Goal: Information Seeking & Learning: Learn about a topic

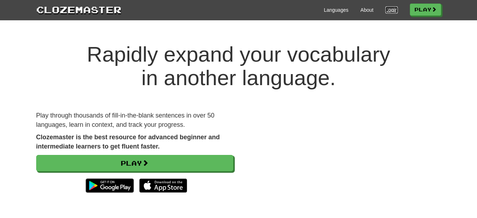
click at [389, 12] on link "Login" at bounding box center [392, 9] width 12 height 7
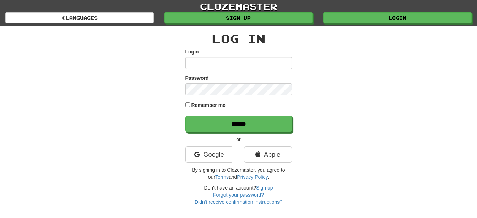
click at [229, 66] on input "Login" at bounding box center [239, 63] width 107 height 12
type input "**********"
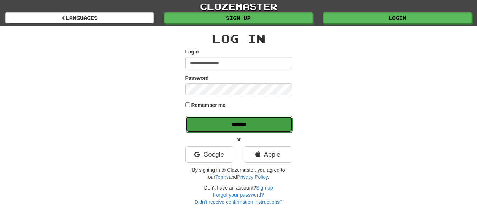
click at [253, 121] on input "******" at bounding box center [239, 124] width 107 height 16
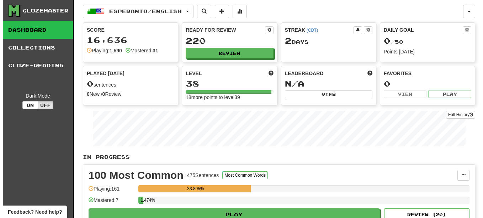
scroll to position [118, 0]
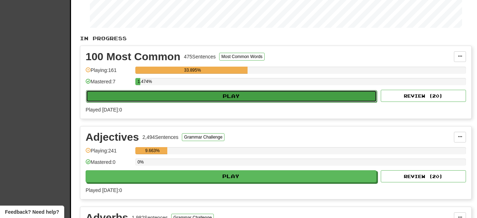
click at [239, 93] on button "Play" at bounding box center [231, 96] width 291 height 12
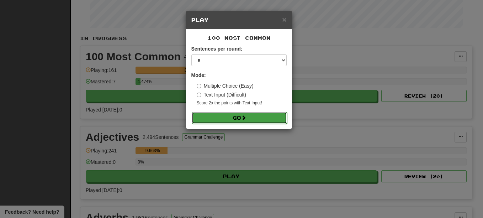
click at [249, 112] on button "Go" at bounding box center [239, 118] width 95 height 12
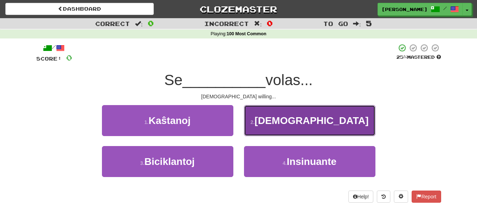
click at [320, 119] on span "Dio" at bounding box center [312, 120] width 114 height 11
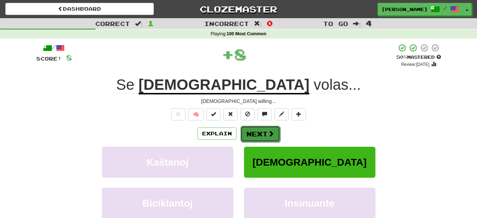
click at [268, 128] on button "Next" at bounding box center [261, 133] width 40 height 16
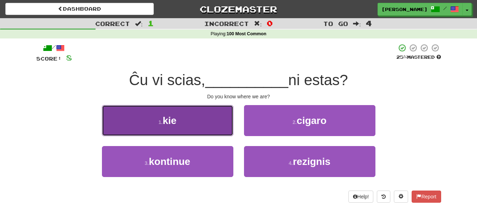
click at [196, 126] on button "1 . kie" at bounding box center [168, 120] width 132 height 31
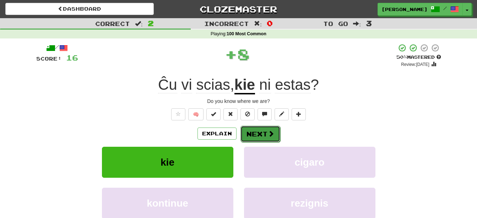
click at [264, 128] on button "Next" at bounding box center [261, 133] width 40 height 16
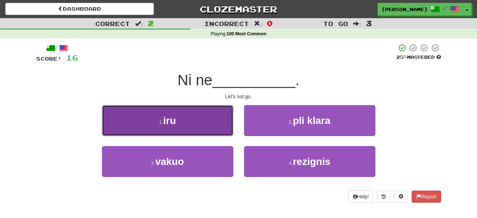
click at [224, 125] on button "1 . iru" at bounding box center [168, 120] width 132 height 31
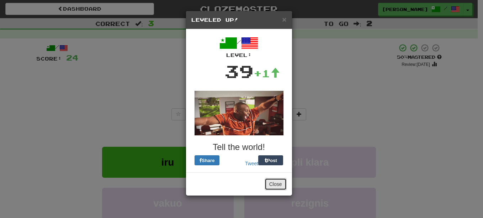
click at [276, 178] on button "Close" at bounding box center [275, 184] width 22 height 12
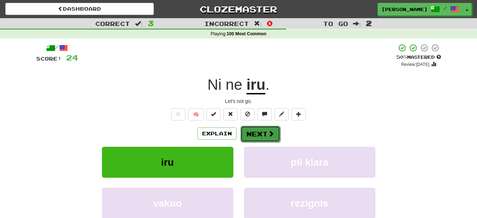
click at [262, 130] on button "Next" at bounding box center [261, 133] width 40 height 16
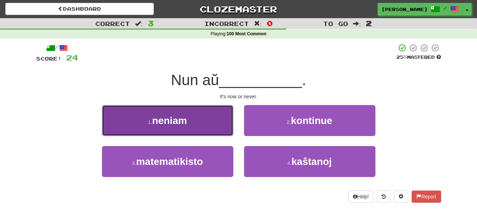
click at [218, 130] on button "1 . neniam" at bounding box center [168, 120] width 132 height 31
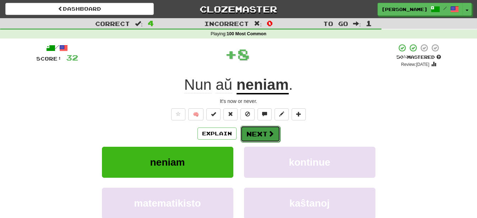
click at [254, 130] on button "Next" at bounding box center [261, 133] width 40 height 16
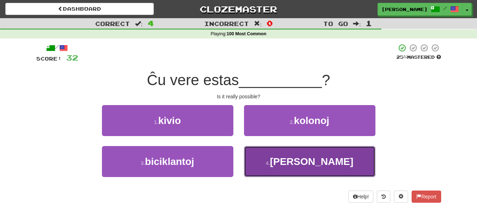
click at [275, 161] on button "4 . eble" at bounding box center [310, 161] width 132 height 31
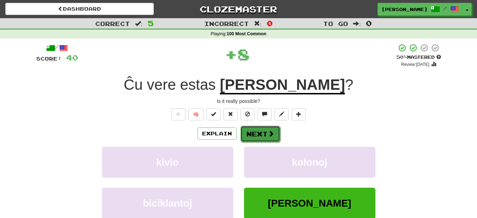
click at [259, 138] on button "Next" at bounding box center [261, 133] width 40 height 16
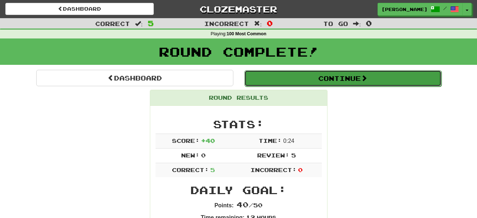
click at [357, 75] on button "Continue" at bounding box center [343, 78] width 197 height 16
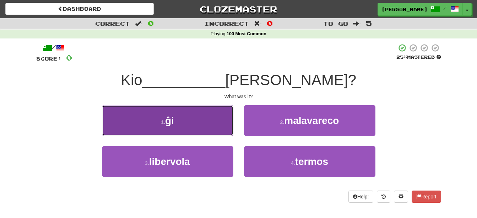
click at [193, 126] on button "1 . ĝi" at bounding box center [168, 120] width 132 height 31
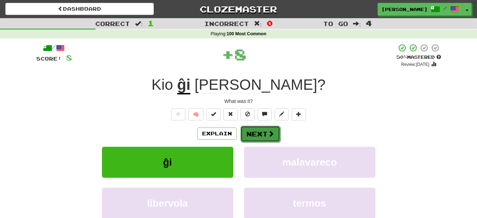
click at [259, 131] on button "Next" at bounding box center [261, 133] width 40 height 16
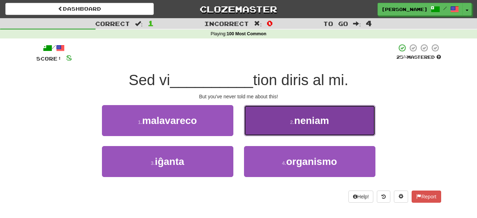
click at [294, 130] on button "2 . neniam" at bounding box center [310, 120] width 132 height 31
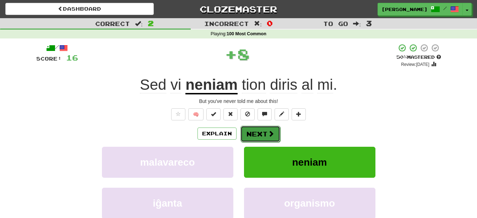
click at [266, 135] on button "Next" at bounding box center [261, 133] width 40 height 16
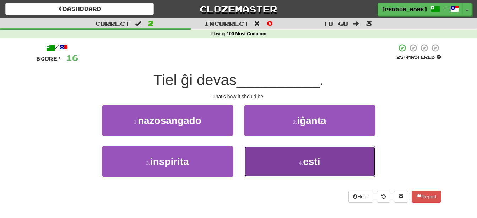
click at [287, 156] on button "4 . esti" at bounding box center [310, 161] width 132 height 31
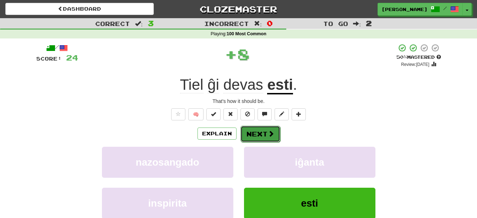
click at [265, 135] on button "Next" at bounding box center [261, 133] width 40 height 16
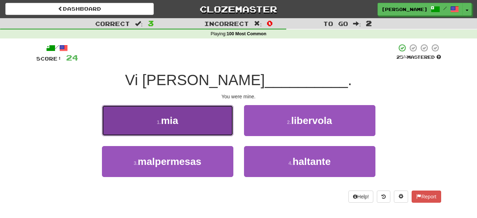
click at [182, 128] on button "1 . mia" at bounding box center [168, 120] width 132 height 31
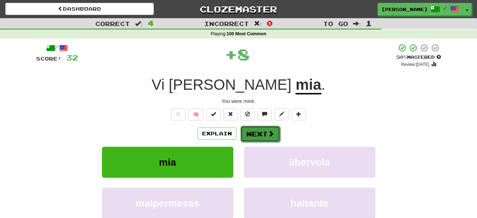
click at [266, 125] on button "Next" at bounding box center [261, 133] width 40 height 16
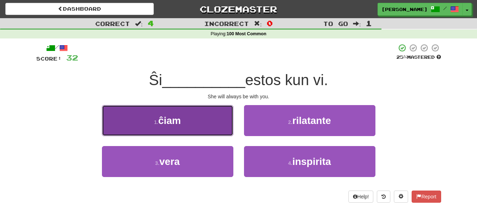
click at [210, 127] on button "1 . ĉiam" at bounding box center [168, 120] width 132 height 31
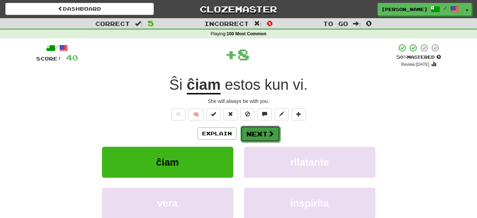
click at [252, 137] on button "Next" at bounding box center [261, 133] width 40 height 16
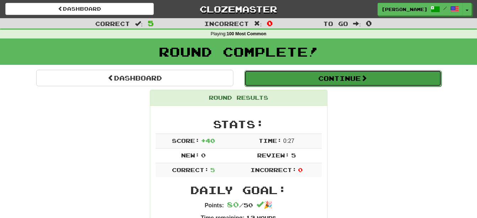
click at [295, 80] on button "Continue" at bounding box center [343, 78] width 197 height 16
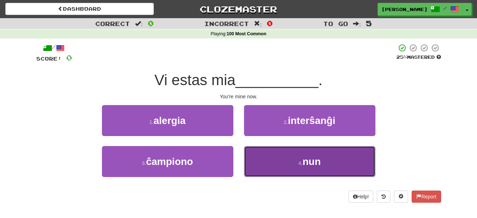
click at [298, 164] on button "4 . nun" at bounding box center [310, 161] width 132 height 31
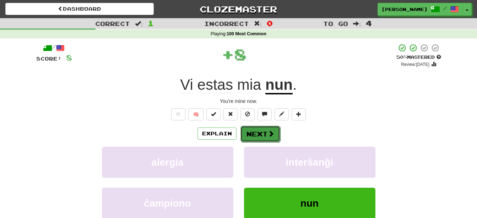
click at [262, 133] on button "Next" at bounding box center [261, 133] width 40 height 16
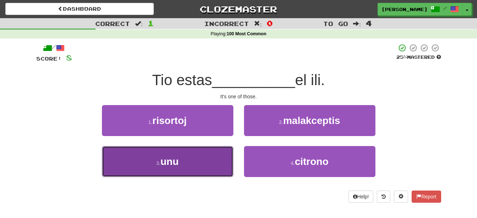
click at [193, 157] on button "3 . unu" at bounding box center [168, 161] width 132 height 31
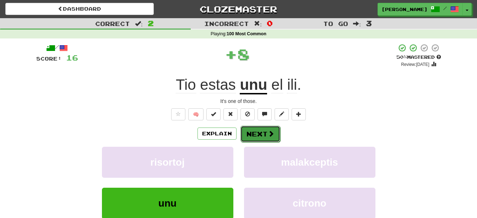
click at [254, 134] on button "Next" at bounding box center [261, 133] width 40 height 16
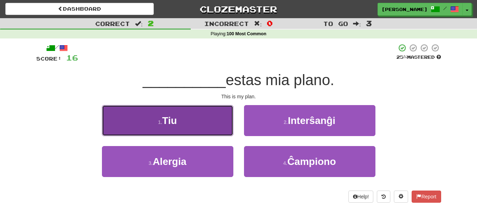
click at [199, 119] on button "1 . Tiu" at bounding box center [168, 120] width 132 height 31
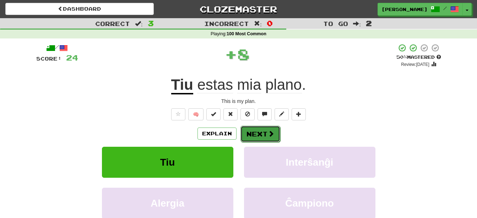
click at [251, 128] on button "Next" at bounding box center [261, 133] width 40 height 16
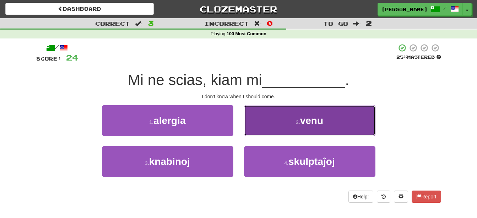
click at [287, 120] on button "2 . venu" at bounding box center [310, 120] width 132 height 31
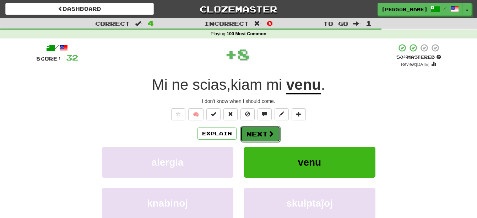
click at [262, 128] on button "Next" at bounding box center [261, 133] width 40 height 16
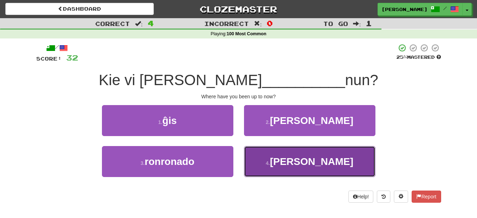
click at [267, 161] on button "4 . laŭ" at bounding box center [310, 161] width 132 height 31
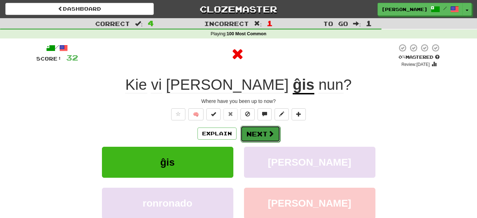
click at [256, 137] on button "Next" at bounding box center [261, 133] width 40 height 16
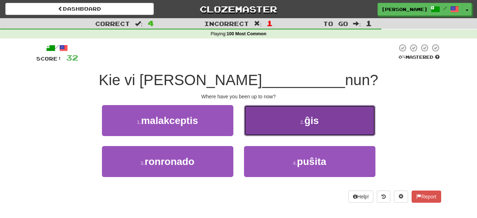
click at [288, 123] on button "2 . ĝis" at bounding box center [310, 120] width 132 height 31
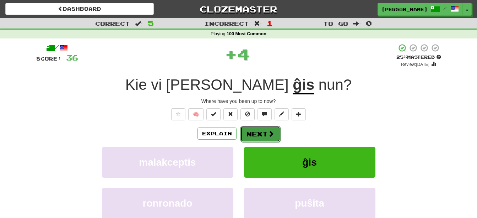
click at [264, 134] on button "Next" at bounding box center [261, 133] width 40 height 16
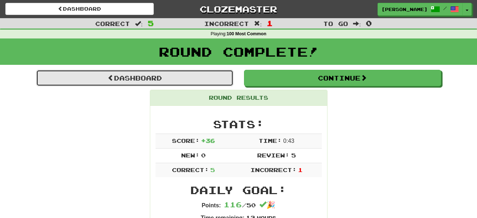
click at [187, 79] on link "Dashboard" at bounding box center [134, 78] width 197 height 16
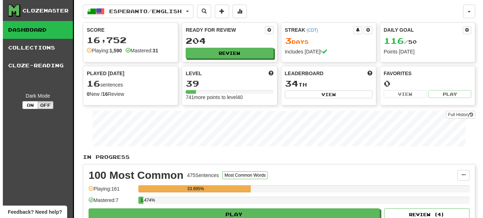
scroll to position [118, 0]
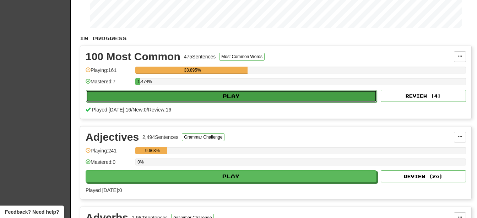
click at [233, 97] on button "Play" at bounding box center [231, 96] width 291 height 12
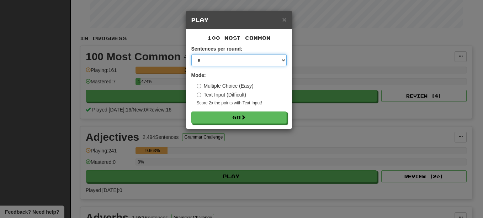
click at [281, 60] on select "* ** ** ** ** ** *** ********" at bounding box center [238, 60] width 95 height 12
select select "**"
click at [191, 54] on select "* ** ** ** ** ** *** ********" at bounding box center [238, 60] width 95 height 12
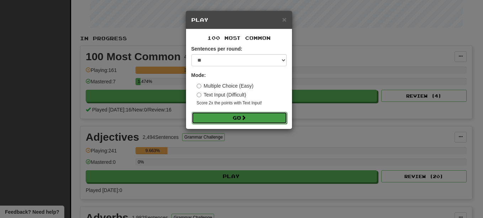
click at [252, 118] on button "Go" at bounding box center [239, 118] width 95 height 12
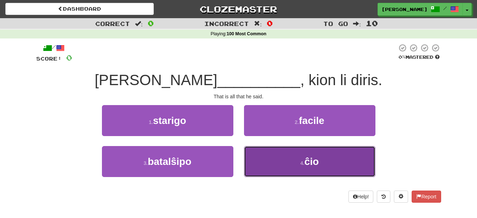
click at [279, 156] on button "4 . ĉio" at bounding box center [310, 161] width 132 height 31
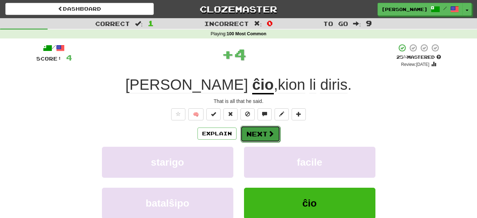
click at [260, 134] on button "Next" at bounding box center [261, 133] width 40 height 16
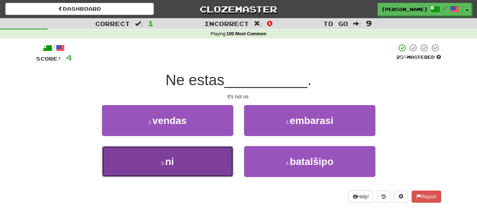
click at [206, 166] on button "3 . ni" at bounding box center [168, 161] width 132 height 31
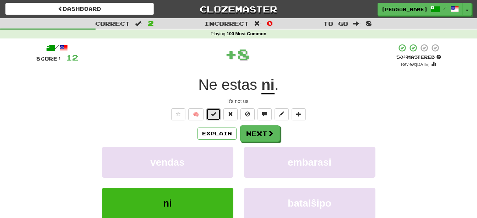
click at [214, 114] on span at bounding box center [213, 113] width 5 height 5
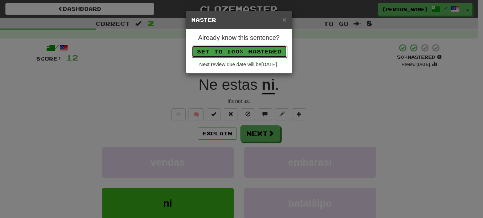
click at [241, 50] on button "Set to 100% Mastered" at bounding box center [239, 52] width 95 height 12
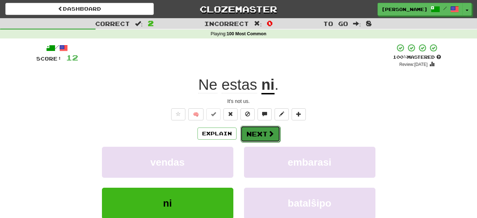
click at [265, 133] on button "Next" at bounding box center [261, 133] width 40 height 16
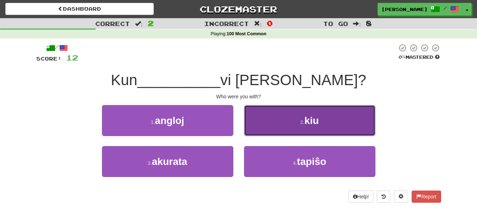
click at [280, 128] on button "2 . kiu" at bounding box center [310, 120] width 132 height 31
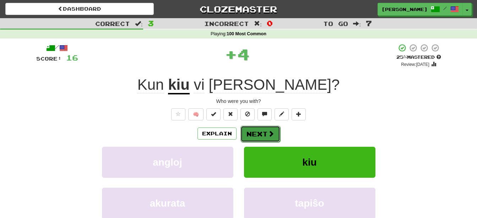
click at [266, 128] on button "Next" at bounding box center [261, 133] width 40 height 16
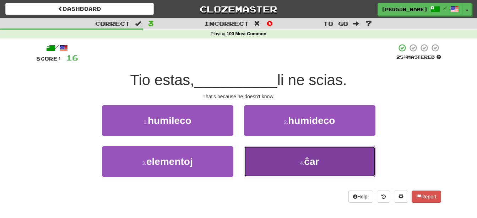
click at [279, 164] on button "4 . ĉar" at bounding box center [310, 161] width 132 height 31
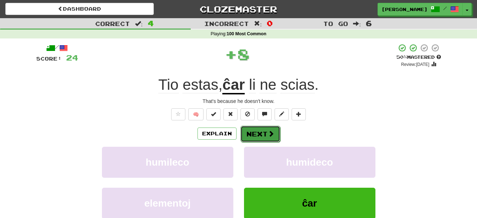
click at [261, 129] on button "Next" at bounding box center [261, 133] width 40 height 16
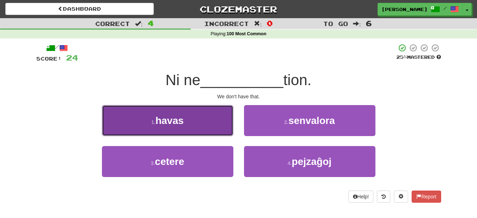
click at [211, 128] on button "1 . havas" at bounding box center [168, 120] width 132 height 31
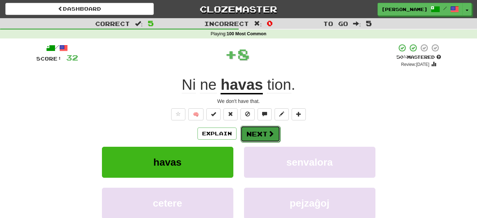
click at [258, 135] on button "Next" at bounding box center [261, 133] width 40 height 16
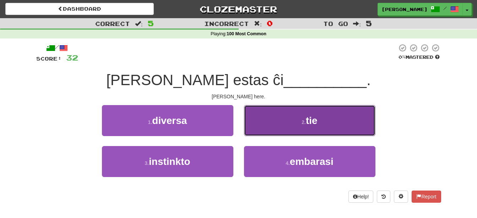
click at [278, 122] on button "2 . tie" at bounding box center [310, 120] width 132 height 31
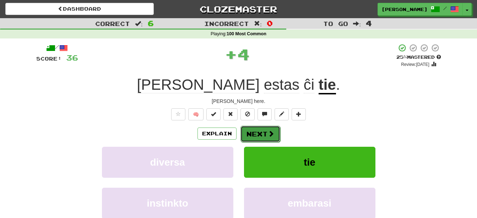
click at [268, 126] on button "Next" at bounding box center [261, 133] width 40 height 16
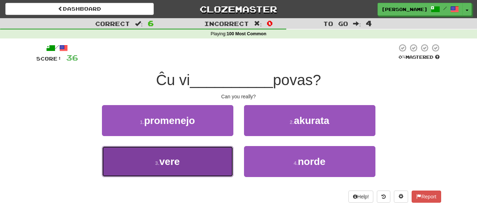
click at [200, 161] on button "3 . vere" at bounding box center [168, 161] width 132 height 31
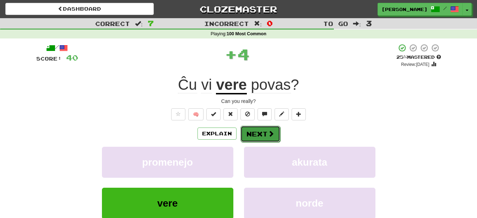
click at [258, 132] on button "Next" at bounding box center [261, 133] width 40 height 16
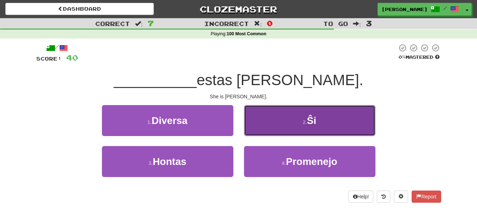
click at [281, 127] on button "2 . Ŝi" at bounding box center [310, 120] width 132 height 31
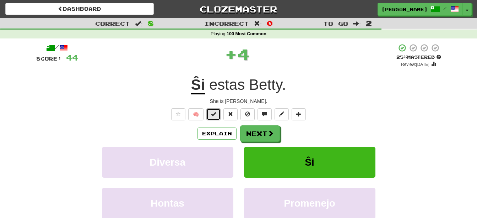
click at [215, 116] on span at bounding box center [213, 113] width 5 height 5
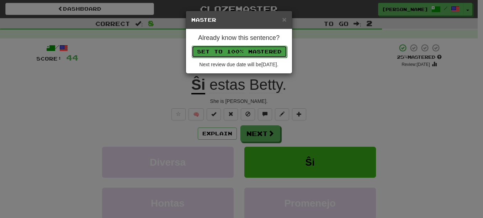
click at [248, 47] on button "Set to 100% Mastered" at bounding box center [239, 52] width 95 height 12
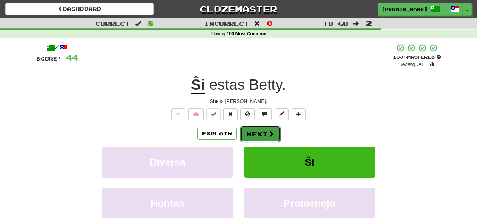
click at [265, 133] on button "Next" at bounding box center [261, 133] width 40 height 16
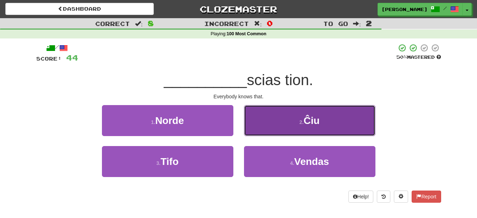
click at [294, 127] on button "2 . Ĉiu" at bounding box center [310, 120] width 132 height 31
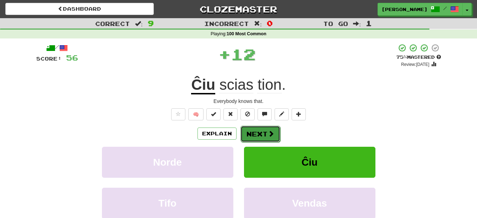
click at [264, 130] on button "Next" at bounding box center [261, 133] width 40 height 16
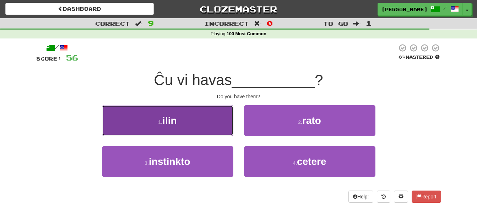
click at [219, 125] on button "1 . ilin" at bounding box center [168, 120] width 132 height 31
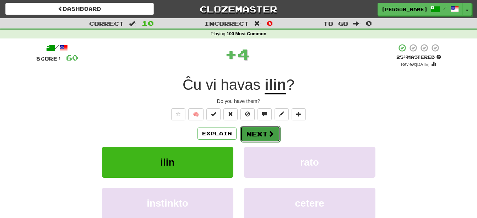
click at [252, 134] on button "Next" at bounding box center [261, 133] width 40 height 16
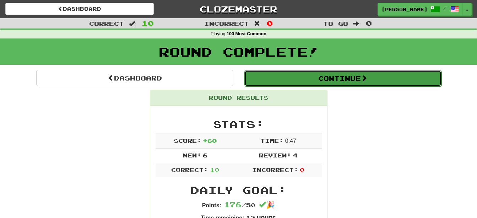
click at [315, 74] on button "Continue" at bounding box center [343, 78] width 197 height 16
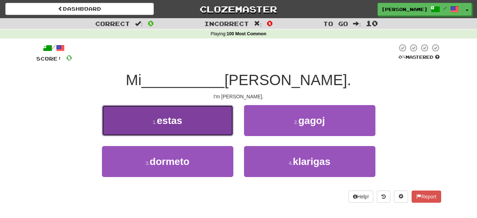
click at [195, 123] on button "1 . estas" at bounding box center [168, 120] width 132 height 31
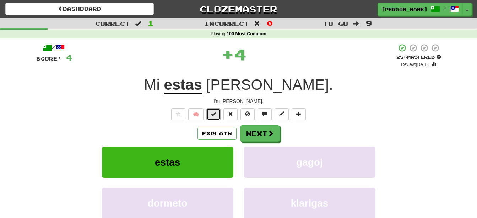
click at [214, 112] on span at bounding box center [213, 113] width 5 height 5
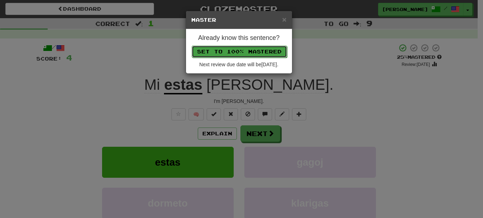
click at [235, 50] on button "Set to 100% Mastered" at bounding box center [239, 52] width 95 height 12
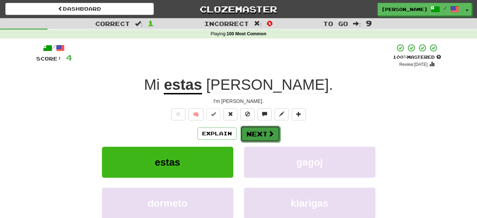
click at [266, 127] on button "Next" at bounding box center [261, 133] width 40 height 16
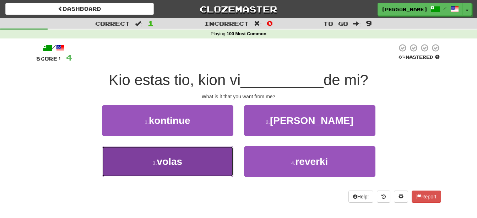
click at [207, 160] on button "3 . volas" at bounding box center [168, 161] width 132 height 31
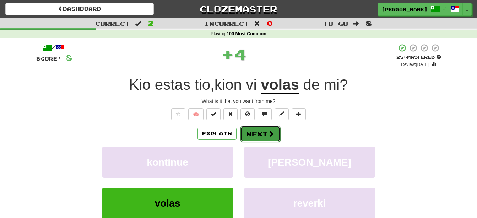
click at [251, 135] on button "Next" at bounding box center [261, 133] width 40 height 16
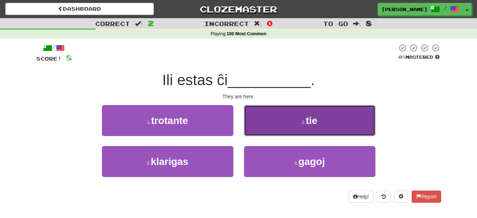
click at [273, 122] on button "2 . tie" at bounding box center [310, 120] width 132 height 31
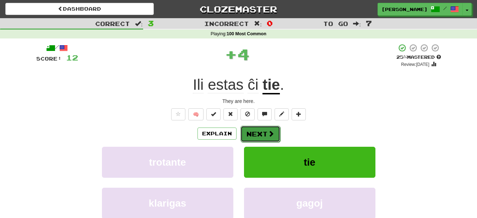
click at [257, 129] on button "Next" at bounding box center [261, 133] width 40 height 16
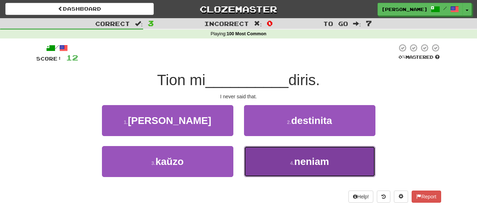
click at [272, 159] on button "4 . neniam" at bounding box center [310, 161] width 132 height 31
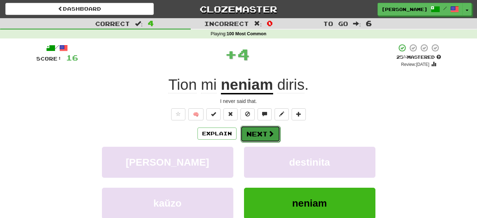
click at [252, 130] on button "Next" at bounding box center [261, 133] width 40 height 16
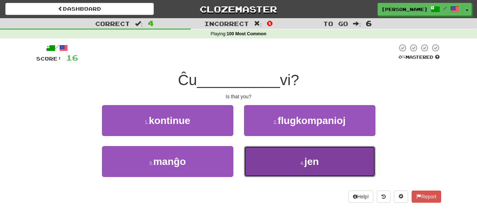
click at [272, 161] on button "4 . jen" at bounding box center [310, 161] width 132 height 31
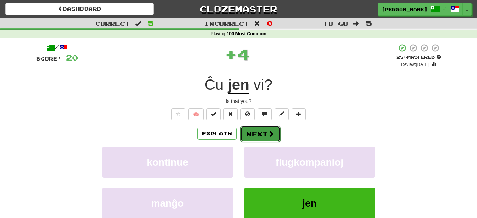
click at [250, 131] on button "Next" at bounding box center [261, 133] width 40 height 16
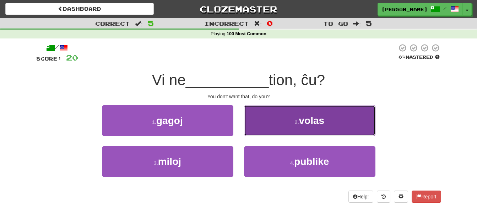
click at [267, 125] on button "2 . volas" at bounding box center [310, 120] width 132 height 31
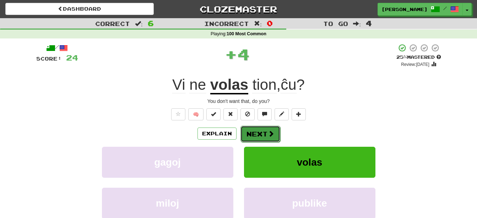
click at [258, 133] on button "Next" at bounding box center [261, 133] width 40 height 16
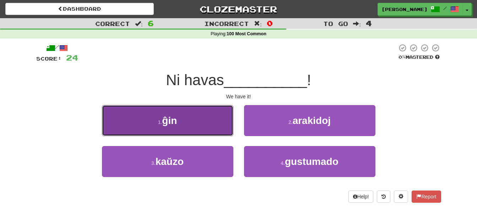
click at [206, 117] on button "1 . ĝin" at bounding box center [168, 120] width 132 height 31
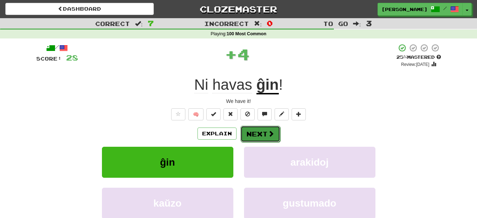
click at [256, 130] on button "Next" at bounding box center [261, 133] width 40 height 16
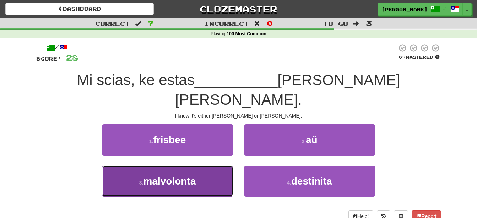
click at [205, 168] on button "3 . malvolonta" at bounding box center [168, 180] width 132 height 31
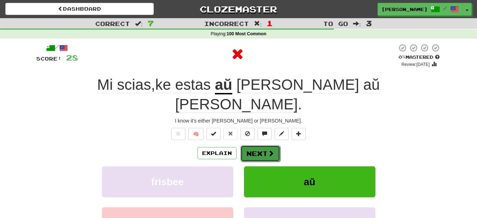
click at [250, 145] on button "Next" at bounding box center [261, 153] width 40 height 16
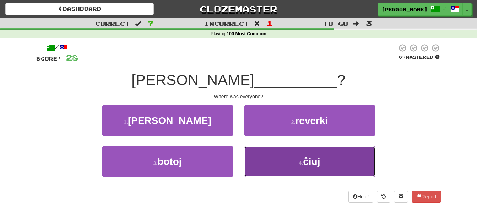
click at [275, 159] on button "4 . ĉiuj" at bounding box center [310, 161] width 132 height 31
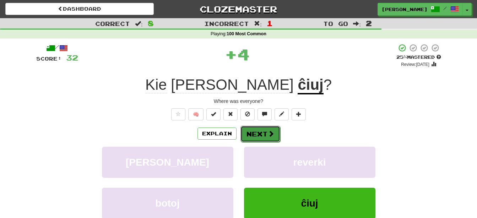
click at [254, 132] on button "Next" at bounding box center [261, 133] width 40 height 16
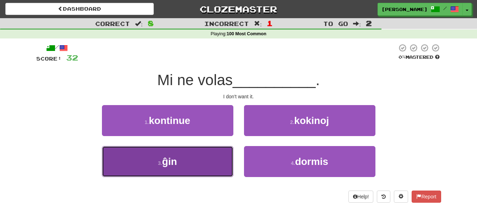
click at [216, 162] on button "3 . ĝin" at bounding box center [168, 161] width 132 height 31
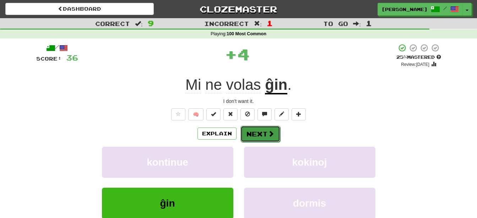
click at [254, 134] on button "Next" at bounding box center [261, 133] width 40 height 16
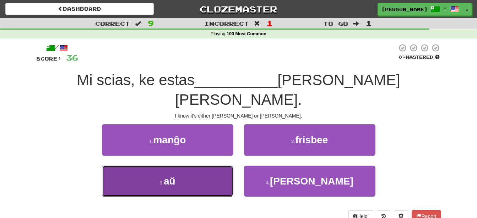
click at [202, 165] on button "3 . aŭ" at bounding box center [168, 180] width 132 height 31
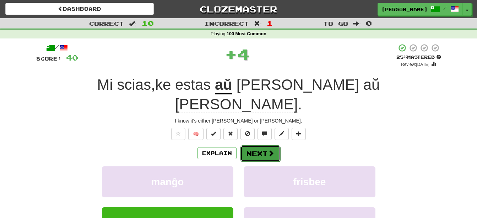
click at [256, 145] on button "Next" at bounding box center [261, 153] width 40 height 16
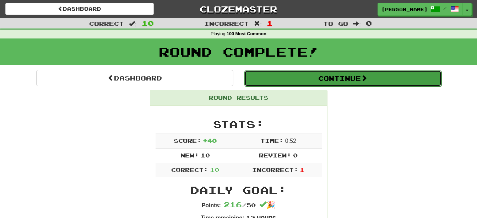
click at [321, 74] on button "Continue" at bounding box center [343, 78] width 197 height 16
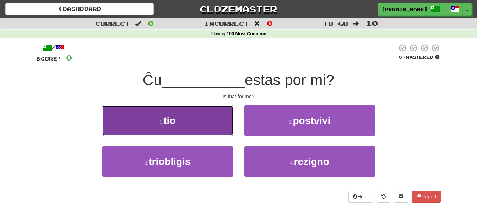
click at [184, 118] on button "1 . tio" at bounding box center [168, 120] width 132 height 31
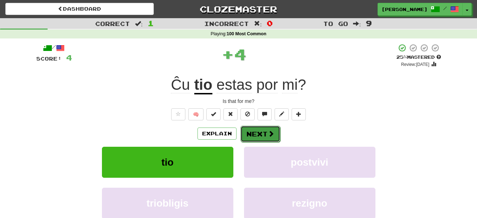
click at [253, 129] on button "Next" at bounding box center [261, 133] width 40 height 16
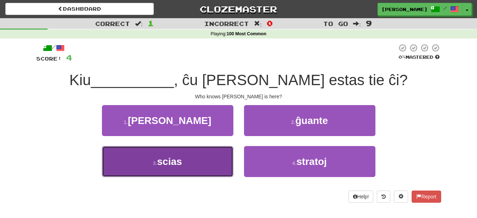
click at [182, 165] on span "scias" at bounding box center [169, 161] width 25 height 11
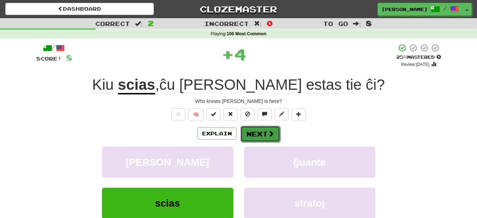
click at [259, 134] on button "Next" at bounding box center [261, 133] width 40 height 16
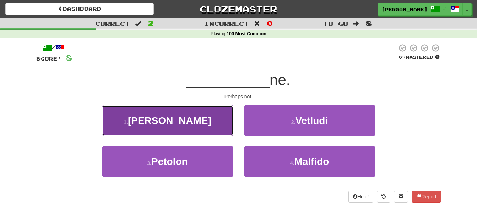
click at [207, 127] on button "1 . Eble" at bounding box center [168, 120] width 132 height 31
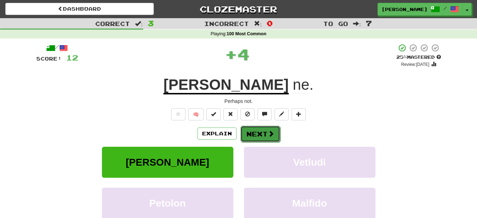
click at [258, 131] on button "Next" at bounding box center [261, 133] width 40 height 16
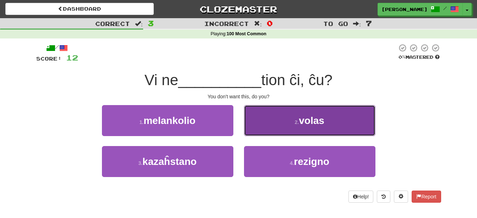
click at [290, 122] on button "2 . volas" at bounding box center [310, 120] width 132 height 31
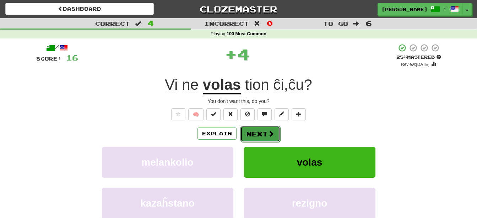
click at [265, 133] on button "Next" at bounding box center [261, 133] width 40 height 16
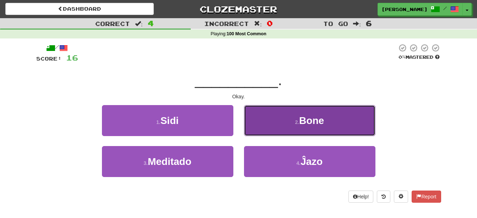
click at [256, 130] on button "2 . Bone" at bounding box center [310, 120] width 132 height 31
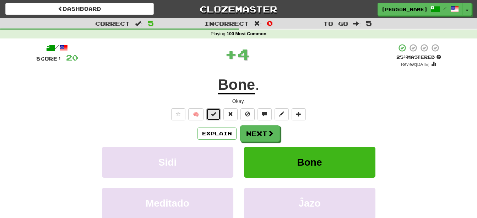
click at [216, 116] on span at bounding box center [213, 113] width 5 height 5
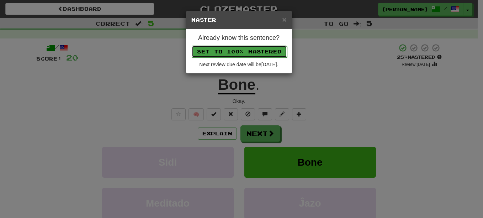
click at [244, 48] on button "Set to 100% Mastered" at bounding box center [239, 52] width 95 height 12
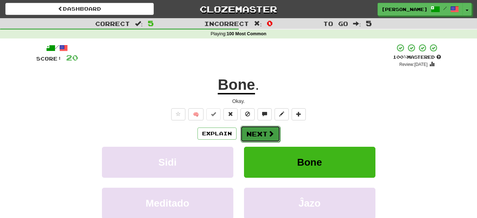
click at [256, 130] on button "Next" at bounding box center [261, 133] width 40 height 16
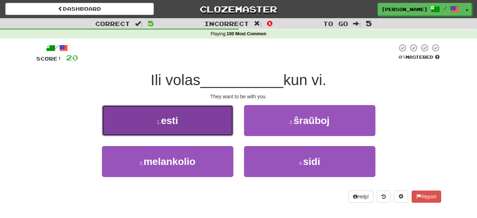
click at [194, 128] on button "1 . esti" at bounding box center [168, 120] width 132 height 31
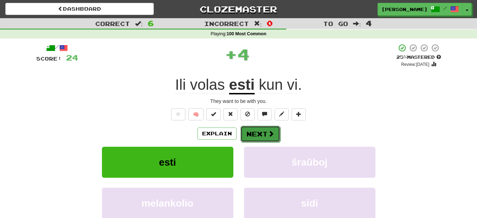
click at [265, 132] on button "Next" at bounding box center [261, 133] width 40 height 16
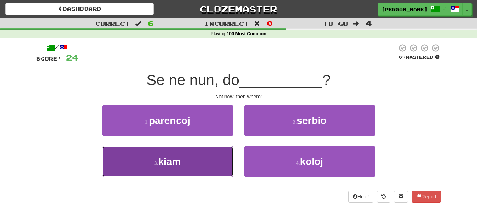
click at [198, 159] on button "3 . kiam" at bounding box center [168, 161] width 132 height 31
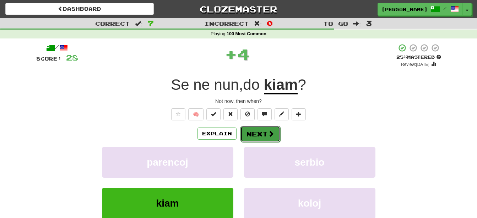
click at [256, 130] on button "Next" at bounding box center [261, 133] width 40 height 16
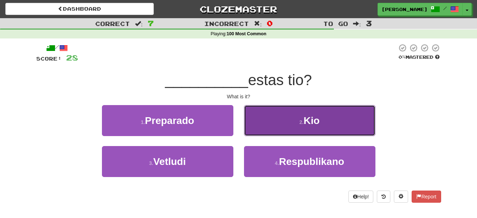
click at [293, 129] on button "2 . Kio" at bounding box center [310, 120] width 132 height 31
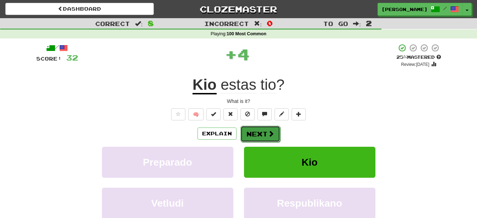
click at [260, 136] on button "Next" at bounding box center [261, 133] width 40 height 16
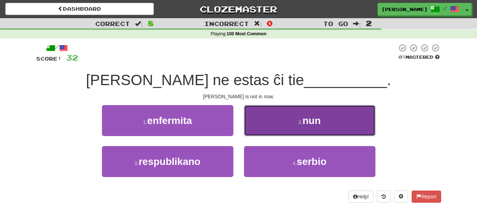
click at [284, 125] on button "2 . nun" at bounding box center [310, 120] width 132 height 31
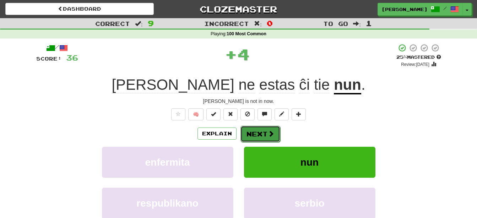
click at [269, 132] on span at bounding box center [271, 133] width 6 height 6
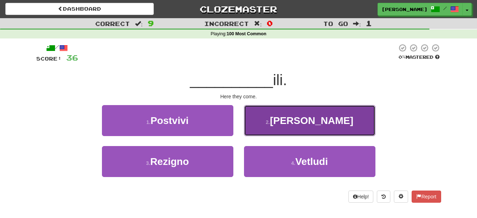
click at [272, 122] on button "2 . Jen" at bounding box center [310, 120] width 132 height 31
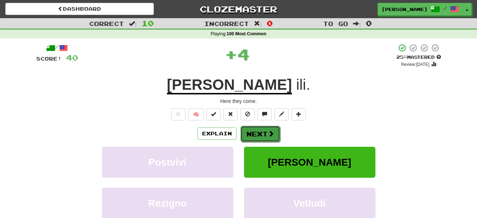
click at [268, 134] on span at bounding box center [271, 133] width 6 height 6
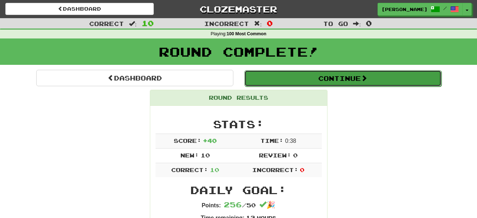
click at [312, 79] on button "Continue" at bounding box center [343, 78] width 197 height 16
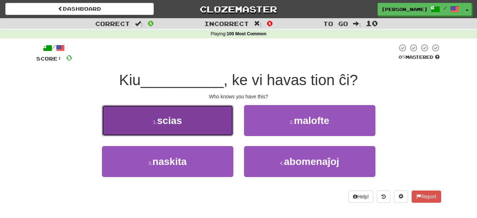
click at [173, 119] on span "scias" at bounding box center [169, 120] width 25 height 11
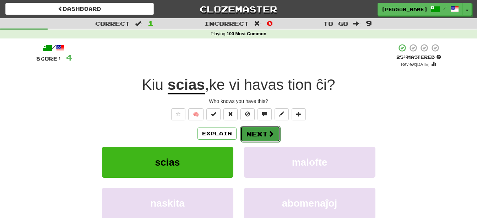
click at [264, 128] on button "Next" at bounding box center [261, 133] width 40 height 16
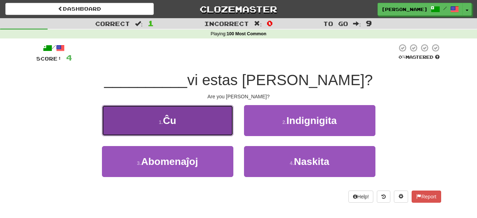
click at [202, 125] on button "1 . Ĉu" at bounding box center [168, 120] width 132 height 31
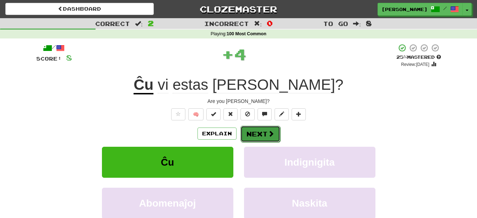
click at [258, 132] on button "Next" at bounding box center [261, 133] width 40 height 16
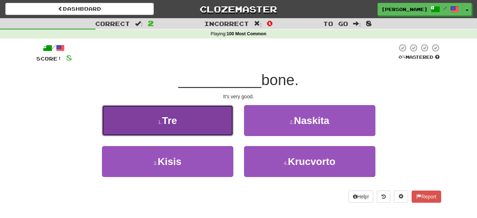
click at [210, 123] on button "1 . Tre" at bounding box center [168, 120] width 132 height 31
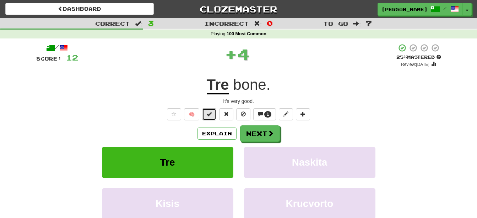
click at [212, 117] on button at bounding box center [209, 114] width 14 height 12
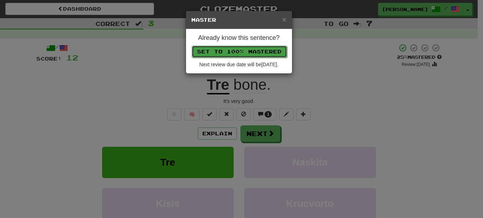
click at [256, 52] on button "Set to 100% Mastered" at bounding box center [239, 52] width 95 height 12
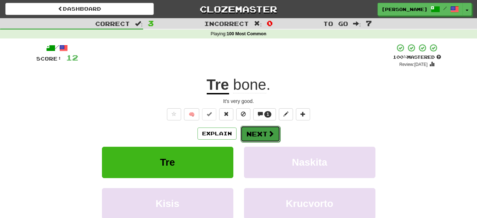
click at [261, 132] on button "Next" at bounding box center [261, 133] width 40 height 16
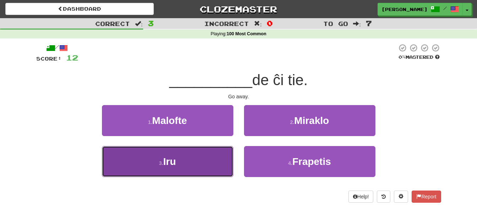
click at [180, 170] on button "3 . Iru" at bounding box center [168, 161] width 132 height 31
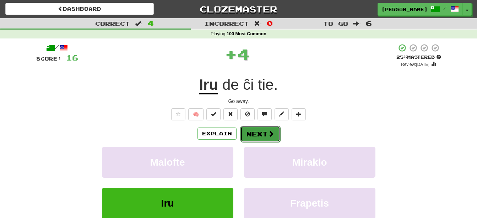
click at [261, 132] on button "Next" at bounding box center [261, 133] width 40 height 16
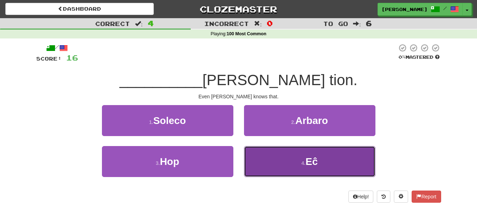
click at [293, 162] on button "4 . Eĉ" at bounding box center [310, 161] width 132 height 31
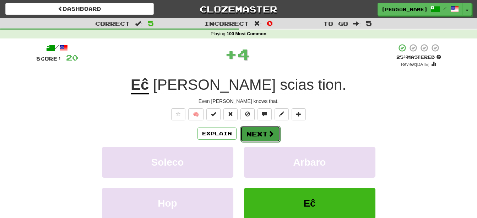
click at [268, 134] on span at bounding box center [271, 133] width 6 height 6
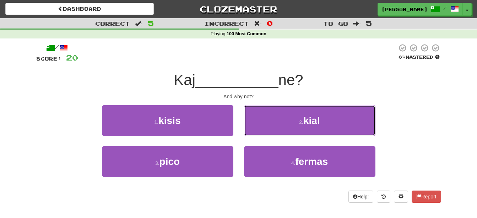
drag, startPoint x: 290, startPoint y: 119, endPoint x: 287, endPoint y: 123, distance: 4.6
click at [289, 120] on button "2 . kial" at bounding box center [310, 120] width 132 height 31
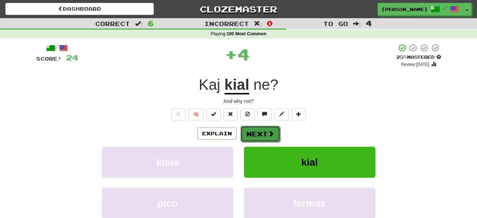
click at [261, 132] on button "Next" at bounding box center [261, 133] width 40 height 16
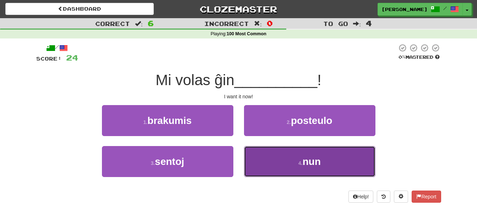
click at [303, 156] on button "4 . nun" at bounding box center [310, 161] width 132 height 31
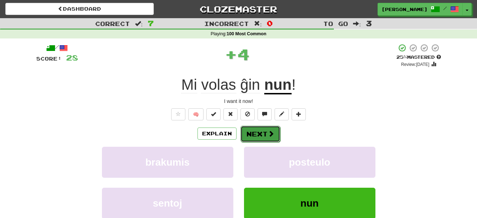
click at [262, 127] on button "Next" at bounding box center [261, 133] width 40 height 16
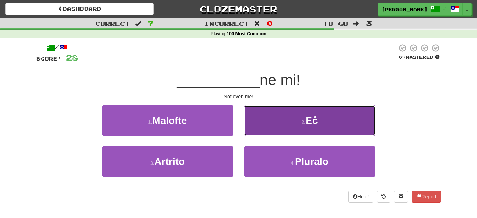
click at [276, 123] on button "2 . Eĉ" at bounding box center [310, 120] width 132 height 31
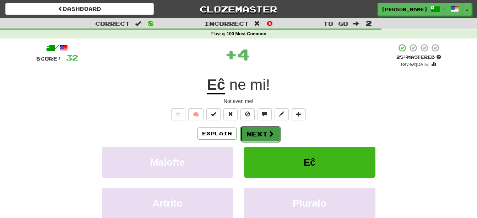
click at [268, 131] on span at bounding box center [271, 133] width 6 height 6
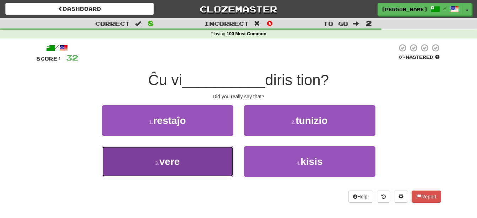
click at [212, 160] on button "3 . vere" at bounding box center [168, 161] width 132 height 31
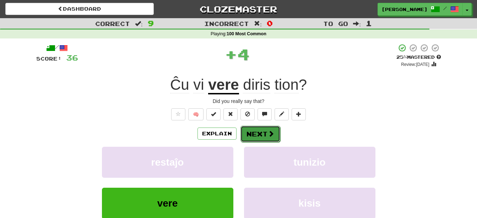
click at [269, 132] on span at bounding box center [271, 133] width 6 height 6
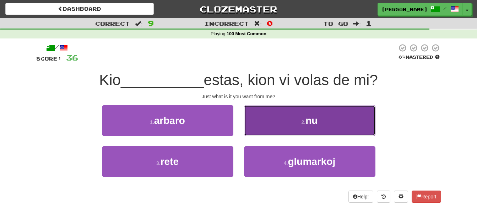
click at [283, 123] on button "2 . nu" at bounding box center [310, 120] width 132 height 31
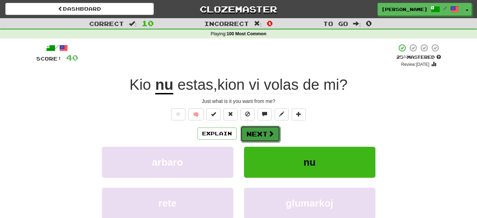
click at [268, 131] on span at bounding box center [271, 133] width 6 height 6
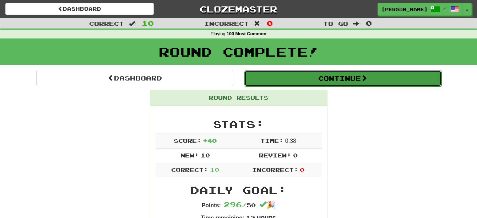
click at [309, 76] on button "Continue" at bounding box center [343, 78] width 197 height 16
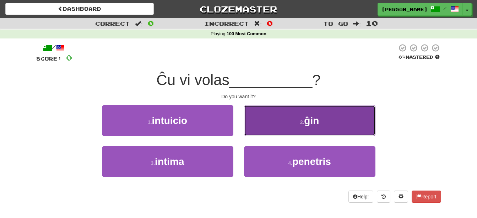
click at [285, 120] on button "2 . ĝin" at bounding box center [310, 120] width 132 height 31
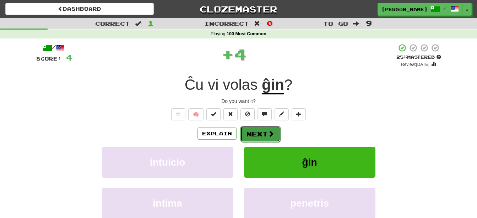
click at [271, 133] on span at bounding box center [271, 133] width 6 height 6
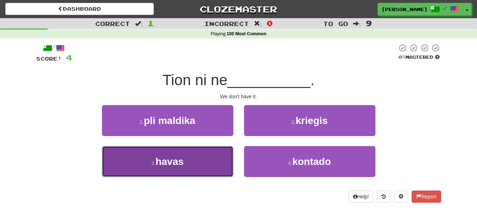
click at [211, 164] on button "3 . havas" at bounding box center [168, 161] width 132 height 31
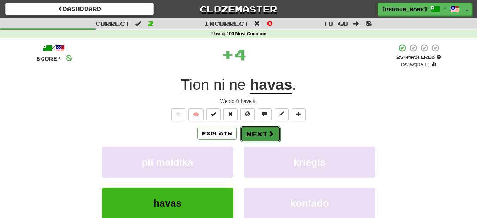
click at [268, 130] on span at bounding box center [271, 133] width 6 height 6
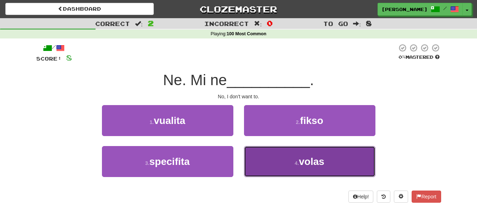
click at [272, 160] on button "4 . volas" at bounding box center [310, 161] width 132 height 31
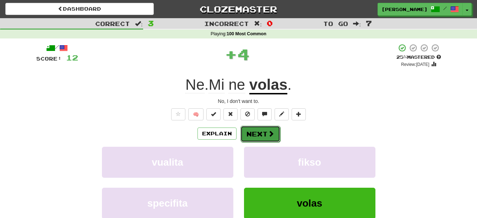
click at [256, 131] on button "Next" at bounding box center [261, 133] width 40 height 16
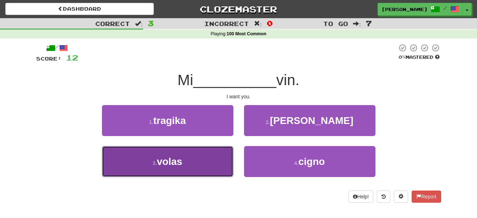
click at [197, 166] on button "3 . volas" at bounding box center [168, 161] width 132 height 31
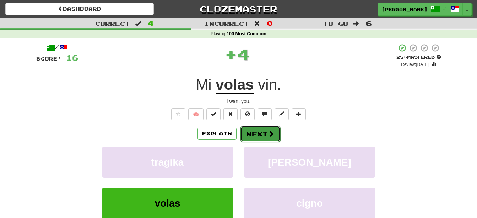
click at [257, 131] on button "Next" at bounding box center [261, 133] width 40 height 16
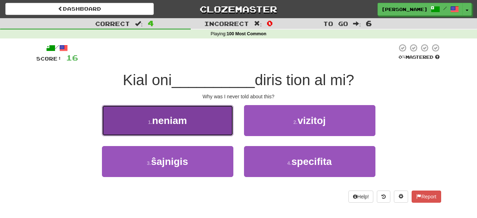
click at [194, 124] on button "1 . neniam" at bounding box center [168, 120] width 132 height 31
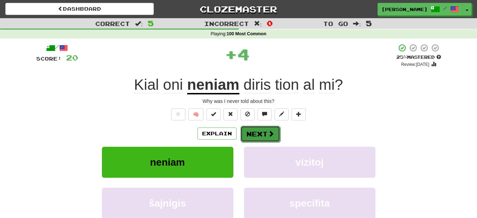
click at [261, 135] on button "Next" at bounding box center [261, 133] width 40 height 16
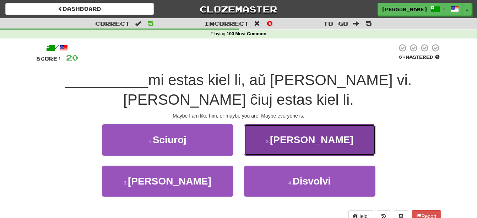
click at [284, 124] on button "2 . Eble" at bounding box center [310, 139] width 132 height 31
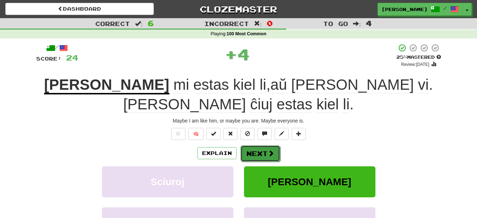
click at [265, 145] on button "Next" at bounding box center [261, 153] width 40 height 16
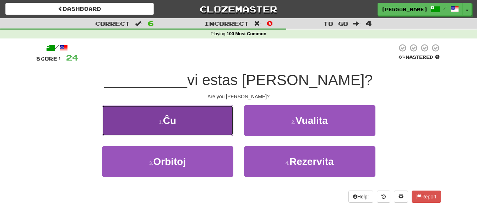
click at [207, 121] on button "1 . Ĉu" at bounding box center [168, 120] width 132 height 31
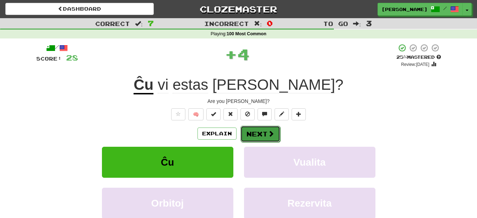
click at [261, 132] on button "Next" at bounding box center [261, 133] width 40 height 16
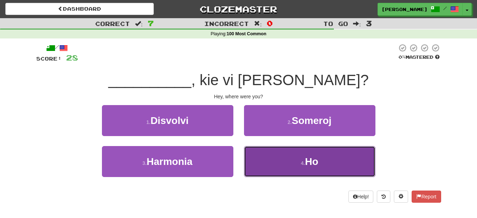
click at [278, 164] on button "4 . Ho" at bounding box center [310, 161] width 132 height 31
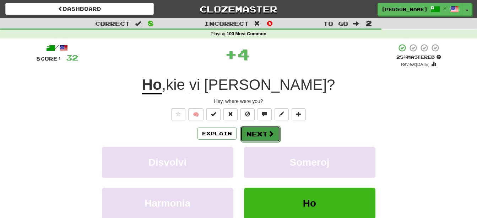
click at [255, 129] on button "Next" at bounding box center [261, 133] width 40 height 16
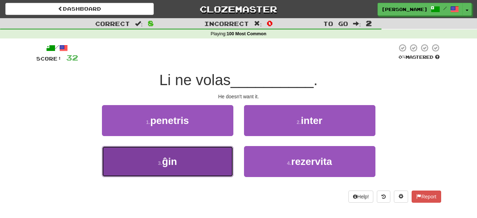
click at [204, 167] on button "3 . ĝin" at bounding box center [168, 161] width 132 height 31
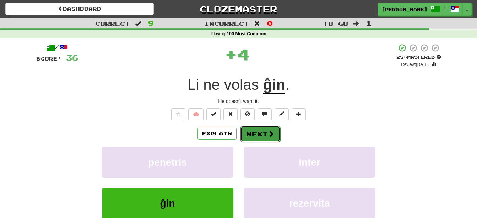
click at [253, 129] on button "Next" at bounding box center [261, 133] width 40 height 16
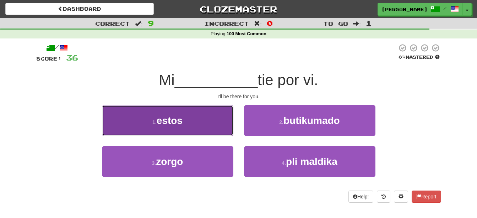
click at [205, 121] on button "1 . estos" at bounding box center [168, 120] width 132 height 31
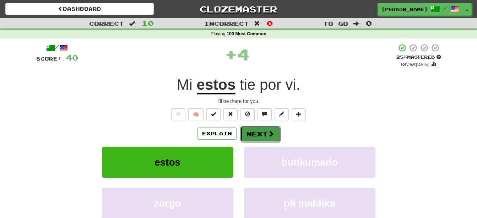
click at [261, 129] on button "Next" at bounding box center [261, 133] width 40 height 16
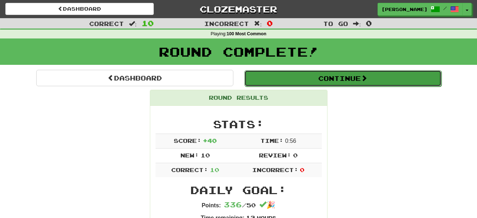
click at [379, 75] on button "Continue" at bounding box center [343, 78] width 197 height 16
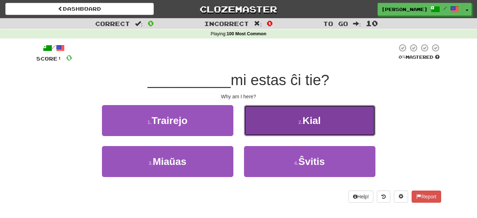
click at [278, 124] on button "2 . Kial" at bounding box center [310, 120] width 132 height 31
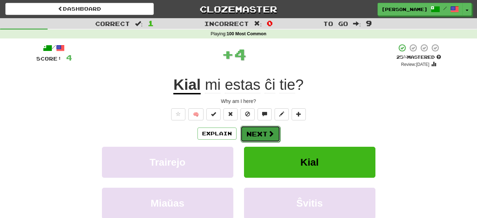
click at [258, 133] on button "Next" at bounding box center [261, 133] width 40 height 16
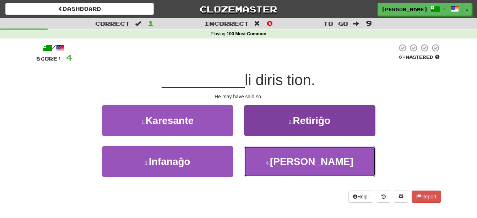
drag, startPoint x: 284, startPoint y: 158, endPoint x: 282, endPoint y: 162, distance: 5.2
click at [284, 159] on button "4 . Eble" at bounding box center [310, 161] width 132 height 31
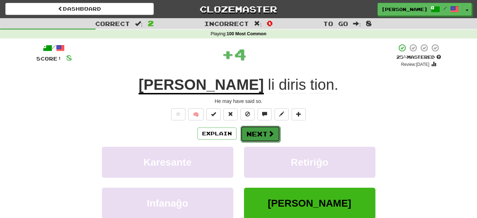
click at [263, 135] on button "Next" at bounding box center [261, 133] width 40 height 16
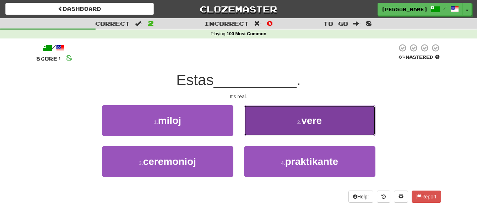
click at [309, 129] on button "2 . vere" at bounding box center [310, 120] width 132 height 31
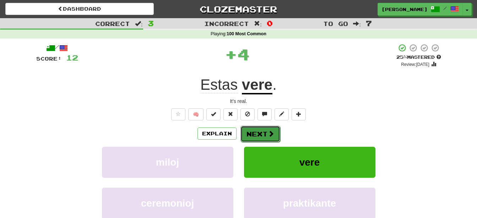
click at [267, 135] on button "Next" at bounding box center [261, 133] width 40 height 16
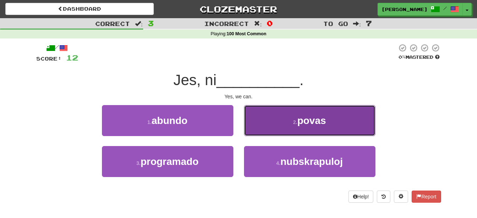
click at [295, 125] on button "2 . povas" at bounding box center [310, 120] width 132 height 31
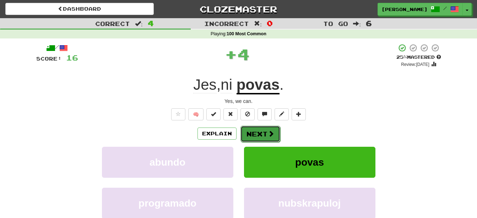
click at [272, 133] on span at bounding box center [271, 133] width 6 height 6
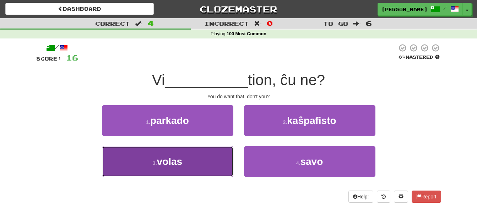
click at [190, 160] on button "3 . volas" at bounding box center [168, 161] width 132 height 31
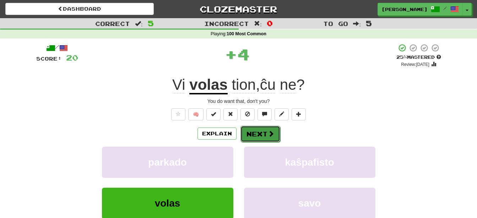
click at [266, 130] on button "Next" at bounding box center [261, 133] width 40 height 16
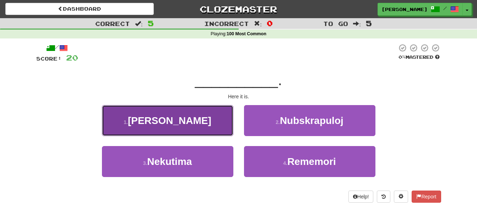
click at [211, 128] on button "1 . Jen" at bounding box center [168, 120] width 132 height 31
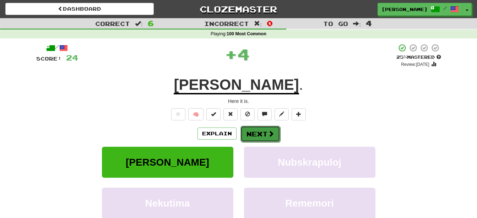
click at [270, 136] on span at bounding box center [271, 133] width 6 height 6
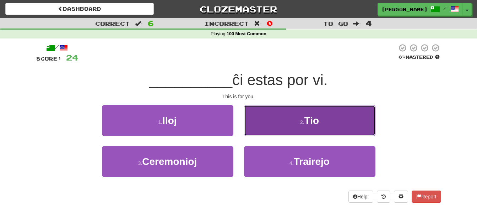
click at [282, 123] on button "2 . Tio" at bounding box center [310, 120] width 132 height 31
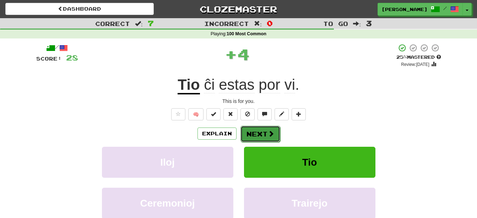
click at [270, 134] on span at bounding box center [271, 133] width 6 height 6
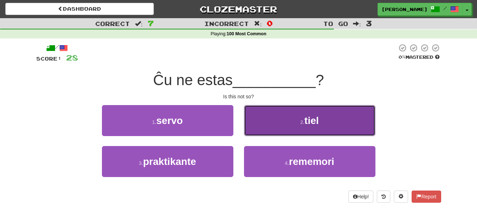
click at [272, 130] on button "2 . tiel" at bounding box center [310, 120] width 132 height 31
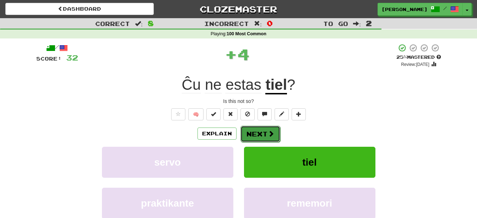
click at [269, 133] on span at bounding box center [271, 133] width 6 height 6
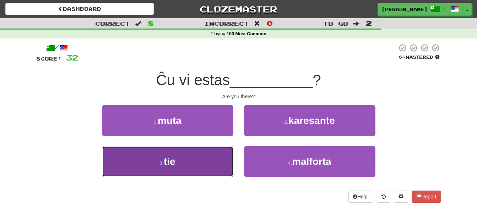
click at [197, 162] on button "3 . tie" at bounding box center [168, 161] width 132 height 31
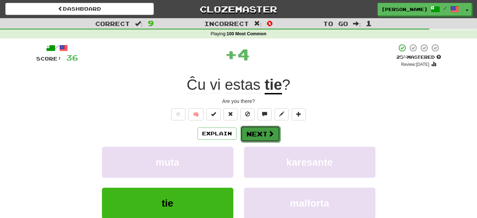
click at [260, 133] on button "Next" at bounding box center [261, 133] width 40 height 16
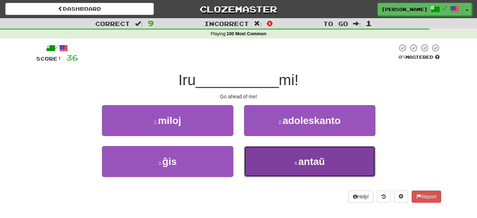
click at [277, 157] on button "4 . antaŭ" at bounding box center [310, 161] width 132 height 31
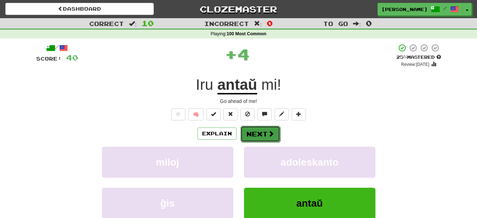
click at [268, 133] on span at bounding box center [271, 133] width 6 height 6
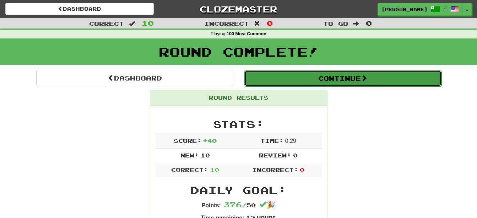
click at [330, 84] on button "Continue" at bounding box center [343, 78] width 197 height 16
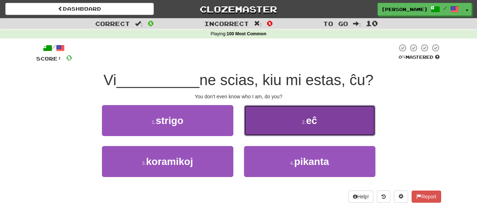
click at [313, 115] on span "eĉ" at bounding box center [311, 120] width 11 height 11
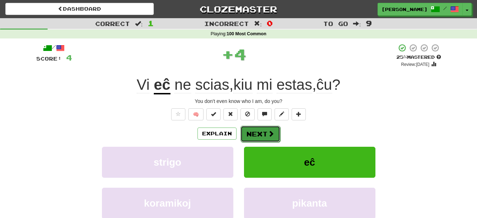
click at [269, 134] on span at bounding box center [271, 133] width 6 height 6
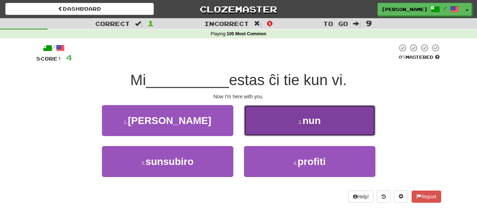
click at [280, 124] on button "2 . nun" at bounding box center [310, 120] width 132 height 31
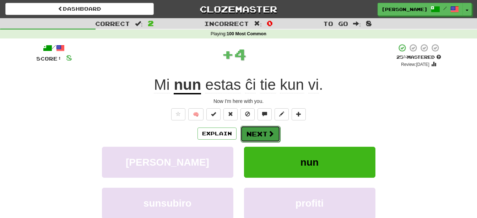
click at [268, 133] on span at bounding box center [271, 133] width 6 height 6
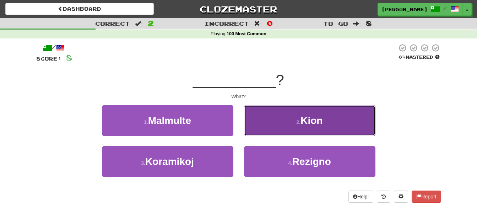
click at [275, 128] on button "2 . Kion" at bounding box center [310, 120] width 132 height 31
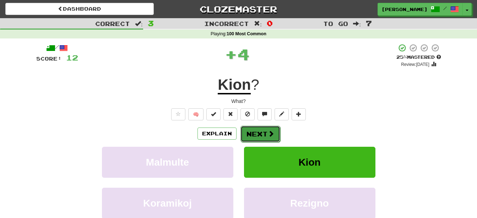
click at [271, 134] on span at bounding box center [271, 133] width 6 height 6
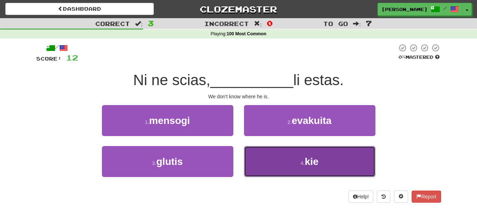
click at [278, 160] on button "4 . kie" at bounding box center [310, 161] width 132 height 31
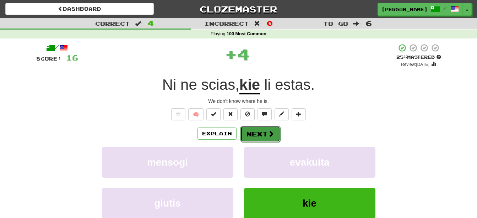
click at [247, 133] on button "Next" at bounding box center [261, 133] width 40 height 16
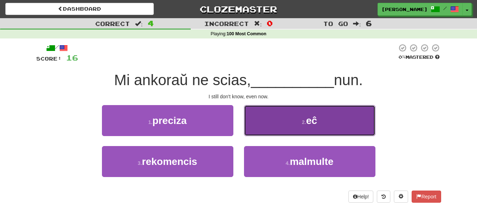
click at [319, 124] on button "2 . eĉ" at bounding box center [310, 120] width 132 height 31
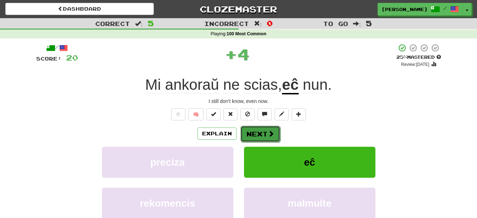
click at [263, 137] on button "Next" at bounding box center [261, 133] width 40 height 16
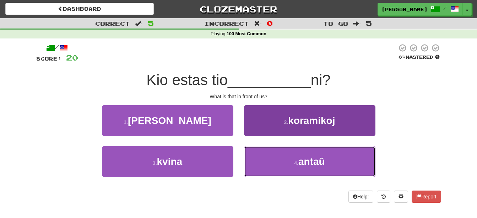
drag, startPoint x: 315, startPoint y: 164, endPoint x: 310, endPoint y: 171, distance: 8.3
click at [315, 165] on span "antaŭ" at bounding box center [312, 161] width 27 height 11
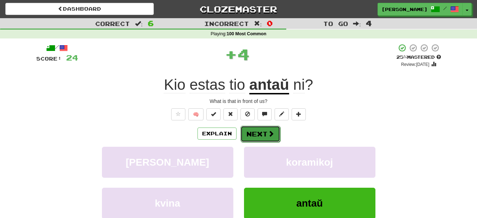
click at [271, 133] on span at bounding box center [271, 133] width 6 height 6
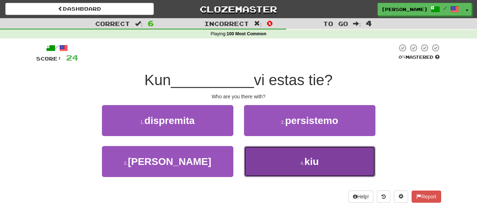
click at [293, 157] on button "4 . kiu" at bounding box center [310, 161] width 132 height 31
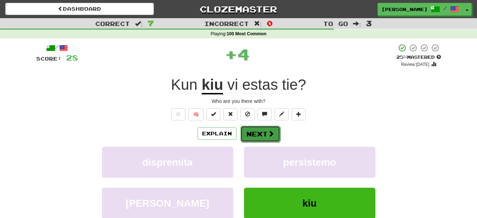
click at [270, 133] on span at bounding box center [271, 133] width 6 height 6
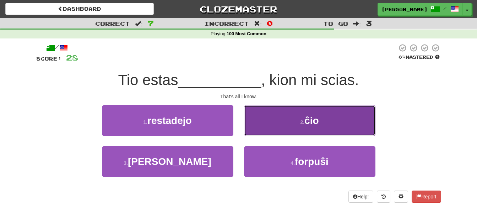
click at [298, 124] on button "2 . ĉio" at bounding box center [310, 120] width 132 height 31
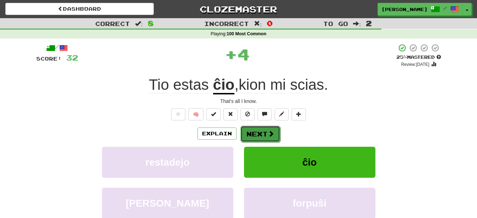
click at [259, 133] on button "Next" at bounding box center [261, 133] width 40 height 16
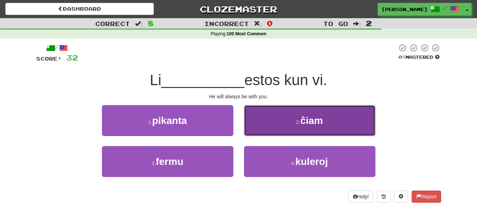
click at [290, 125] on button "2 . ĉiam" at bounding box center [310, 120] width 132 height 31
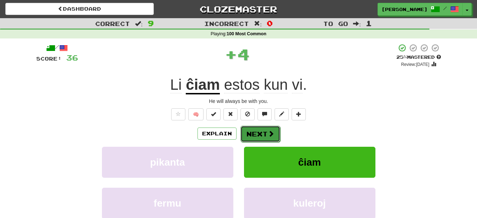
click at [268, 138] on button "Next" at bounding box center [261, 133] width 40 height 16
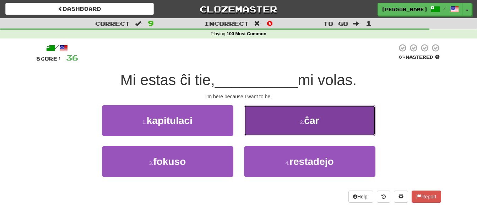
click at [283, 119] on button "2 . ĉar" at bounding box center [310, 120] width 132 height 31
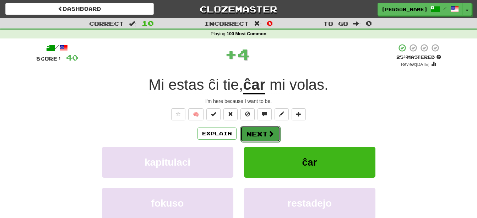
click at [268, 130] on span at bounding box center [271, 133] width 6 height 6
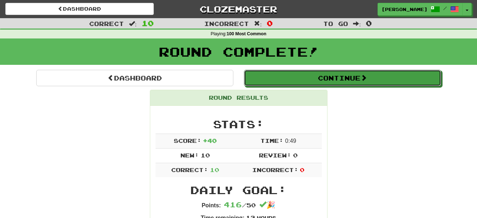
drag, startPoint x: 350, startPoint y: 75, endPoint x: 347, endPoint y: 81, distance: 7.3
click at [349, 77] on button "Continue" at bounding box center [342, 78] width 197 height 16
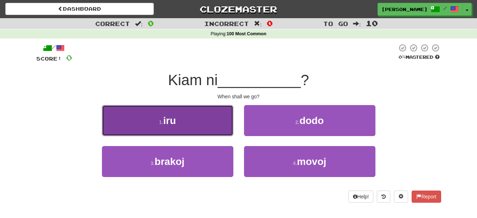
click at [182, 121] on button "1 . iru" at bounding box center [168, 120] width 132 height 31
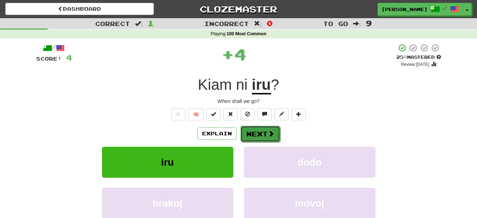
click at [260, 134] on button "Next" at bounding box center [261, 133] width 40 height 16
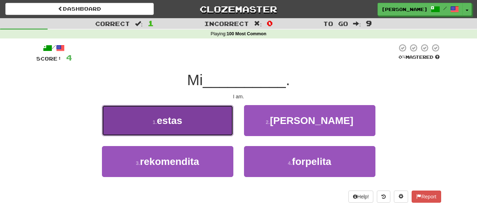
click at [191, 125] on button "1 . estas" at bounding box center [168, 120] width 132 height 31
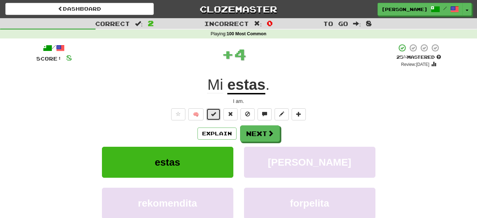
click at [216, 116] on span at bounding box center [213, 113] width 5 height 5
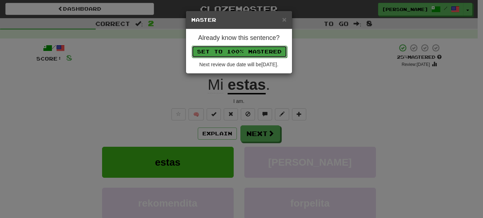
click at [263, 50] on button "Set to 100% Mastered" at bounding box center [239, 52] width 95 height 12
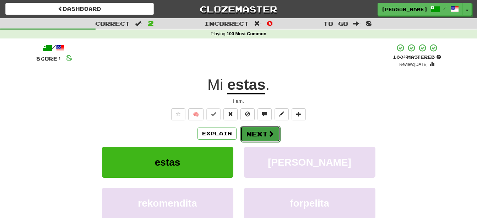
click at [271, 135] on span at bounding box center [271, 133] width 6 height 6
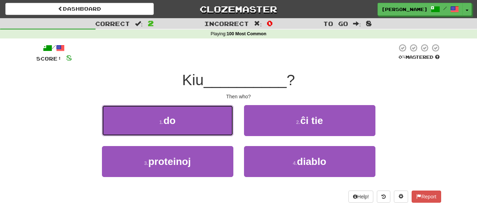
drag, startPoint x: 181, startPoint y: 120, endPoint x: 186, endPoint y: 122, distance: 5.4
click at [181, 120] on button "1 . do" at bounding box center [168, 120] width 132 height 31
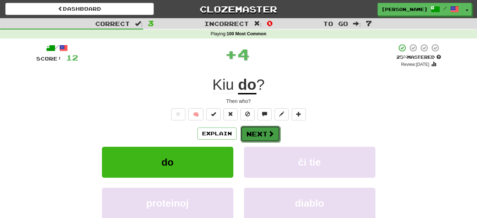
click at [262, 137] on button "Next" at bounding box center [261, 133] width 40 height 16
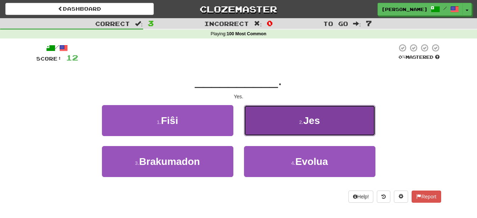
click at [283, 122] on button "2 . Jes" at bounding box center [310, 120] width 132 height 31
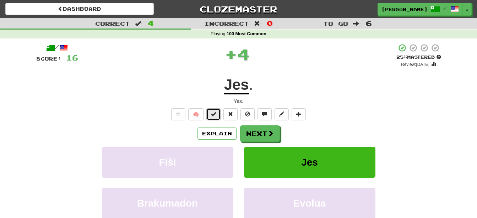
click at [212, 115] on span at bounding box center [213, 113] width 5 height 5
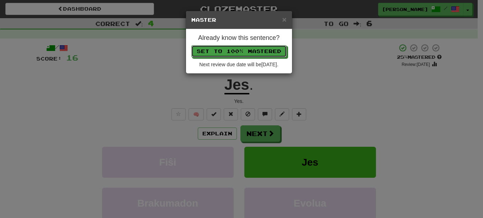
drag, startPoint x: 248, startPoint y: 52, endPoint x: 250, endPoint y: 62, distance: 10.5
click at [248, 52] on button "Set to 100% Mastered" at bounding box center [238, 51] width 95 height 12
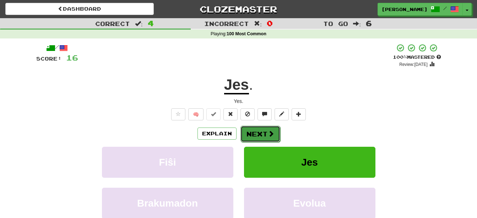
click at [264, 131] on button "Next" at bounding box center [261, 133] width 40 height 16
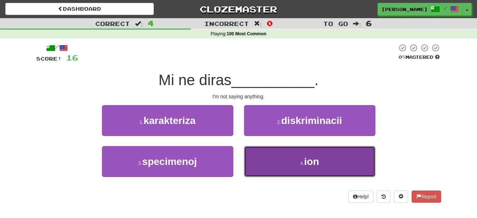
click at [290, 160] on button "4 . ion" at bounding box center [310, 161] width 132 height 31
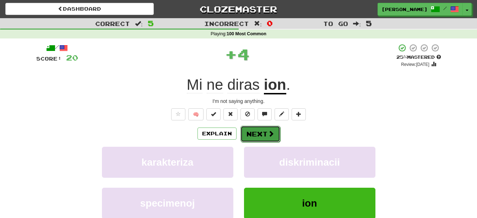
click at [268, 130] on span at bounding box center [271, 133] width 6 height 6
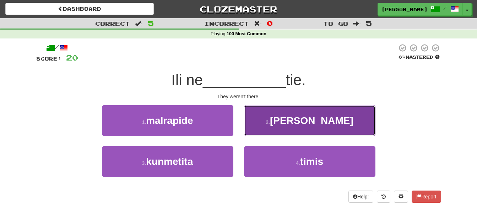
click at [274, 116] on button "2 . estis" at bounding box center [310, 120] width 132 height 31
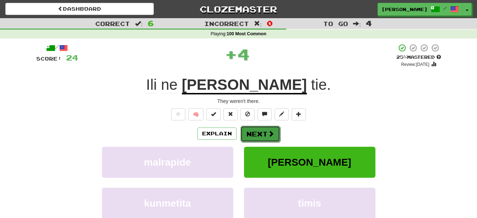
click at [261, 132] on button "Next" at bounding box center [261, 133] width 40 height 16
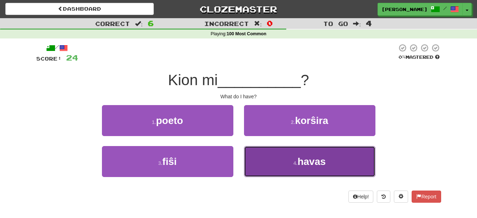
click at [273, 167] on button "4 . havas" at bounding box center [310, 161] width 132 height 31
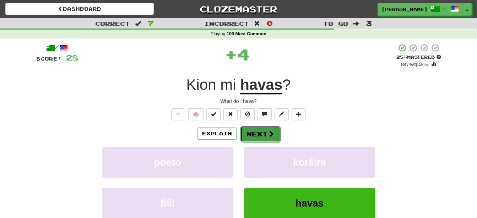
click at [254, 131] on button "Next" at bounding box center [261, 133] width 40 height 16
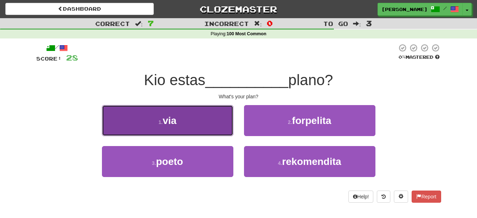
click at [186, 118] on button "1 . via" at bounding box center [168, 120] width 132 height 31
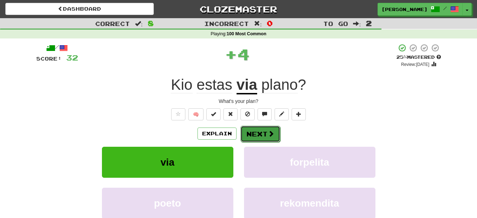
click at [261, 135] on button "Next" at bounding box center [261, 133] width 40 height 16
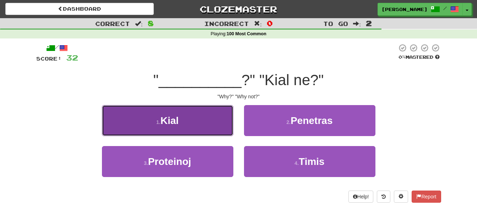
click at [203, 126] on button "1 . Kial" at bounding box center [168, 120] width 132 height 31
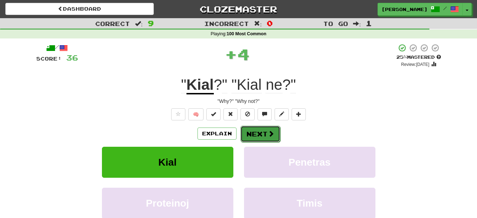
click at [256, 132] on button "Next" at bounding box center [261, 133] width 40 height 16
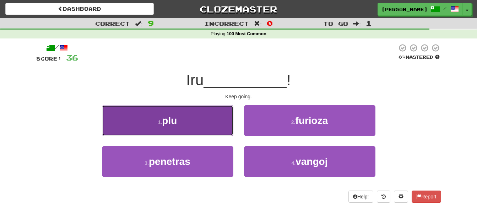
click at [203, 127] on button "1 . plu" at bounding box center [168, 120] width 132 height 31
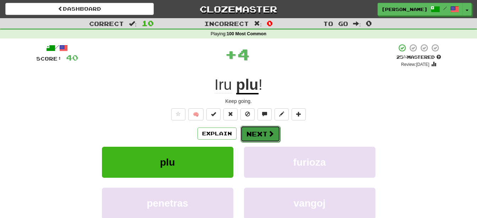
click at [255, 132] on button "Next" at bounding box center [261, 133] width 40 height 16
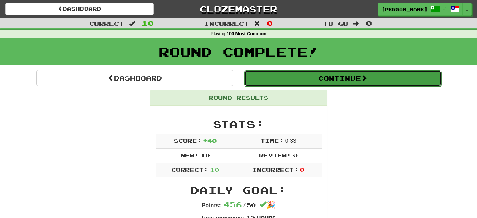
click at [317, 77] on button "Continue" at bounding box center [343, 78] width 197 height 16
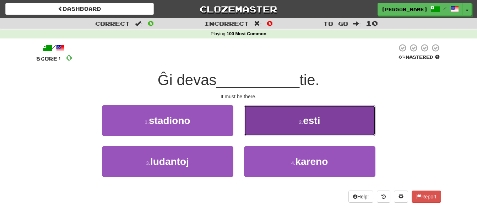
click at [286, 119] on button "2 . esti" at bounding box center [310, 120] width 132 height 31
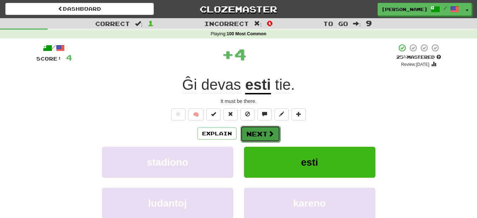
click at [264, 132] on button "Next" at bounding box center [261, 133] width 40 height 16
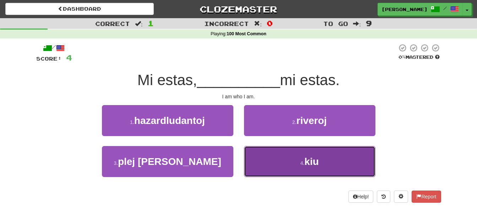
click at [283, 166] on button "4 . kiu" at bounding box center [310, 161] width 132 height 31
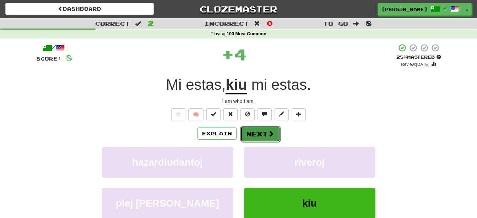
click at [267, 135] on button "Next" at bounding box center [261, 133] width 40 height 16
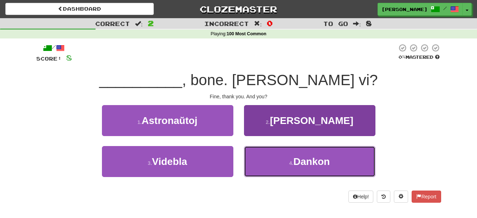
drag, startPoint x: 294, startPoint y: 159, endPoint x: 292, endPoint y: 162, distance: 3.7
click at [294, 159] on span "Dankon" at bounding box center [312, 161] width 37 height 11
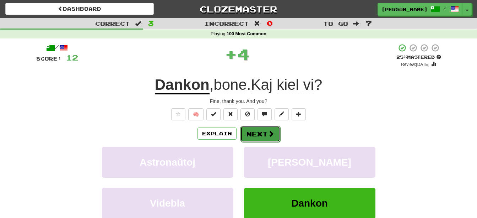
click at [268, 133] on span at bounding box center [271, 133] width 6 height 6
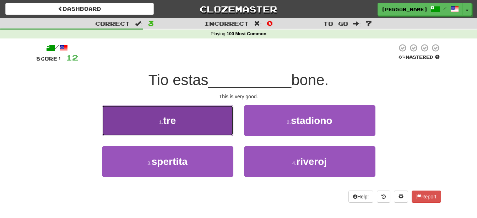
click at [172, 130] on button "1 . tre" at bounding box center [168, 120] width 132 height 31
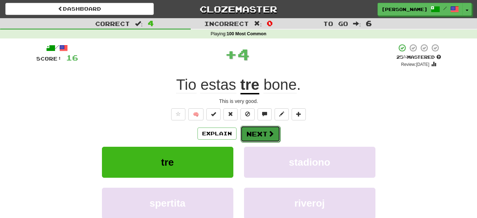
click at [261, 134] on button "Next" at bounding box center [261, 133] width 40 height 16
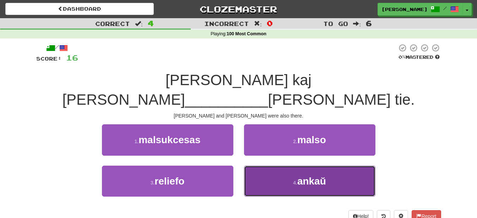
click at [274, 165] on button "4 . ankaŭ" at bounding box center [310, 180] width 132 height 31
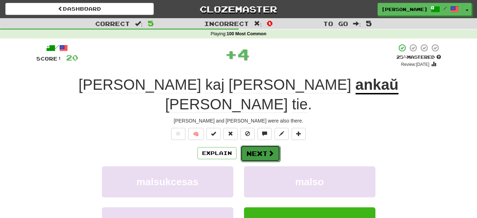
click at [255, 145] on button "Next" at bounding box center [261, 153] width 40 height 16
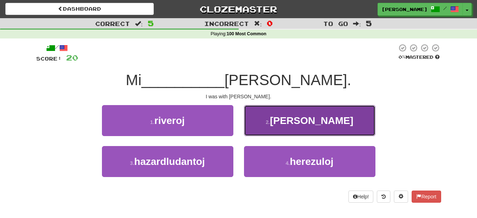
click at [298, 125] on button "2 . estis" at bounding box center [310, 120] width 132 height 31
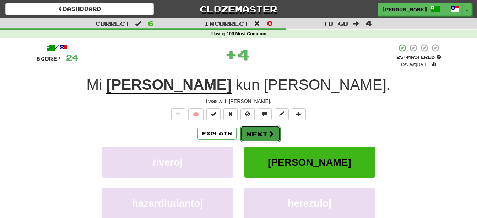
click at [268, 133] on span at bounding box center [271, 133] width 6 height 6
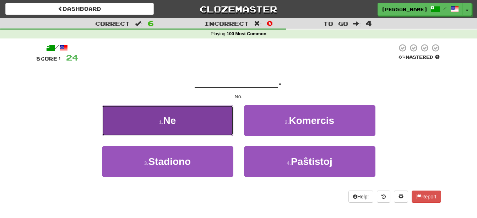
click at [205, 125] on button "1 . Ne" at bounding box center [168, 120] width 132 height 31
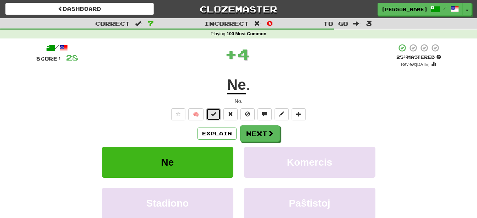
click at [216, 114] on span at bounding box center [213, 113] width 5 height 5
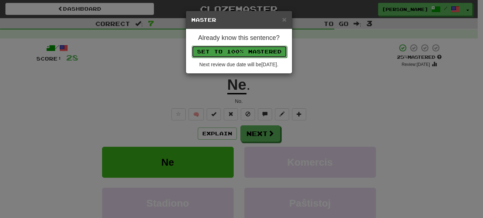
click at [263, 53] on button "Set to 100% Mastered" at bounding box center [239, 52] width 95 height 12
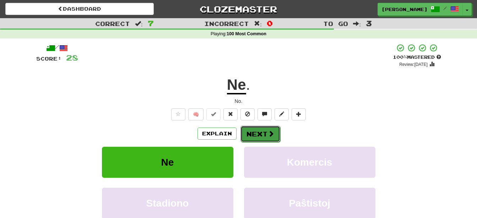
click at [269, 132] on span at bounding box center [271, 133] width 6 height 6
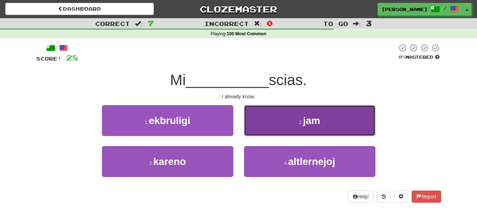
click at [275, 127] on button "2 . jam" at bounding box center [310, 120] width 132 height 31
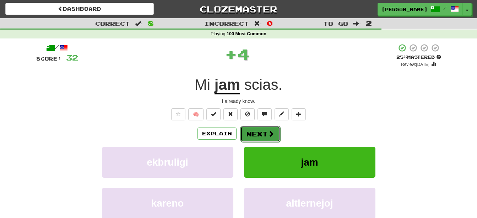
click at [264, 135] on button "Next" at bounding box center [261, 133] width 40 height 16
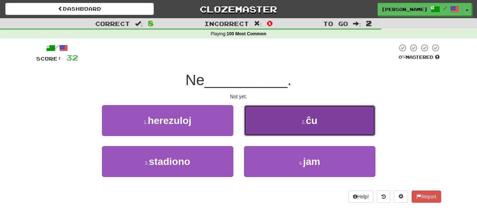
click at [280, 120] on button "2 . ĉu" at bounding box center [310, 120] width 132 height 31
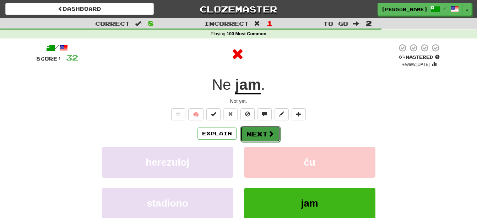
click at [264, 132] on button "Next" at bounding box center [261, 133] width 40 height 16
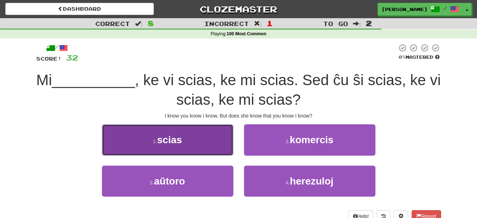
click at [207, 146] on button "1 . scias" at bounding box center [168, 139] width 132 height 31
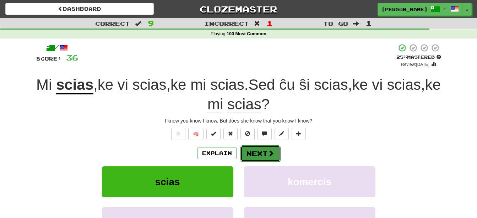
click at [263, 154] on button "Next" at bounding box center [261, 153] width 40 height 16
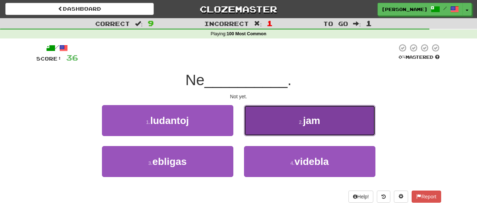
click at [287, 117] on button "2 . jam" at bounding box center [310, 120] width 132 height 31
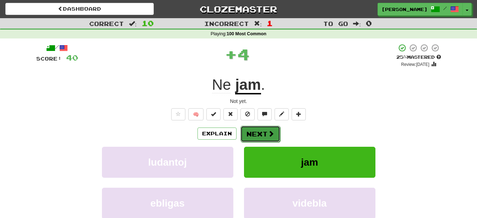
click at [267, 133] on button "Next" at bounding box center [261, 133] width 40 height 16
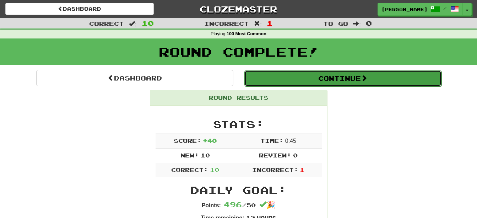
click at [314, 81] on button "Continue" at bounding box center [343, 78] width 197 height 16
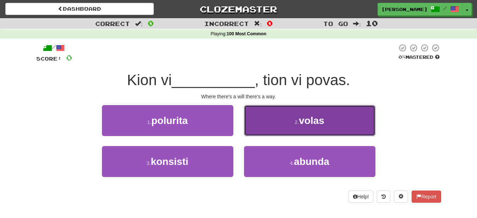
click at [326, 123] on button "2 . volas" at bounding box center [310, 120] width 132 height 31
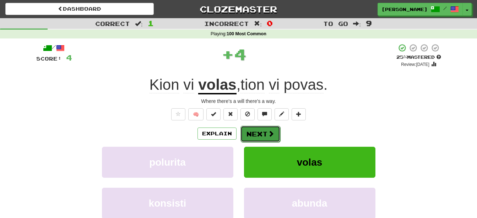
click at [254, 137] on button "Next" at bounding box center [261, 133] width 40 height 16
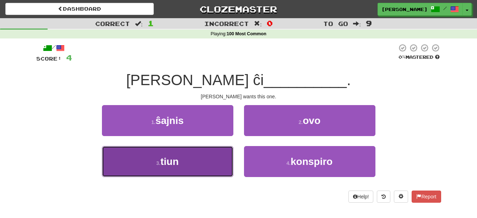
click at [210, 164] on button "3 . tiun" at bounding box center [168, 161] width 132 height 31
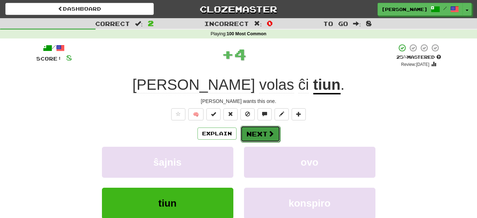
click at [257, 131] on button "Next" at bounding box center [261, 133] width 40 height 16
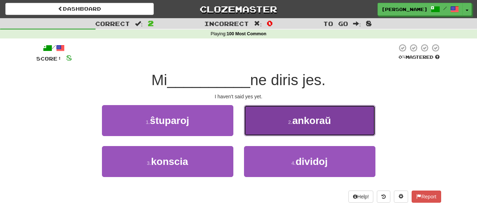
click at [290, 116] on button "2 . ankoraŭ" at bounding box center [310, 120] width 132 height 31
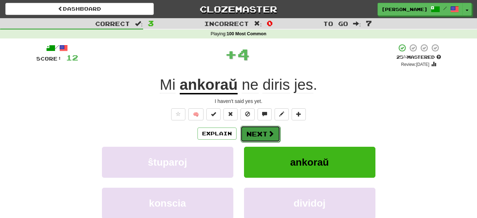
click at [268, 134] on span at bounding box center [271, 133] width 6 height 6
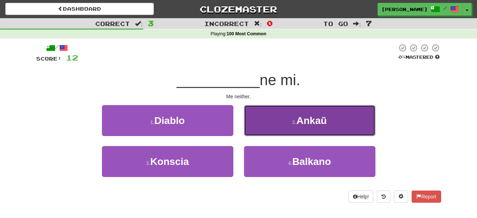
click at [293, 118] on button "2 . Ankaŭ" at bounding box center [310, 120] width 132 height 31
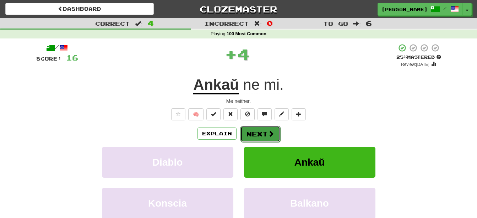
click at [261, 134] on button "Next" at bounding box center [261, 133] width 40 height 16
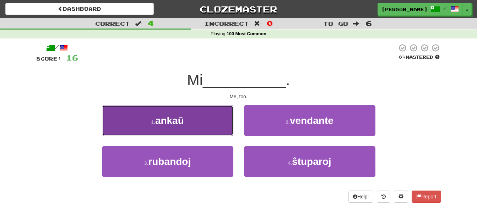
click at [198, 119] on button "1 . ankaŭ" at bounding box center [168, 120] width 132 height 31
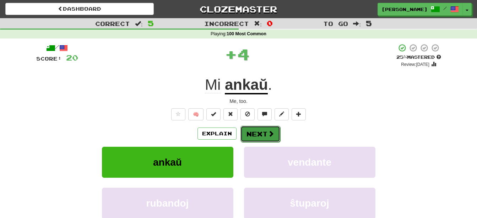
click at [264, 135] on button "Next" at bounding box center [261, 133] width 40 height 16
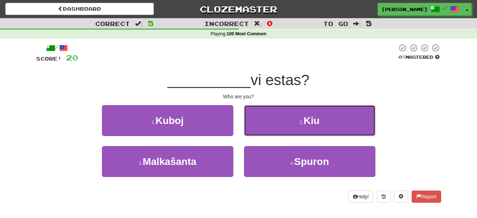
drag, startPoint x: 288, startPoint y: 119, endPoint x: 287, endPoint y: 122, distance: 3.8
click at [288, 119] on button "2 . Kiu" at bounding box center [310, 120] width 132 height 31
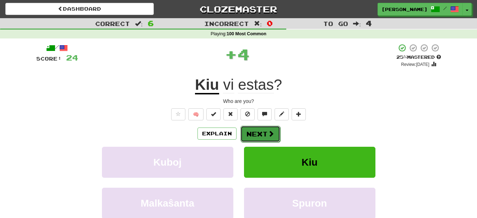
click at [270, 133] on span at bounding box center [271, 133] width 6 height 6
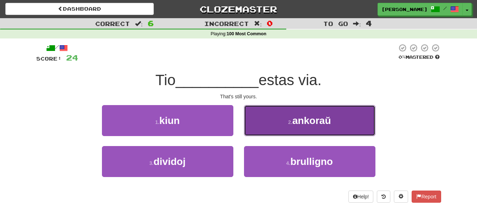
click at [280, 130] on button "2 . ankoraŭ" at bounding box center [310, 120] width 132 height 31
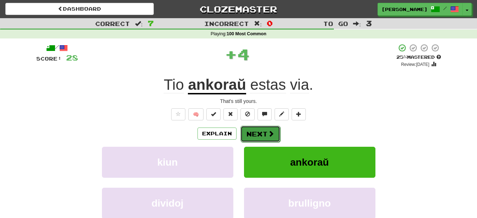
click at [263, 136] on button "Next" at bounding box center [261, 133] width 40 height 16
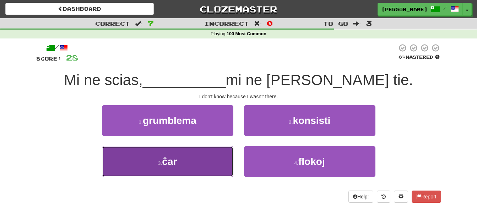
click at [220, 165] on button "3 . ĉar" at bounding box center [168, 161] width 132 height 31
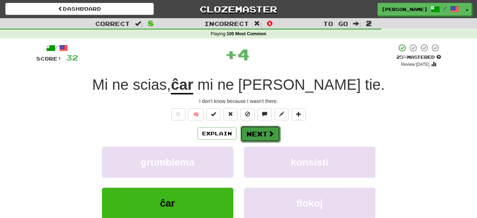
click at [271, 132] on span at bounding box center [271, 133] width 6 height 6
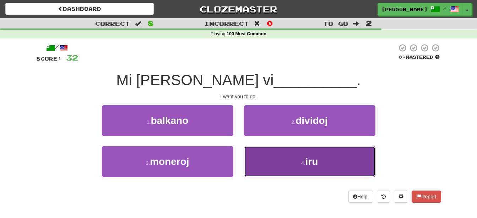
click at [275, 159] on button "4 . iru" at bounding box center [310, 161] width 132 height 31
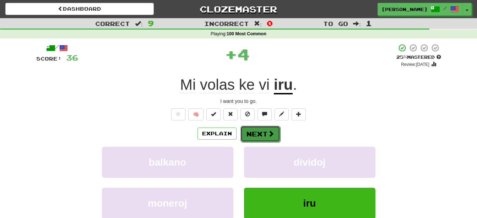
click at [262, 128] on button "Next" at bounding box center [261, 133] width 40 height 16
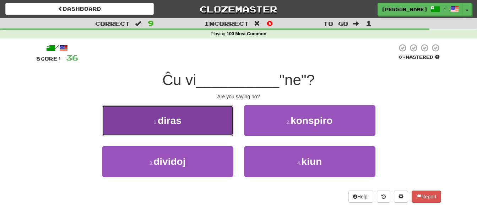
click at [166, 122] on span "diras" at bounding box center [170, 120] width 24 height 11
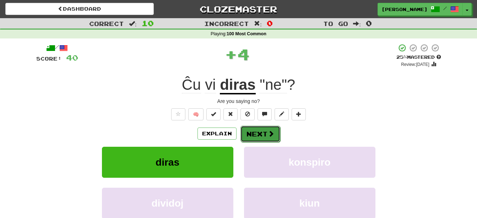
click at [260, 131] on button "Next" at bounding box center [261, 133] width 40 height 16
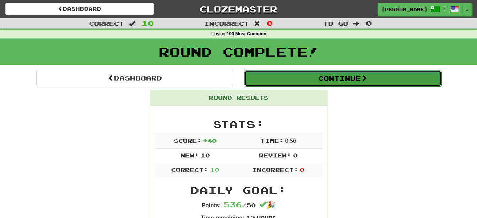
click at [326, 81] on button "Continue" at bounding box center [343, 78] width 197 height 16
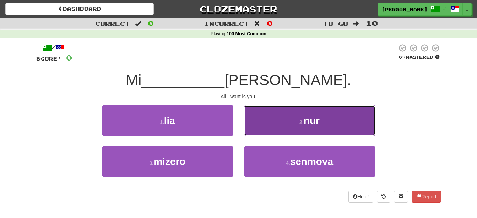
click at [282, 127] on button "2 . nur" at bounding box center [310, 120] width 132 height 31
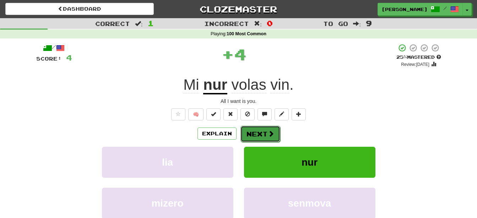
click at [272, 132] on span at bounding box center [271, 133] width 6 height 6
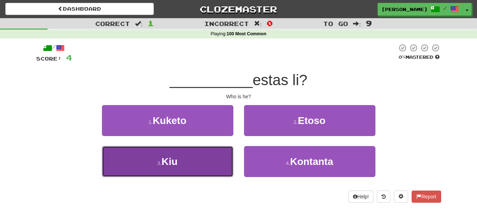
click at [205, 171] on button "3 . Kiu" at bounding box center [168, 161] width 132 height 31
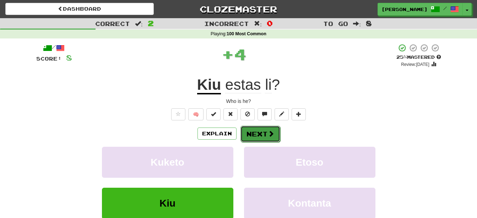
click at [257, 126] on button "Next" at bounding box center [261, 133] width 40 height 16
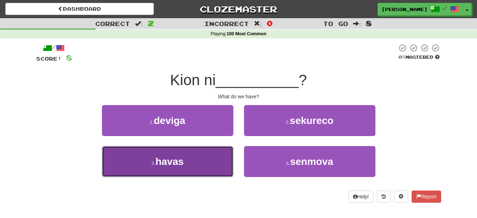
click at [202, 159] on button "3 . havas" at bounding box center [168, 161] width 132 height 31
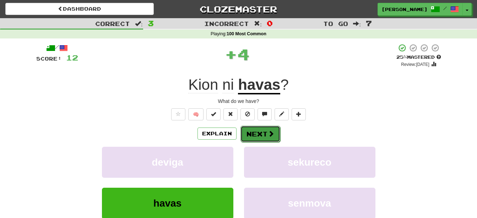
click at [259, 128] on button "Next" at bounding box center [261, 133] width 40 height 16
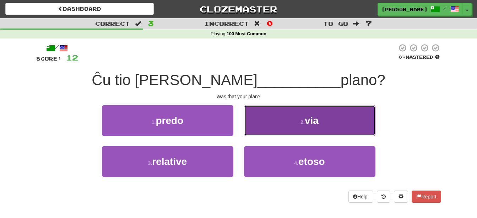
click at [343, 122] on button "2 . via" at bounding box center [310, 120] width 132 height 31
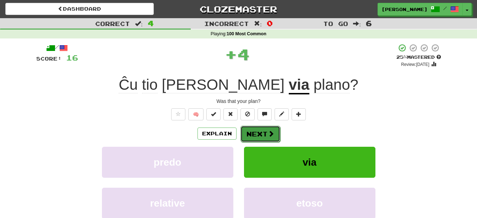
click at [262, 131] on button "Next" at bounding box center [261, 133] width 40 height 16
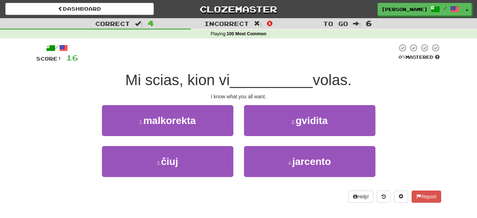
click at [168, 184] on div "3 . ĉiuj" at bounding box center [168, 166] width 142 height 41
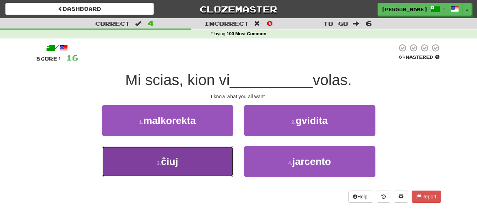
click at [177, 166] on span "ĉiuj" at bounding box center [169, 161] width 17 height 11
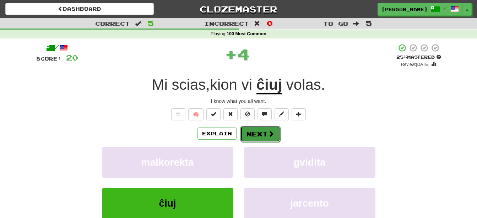
click at [254, 134] on button "Next" at bounding box center [261, 133] width 40 height 16
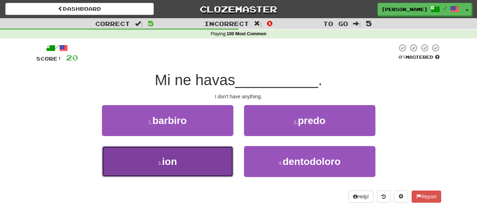
click at [191, 167] on button "3 . ion" at bounding box center [168, 161] width 132 height 31
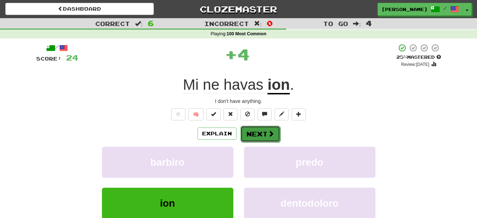
click at [255, 126] on button "Next" at bounding box center [261, 133] width 40 height 16
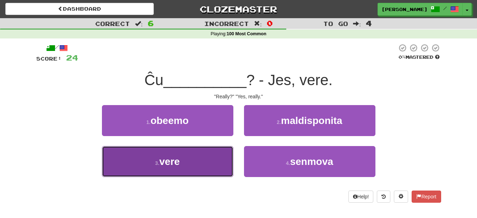
click at [192, 159] on button "3 . vere" at bounding box center [168, 161] width 132 height 31
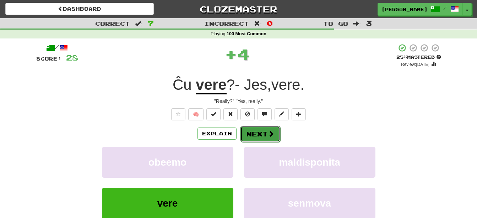
click at [267, 130] on button "Next" at bounding box center [261, 133] width 40 height 16
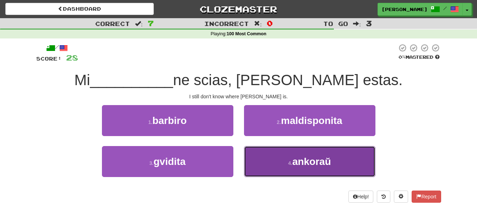
click at [296, 169] on button "4 . ankoraŭ" at bounding box center [310, 161] width 132 height 31
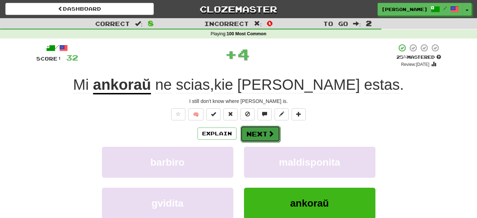
click at [276, 132] on button "Next" at bounding box center [261, 133] width 40 height 16
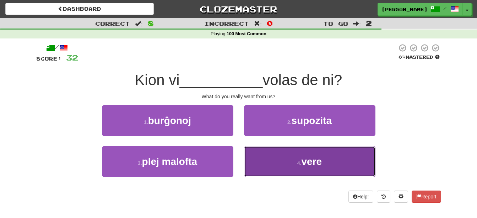
click at [313, 164] on span "vere" at bounding box center [312, 161] width 21 height 11
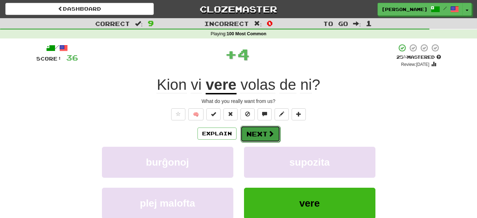
click at [264, 132] on button "Next" at bounding box center [261, 133] width 40 height 16
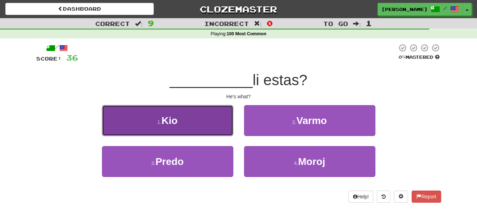
click at [199, 118] on button "1 . Kio" at bounding box center [168, 120] width 132 height 31
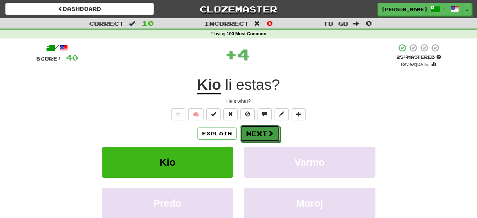
drag, startPoint x: 260, startPoint y: 129, endPoint x: 262, endPoint y: 140, distance: 11.2
click at [260, 129] on button "Next" at bounding box center [260, 133] width 40 height 16
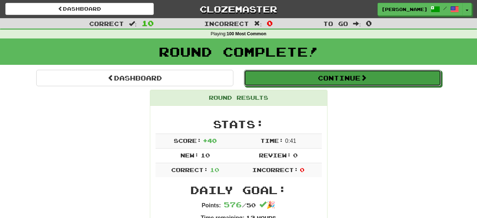
drag, startPoint x: 320, startPoint y: 78, endPoint x: 317, endPoint y: 90, distance: 12.3
click at [320, 78] on button "Continue" at bounding box center [342, 78] width 197 height 16
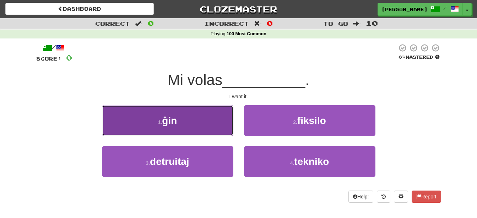
click at [177, 115] on span "ĝin" at bounding box center [169, 120] width 15 height 11
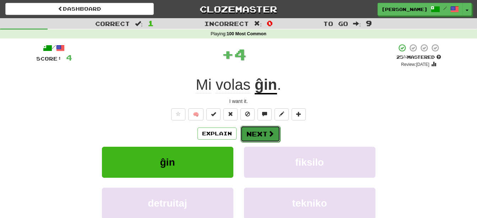
click at [268, 131] on span at bounding box center [271, 133] width 6 height 6
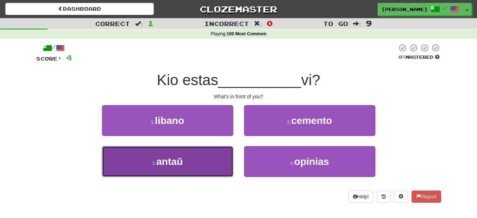
click at [204, 157] on button "3 . antaŭ" at bounding box center [168, 161] width 132 height 31
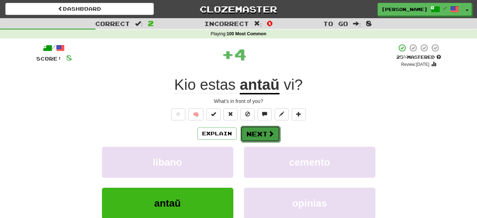
click at [264, 133] on button "Next" at bounding box center [261, 133] width 40 height 16
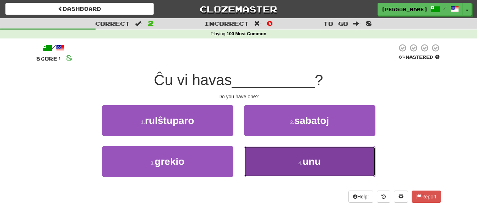
click at [339, 154] on button "4 . unu" at bounding box center [310, 161] width 132 height 31
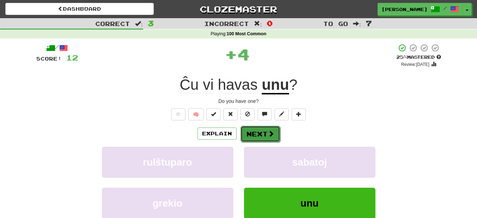
click at [264, 132] on button "Next" at bounding box center [261, 133] width 40 height 16
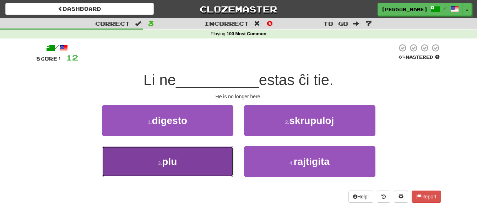
click at [195, 160] on button "3 . plu" at bounding box center [168, 161] width 132 height 31
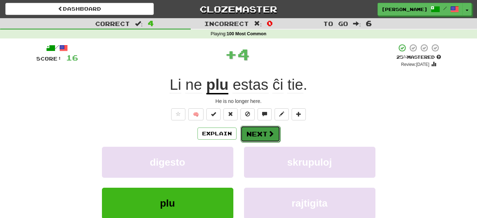
click at [251, 127] on button "Next" at bounding box center [261, 133] width 40 height 16
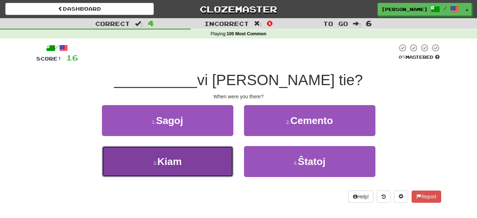
click at [199, 158] on button "3 . Kiam" at bounding box center [168, 161] width 132 height 31
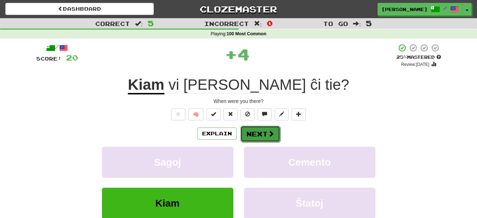
click at [257, 125] on button "Next" at bounding box center [261, 133] width 40 height 16
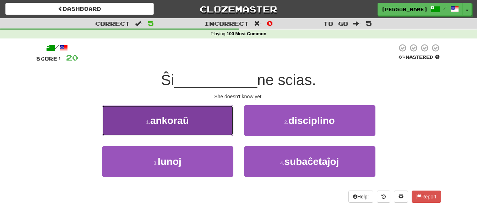
click at [207, 125] on button "1 . ankoraŭ" at bounding box center [168, 120] width 132 height 31
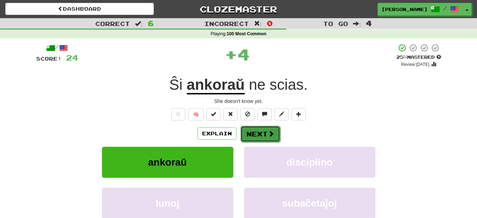
click at [257, 130] on button "Next" at bounding box center [261, 133] width 40 height 16
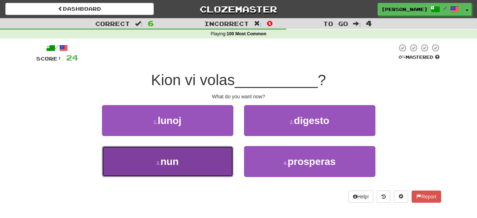
click at [205, 160] on button "3 . nun" at bounding box center [168, 161] width 132 height 31
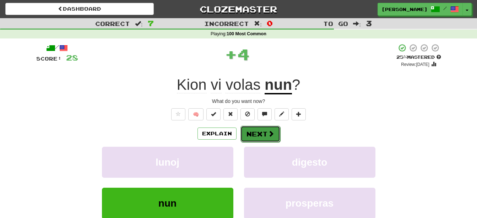
click at [264, 134] on button "Next" at bounding box center [261, 133] width 40 height 16
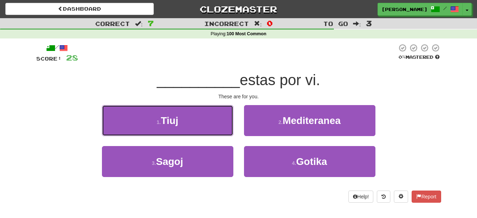
drag, startPoint x: 200, startPoint y: 121, endPoint x: 205, endPoint y: 124, distance: 5.7
click at [200, 122] on button "1 . Tiuj" at bounding box center [168, 120] width 132 height 31
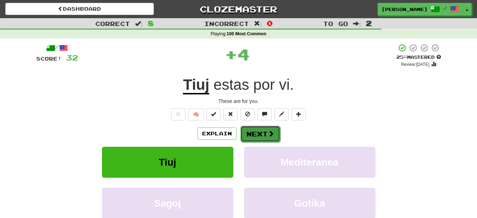
click at [259, 128] on button "Next" at bounding box center [261, 133] width 40 height 16
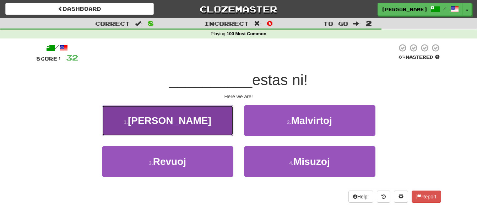
click at [200, 114] on button "1 . Jen" at bounding box center [168, 120] width 132 height 31
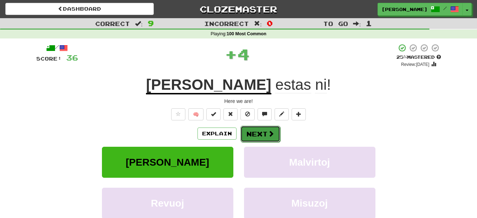
click at [260, 134] on button "Next" at bounding box center [261, 133] width 40 height 16
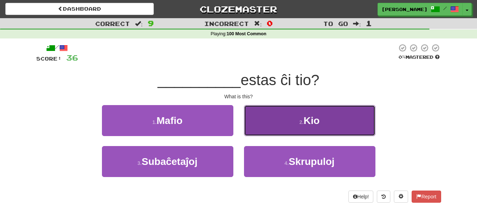
click at [271, 119] on button "2 . Kio" at bounding box center [310, 120] width 132 height 31
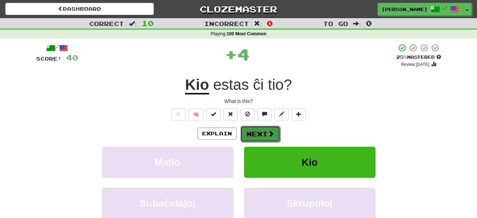
click at [257, 132] on button "Next" at bounding box center [261, 133] width 40 height 16
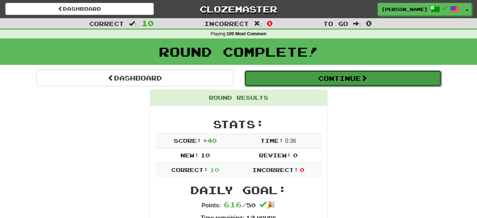
click at [303, 76] on button "Continue" at bounding box center [343, 78] width 197 height 16
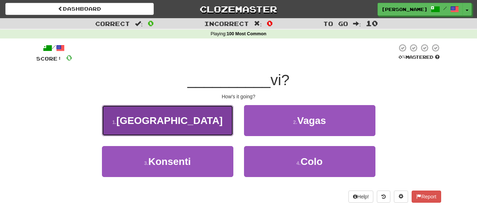
click at [189, 115] on button "1 . Kiel" at bounding box center [168, 120] width 132 height 31
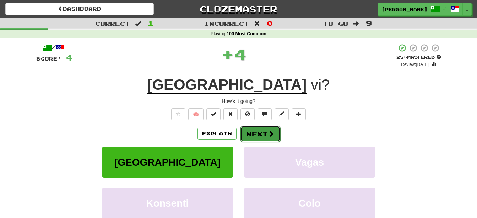
click at [266, 135] on button "Next" at bounding box center [261, 133] width 40 height 16
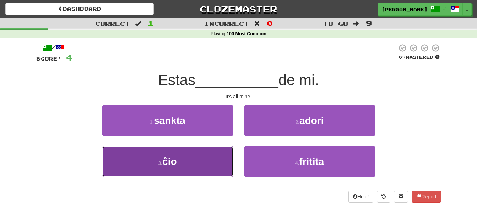
click at [196, 166] on button "3 . ĉio" at bounding box center [168, 161] width 132 height 31
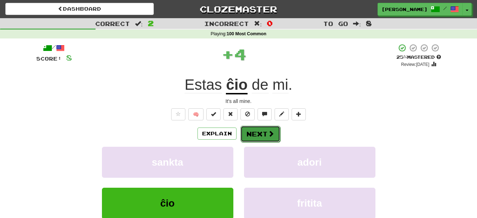
click at [257, 129] on button "Next" at bounding box center [261, 133] width 40 height 16
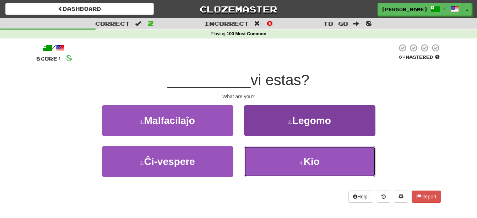
drag, startPoint x: 297, startPoint y: 154, endPoint x: 291, endPoint y: 158, distance: 7.1
click at [296, 155] on button "4 . Kio" at bounding box center [310, 161] width 132 height 31
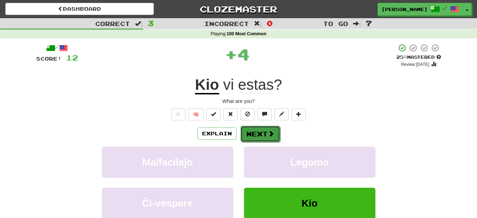
click at [262, 129] on button "Next" at bounding box center [261, 133] width 40 height 16
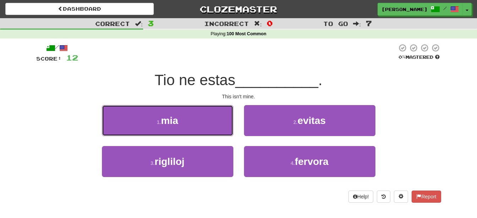
drag, startPoint x: 216, startPoint y: 117, endPoint x: 217, endPoint y: 122, distance: 5.1
click at [216, 117] on button "1 . mia" at bounding box center [168, 120] width 132 height 31
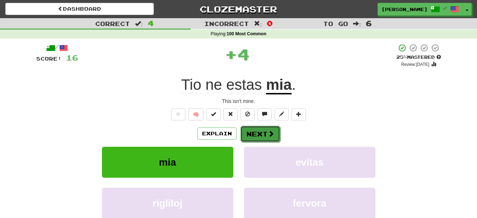
click at [260, 136] on button "Next" at bounding box center [261, 133] width 40 height 16
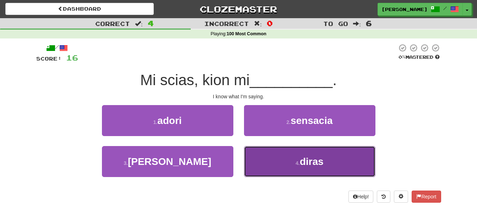
click at [305, 159] on span "diras" at bounding box center [312, 161] width 24 height 11
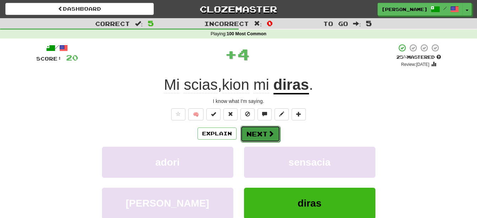
click at [264, 135] on button "Next" at bounding box center [261, 133] width 40 height 16
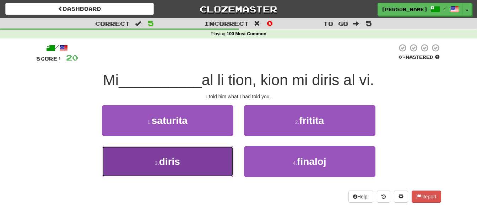
click at [215, 156] on button "3 . diris" at bounding box center [168, 161] width 132 height 31
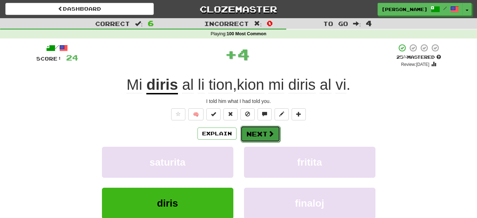
click at [268, 134] on span at bounding box center [271, 133] width 6 height 6
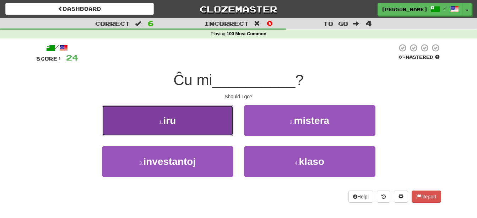
click at [195, 127] on button "1 . iru" at bounding box center [168, 120] width 132 height 31
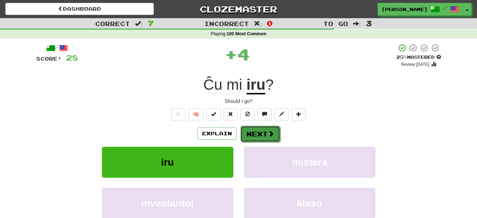
click at [265, 132] on button "Next" at bounding box center [261, 133] width 40 height 16
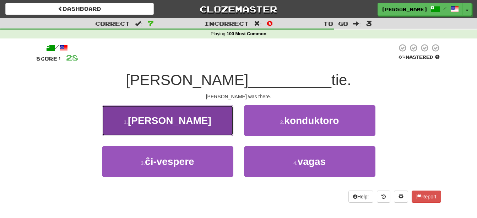
click at [189, 117] on button "1 . estis" at bounding box center [168, 120] width 132 height 31
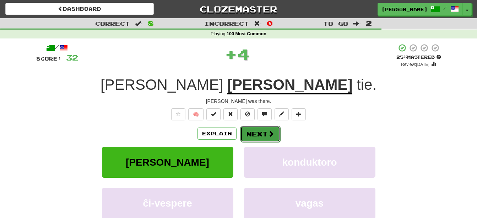
click at [272, 130] on span at bounding box center [271, 133] width 6 height 6
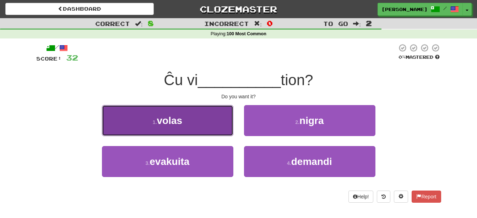
click at [188, 122] on button "1 . volas" at bounding box center [168, 120] width 132 height 31
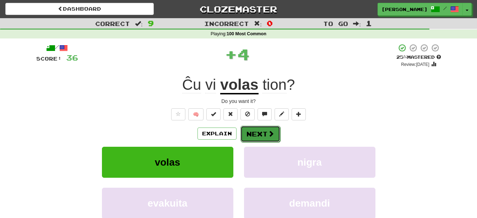
click at [265, 134] on button "Next" at bounding box center [261, 133] width 40 height 16
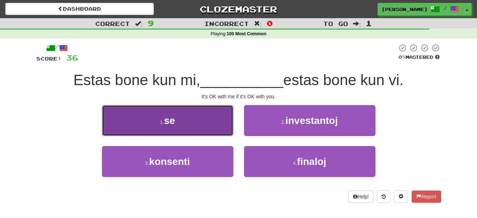
click at [200, 126] on button "1 . se" at bounding box center [168, 120] width 132 height 31
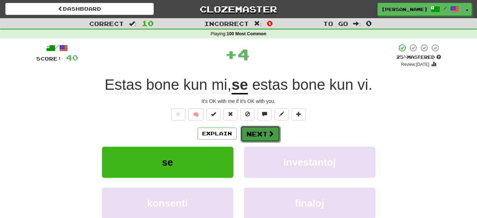
click at [253, 131] on button "Next" at bounding box center [261, 133] width 40 height 16
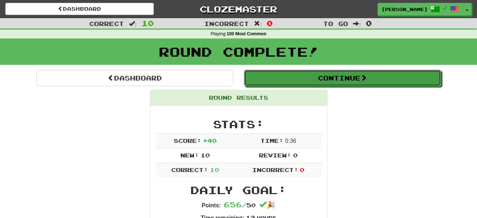
drag, startPoint x: 294, startPoint y: 77, endPoint x: 292, endPoint y: 90, distance: 12.9
click at [294, 78] on button "Continue" at bounding box center [342, 78] width 197 height 16
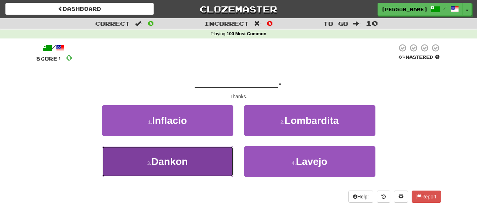
click at [193, 163] on button "3 . Dankon" at bounding box center [168, 161] width 132 height 31
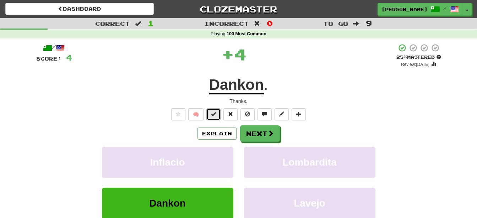
click at [214, 116] on span at bounding box center [213, 113] width 5 height 5
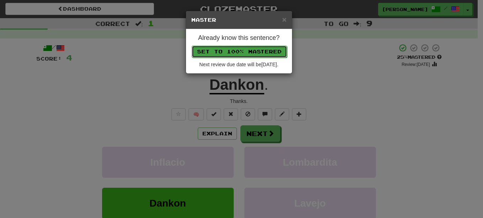
click at [246, 51] on button "Set to 100% Mastered" at bounding box center [239, 52] width 95 height 12
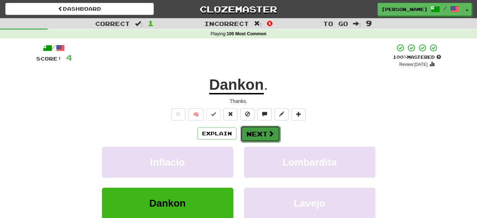
click at [266, 135] on button "Next" at bounding box center [261, 133] width 40 height 16
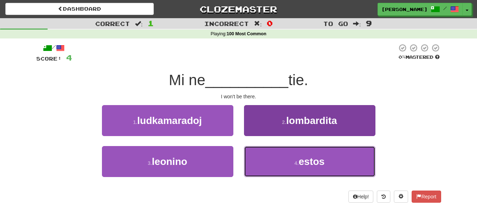
drag, startPoint x: 283, startPoint y: 161, endPoint x: 282, endPoint y: 167, distance: 5.4
click at [283, 162] on button "4 . estos" at bounding box center [310, 161] width 132 height 31
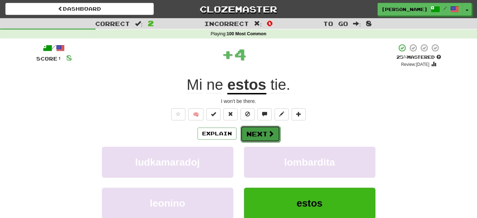
click at [263, 133] on button "Next" at bounding box center [261, 133] width 40 height 16
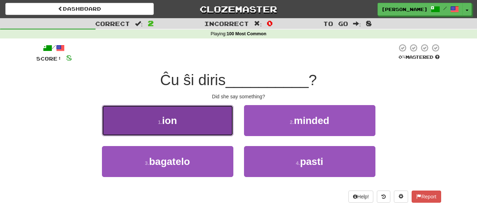
click at [196, 118] on button "1 . ion" at bounding box center [168, 120] width 132 height 31
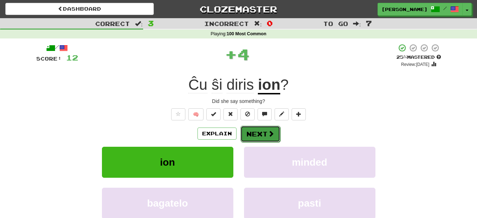
click at [258, 134] on button "Next" at bounding box center [261, 133] width 40 height 16
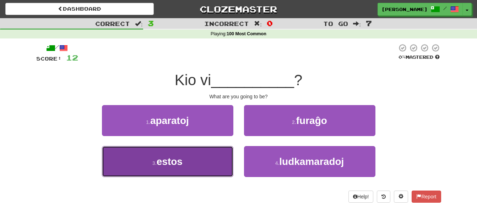
click at [200, 158] on button "3 . estos" at bounding box center [168, 161] width 132 height 31
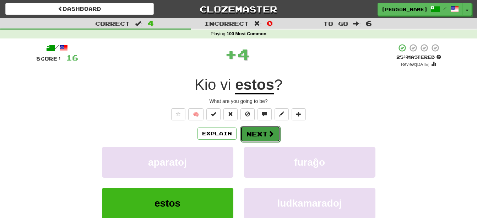
click at [260, 130] on button "Next" at bounding box center [261, 133] width 40 height 16
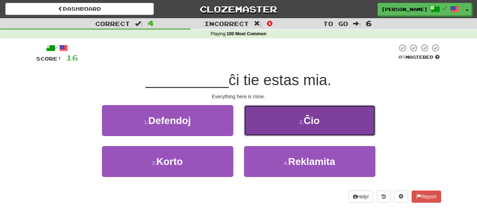
click at [282, 123] on button "2 . Ĉio" at bounding box center [310, 120] width 132 height 31
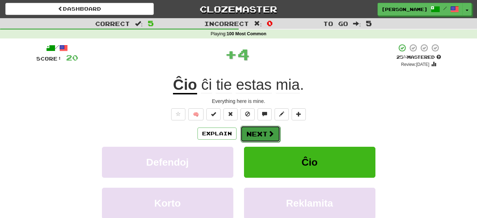
click at [252, 133] on button "Next" at bounding box center [261, 133] width 40 height 16
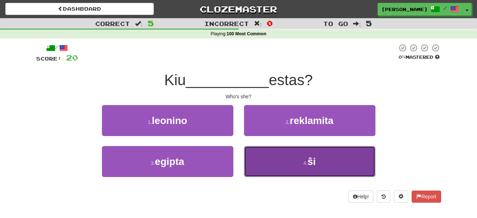
click at [306, 165] on small "4 ." at bounding box center [306, 163] width 4 height 6
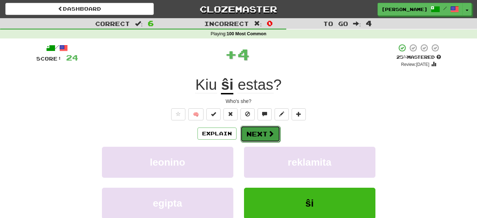
click at [262, 131] on button "Next" at bounding box center [261, 133] width 40 height 16
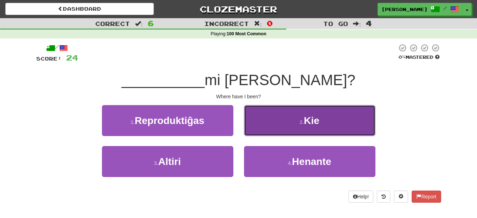
click at [308, 119] on span "Kie" at bounding box center [312, 120] width 16 height 11
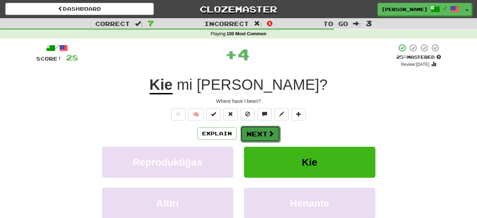
click at [261, 133] on button "Next" at bounding box center [261, 133] width 40 height 16
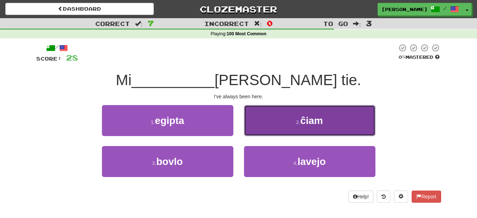
click at [300, 131] on button "2 . ĉiam" at bounding box center [310, 120] width 132 height 31
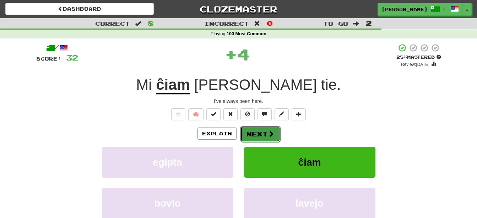
click at [265, 133] on button "Next" at bounding box center [261, 133] width 40 height 16
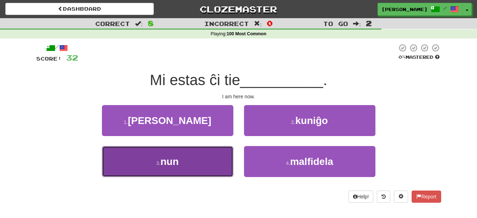
click at [206, 166] on button "3 . nun" at bounding box center [168, 161] width 132 height 31
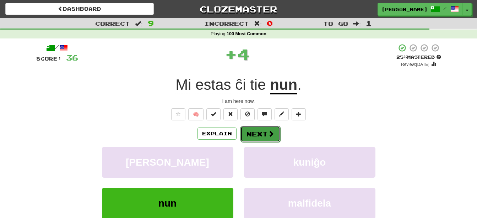
click at [261, 135] on button "Next" at bounding box center [261, 133] width 40 height 16
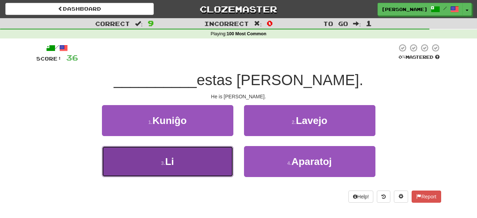
click at [201, 157] on button "3 . Li" at bounding box center [168, 161] width 132 height 31
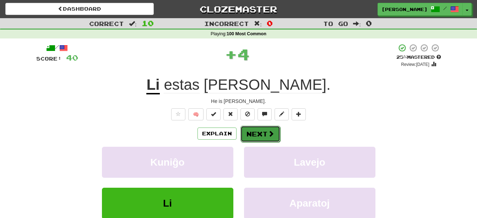
click at [263, 128] on button "Next" at bounding box center [261, 133] width 40 height 16
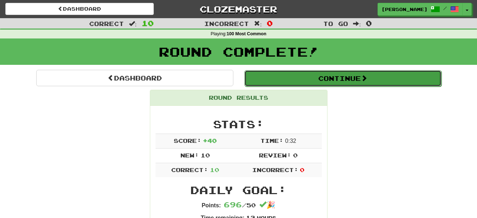
click at [329, 72] on button "Continue" at bounding box center [343, 78] width 197 height 16
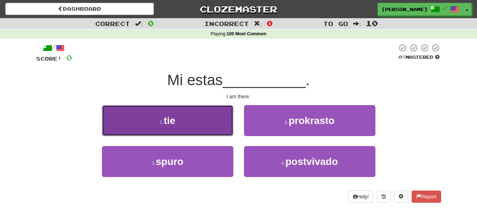
click at [183, 124] on button "1 . tie" at bounding box center [168, 120] width 132 height 31
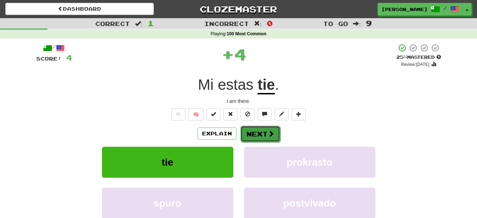
click at [262, 132] on button "Next" at bounding box center [261, 133] width 40 height 16
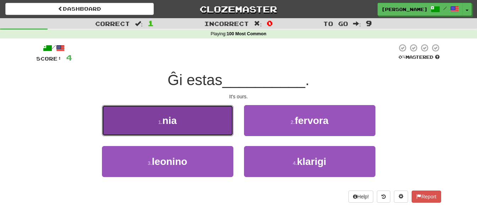
click at [203, 129] on button "1 . nia" at bounding box center [168, 120] width 132 height 31
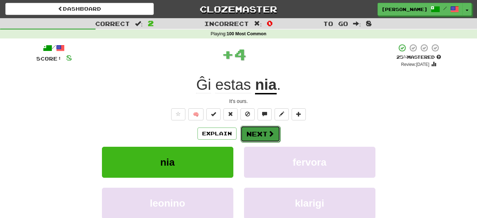
click at [258, 133] on button "Next" at bounding box center [261, 133] width 40 height 16
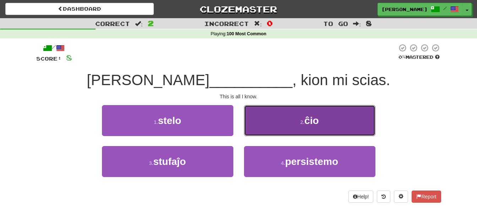
click at [285, 119] on button "2 . ĉio" at bounding box center [310, 120] width 132 height 31
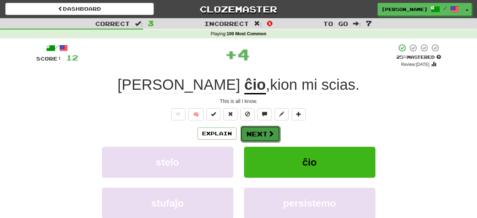
click at [262, 132] on button "Next" at bounding box center [261, 133] width 40 height 16
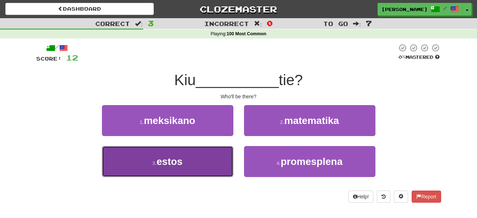
click at [194, 170] on button "3 . estos" at bounding box center [168, 161] width 132 height 31
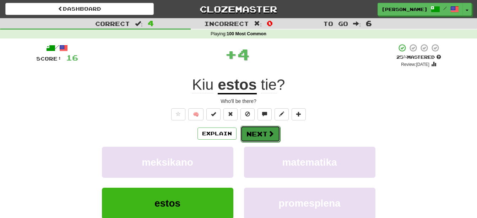
click at [251, 131] on button "Next" at bounding box center [261, 133] width 40 height 16
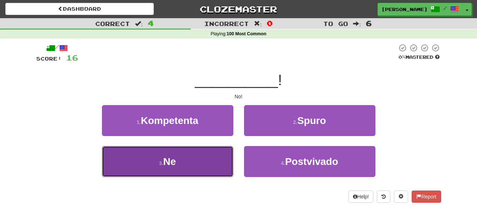
click at [193, 161] on button "3 . Ne" at bounding box center [168, 161] width 132 height 31
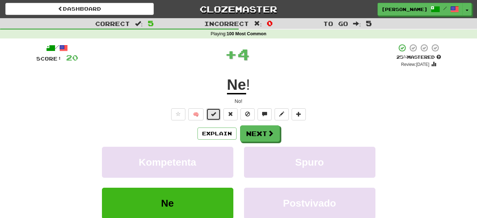
click at [214, 112] on span at bounding box center [213, 113] width 5 height 5
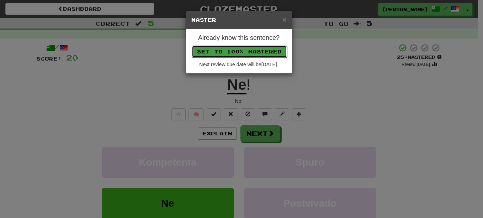
click at [258, 52] on button "Set to 100% Mastered" at bounding box center [239, 52] width 95 height 12
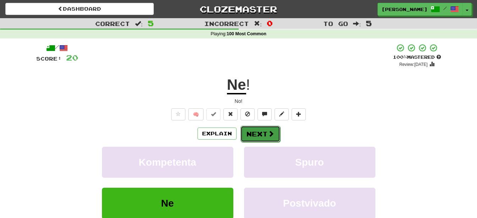
click at [263, 129] on button "Next" at bounding box center [261, 133] width 40 height 16
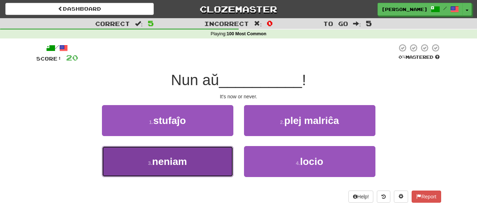
click at [196, 166] on button "3 . neniam" at bounding box center [168, 161] width 132 height 31
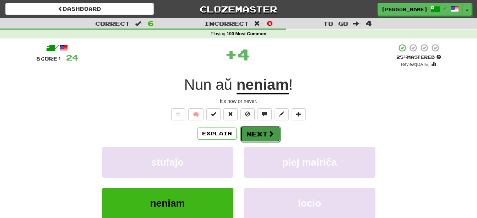
click at [256, 135] on button "Next" at bounding box center [261, 133] width 40 height 16
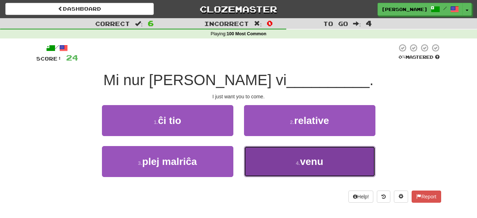
click at [263, 160] on button "4 . venu" at bounding box center [310, 161] width 132 height 31
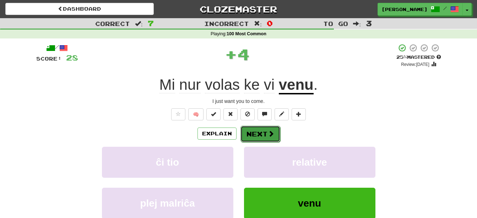
click at [261, 130] on button "Next" at bounding box center [261, 133] width 40 height 16
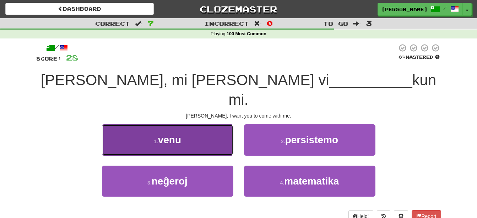
click at [198, 133] on button "1 . venu" at bounding box center [168, 139] width 132 height 31
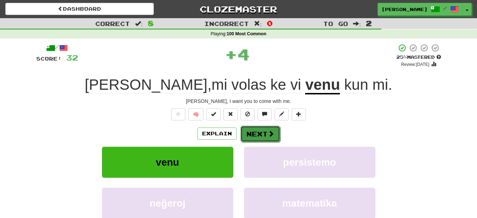
click at [260, 134] on button "Next" at bounding box center [261, 133] width 40 height 16
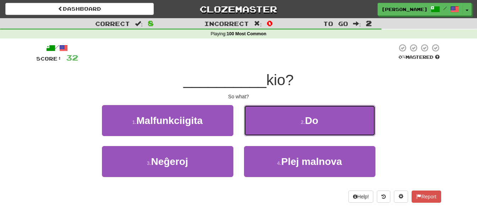
drag, startPoint x: 274, startPoint y: 118, endPoint x: 271, endPoint y: 123, distance: 6.4
click at [273, 120] on button "2 . Do" at bounding box center [310, 120] width 132 height 31
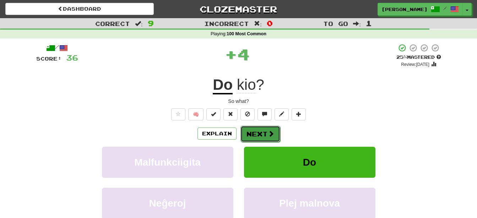
click at [257, 133] on button "Next" at bounding box center [261, 133] width 40 height 16
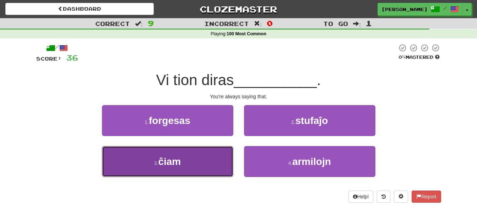
click at [202, 168] on button "3 . ĉiam" at bounding box center [168, 161] width 132 height 31
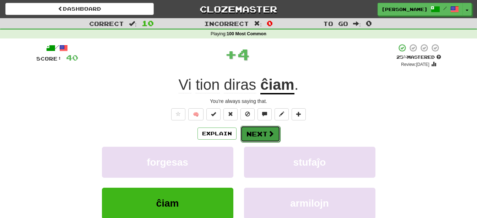
click at [261, 133] on button "Next" at bounding box center [261, 133] width 40 height 16
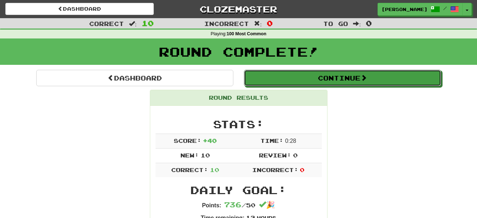
click at [302, 80] on button "Continue" at bounding box center [342, 78] width 197 height 16
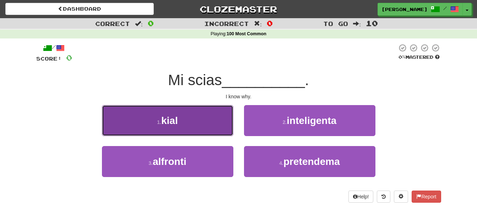
click at [170, 127] on button "1 . kial" at bounding box center [168, 120] width 132 height 31
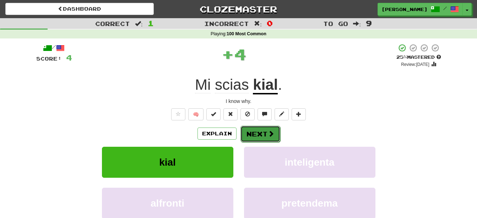
click at [260, 130] on button "Next" at bounding box center [261, 133] width 40 height 16
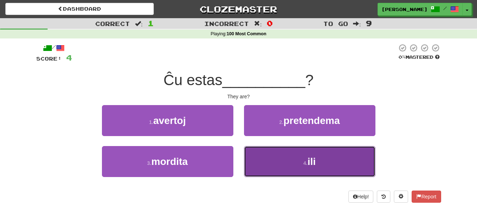
click at [268, 164] on button "4 . ili" at bounding box center [310, 161] width 132 height 31
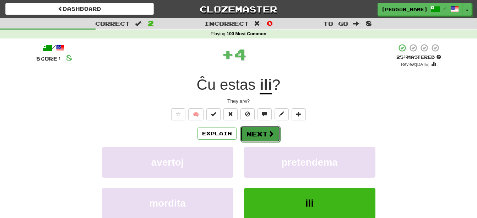
click at [258, 132] on button "Next" at bounding box center [261, 133] width 40 height 16
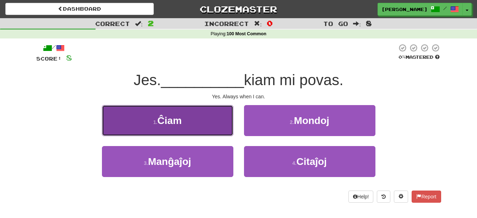
click at [197, 132] on button "1 . Ĉiam" at bounding box center [168, 120] width 132 height 31
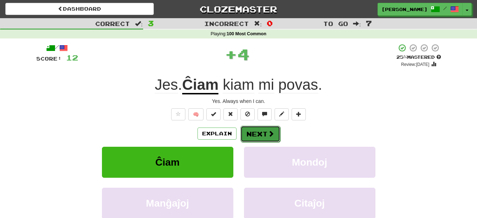
click at [258, 134] on button "Next" at bounding box center [261, 133] width 40 height 16
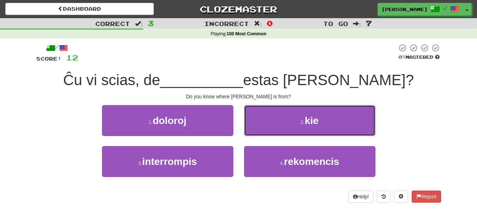
drag, startPoint x: 288, startPoint y: 119, endPoint x: 283, endPoint y: 124, distance: 7.1
click at [287, 121] on button "2 . kie" at bounding box center [310, 120] width 132 height 31
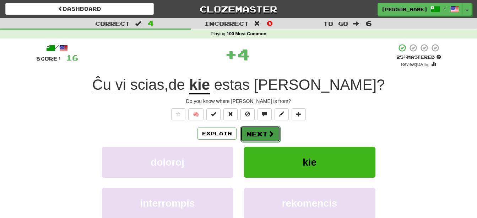
click at [266, 133] on button "Next" at bounding box center [261, 133] width 40 height 16
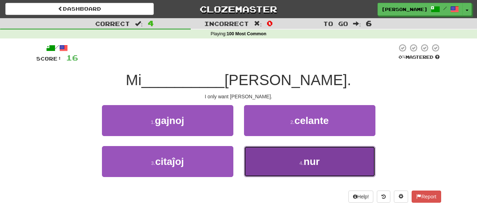
click at [262, 166] on button "4 . nur" at bounding box center [310, 161] width 132 height 31
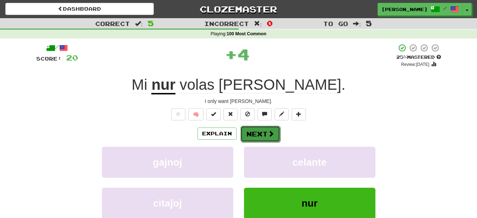
click at [252, 131] on button "Next" at bounding box center [261, 133] width 40 height 16
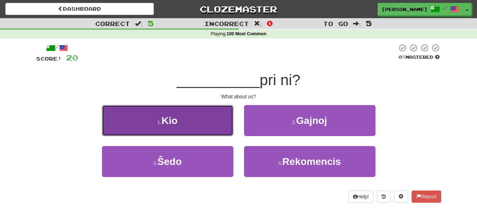
click at [214, 127] on button "1 . Kio" at bounding box center [168, 120] width 132 height 31
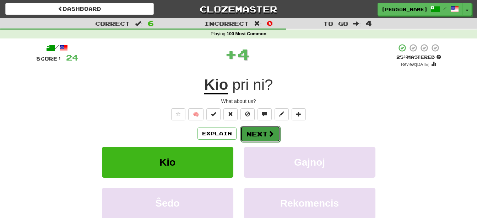
click at [252, 136] on button "Next" at bounding box center [261, 133] width 40 height 16
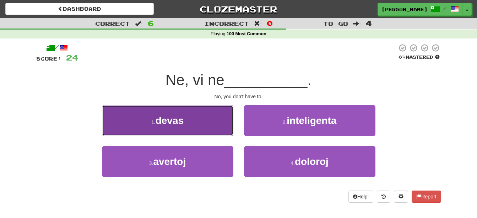
click at [196, 121] on button "1 . devas" at bounding box center [168, 120] width 132 height 31
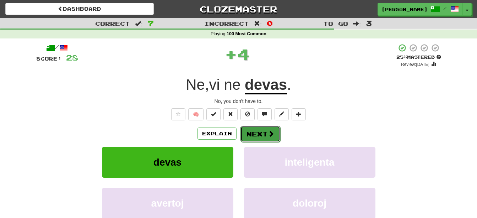
click at [247, 132] on button "Next" at bounding box center [261, 133] width 40 height 16
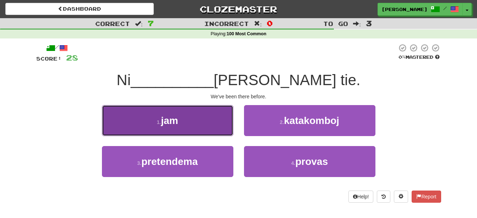
click at [161, 115] on button "1 . jam" at bounding box center [168, 120] width 132 height 31
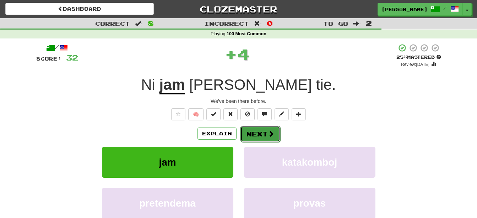
click at [273, 135] on span at bounding box center [271, 133] width 6 height 6
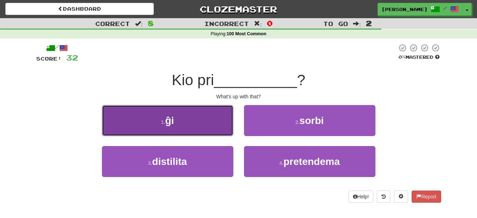
click at [208, 131] on button "1 . ĝi" at bounding box center [168, 120] width 132 height 31
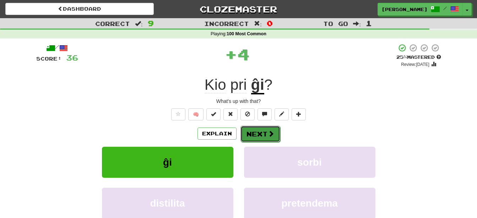
click at [248, 132] on button "Next" at bounding box center [261, 133] width 40 height 16
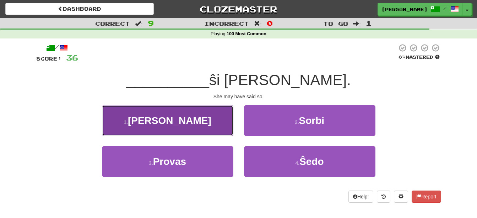
click at [203, 129] on button "1 . Eble" at bounding box center [168, 120] width 132 height 31
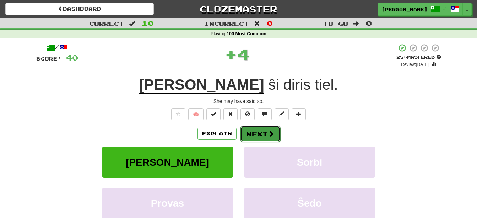
click at [263, 131] on button "Next" at bounding box center [261, 133] width 40 height 16
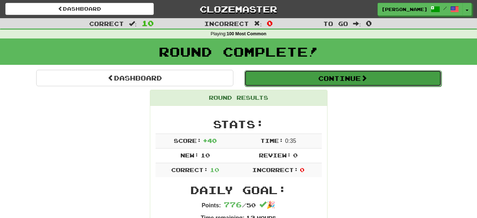
click at [326, 80] on button "Continue" at bounding box center [343, 78] width 197 height 16
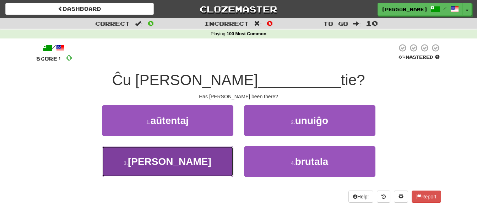
click at [173, 157] on span "estis" at bounding box center [170, 161] width 84 height 11
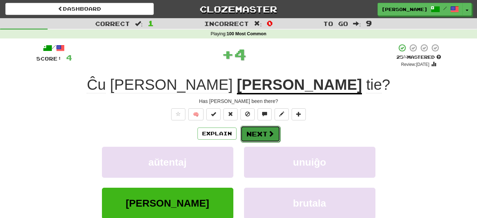
click at [252, 137] on button "Next" at bounding box center [261, 133] width 40 height 16
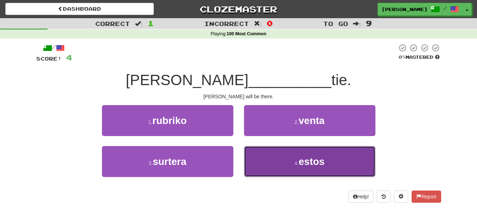
click at [280, 168] on button "4 . estos" at bounding box center [310, 161] width 132 height 31
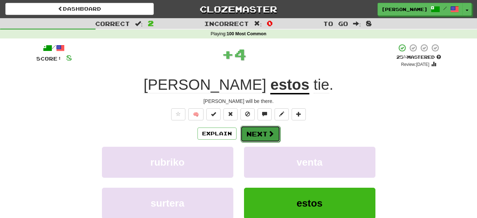
click at [268, 132] on span at bounding box center [271, 133] width 6 height 6
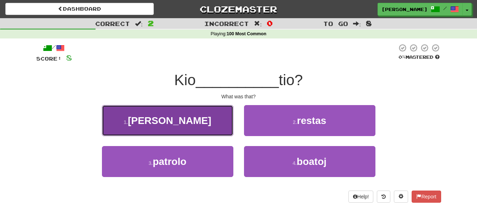
click at [191, 128] on button "1 . estis" at bounding box center [168, 120] width 132 height 31
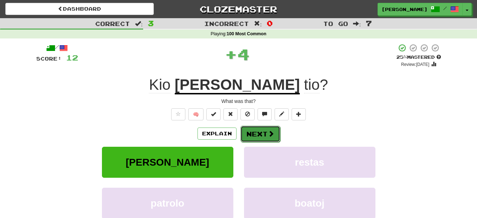
click at [260, 135] on button "Next" at bounding box center [261, 133] width 40 height 16
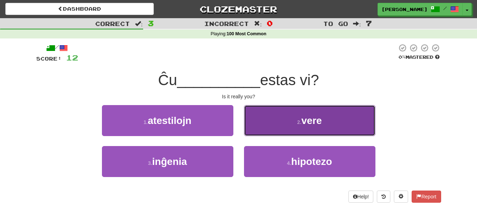
click at [303, 124] on span "vere" at bounding box center [312, 120] width 21 height 11
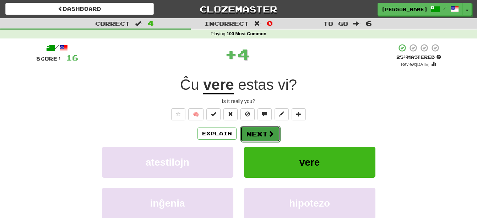
click at [267, 126] on button "Next" at bounding box center [261, 133] width 40 height 16
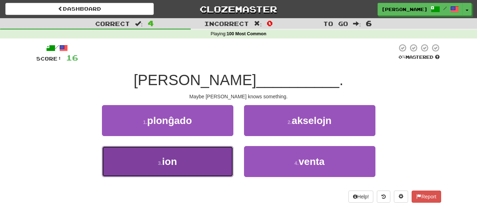
click at [195, 163] on button "3 . ion" at bounding box center [168, 161] width 132 height 31
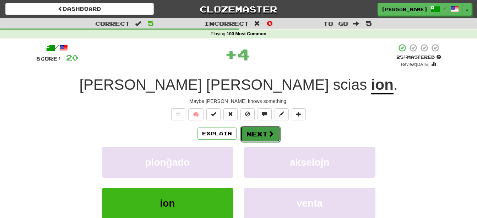
click at [262, 135] on button "Next" at bounding box center [261, 133] width 40 height 16
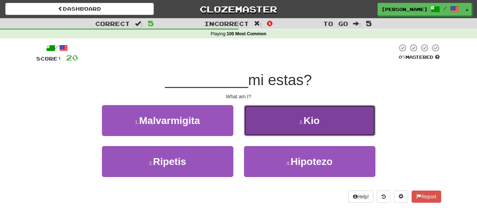
click at [281, 130] on button "2 . Kio" at bounding box center [310, 120] width 132 height 31
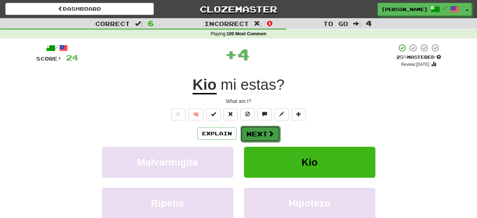
click at [262, 131] on button "Next" at bounding box center [261, 133] width 40 height 16
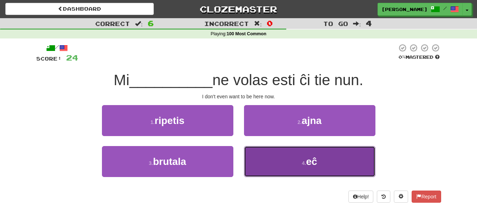
click at [271, 161] on button "4 . eĉ" at bounding box center [310, 161] width 132 height 31
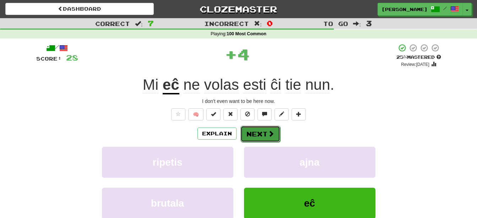
click at [258, 133] on button "Next" at bounding box center [261, 133] width 40 height 16
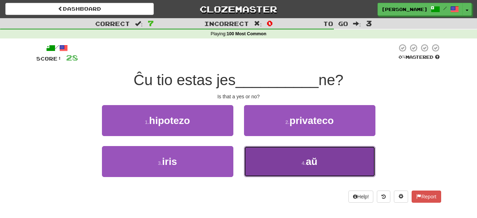
click at [270, 158] on button "4 . aŭ" at bounding box center [310, 161] width 132 height 31
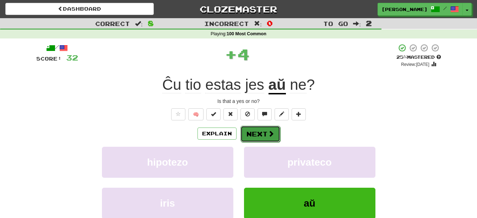
click at [264, 134] on button "Next" at bounding box center [261, 133] width 40 height 16
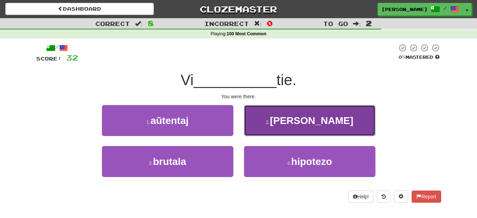
click at [298, 129] on button "2 . estis" at bounding box center [310, 120] width 132 height 31
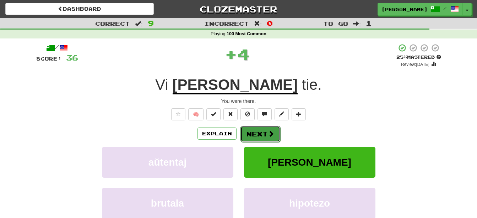
click at [270, 133] on span at bounding box center [271, 133] width 6 height 6
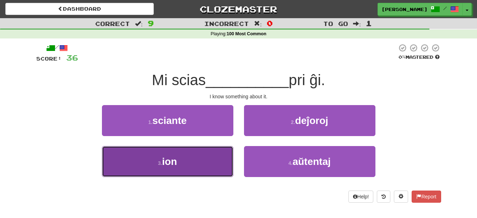
click at [213, 162] on button "3 . ion" at bounding box center [168, 161] width 132 height 31
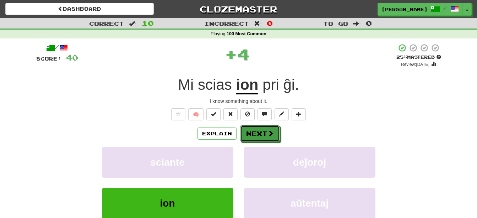
drag, startPoint x: 266, startPoint y: 134, endPoint x: 265, endPoint y: 138, distance: 4.1
click at [266, 134] on button "Next" at bounding box center [260, 133] width 40 height 16
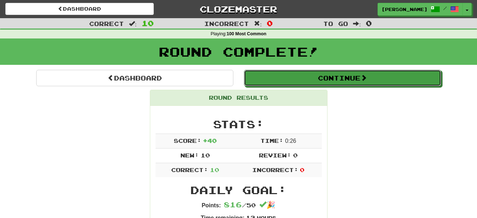
click at [352, 81] on button "Continue" at bounding box center [342, 78] width 197 height 16
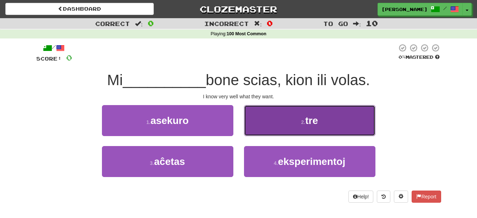
click at [280, 128] on button "2 . tre" at bounding box center [310, 120] width 132 height 31
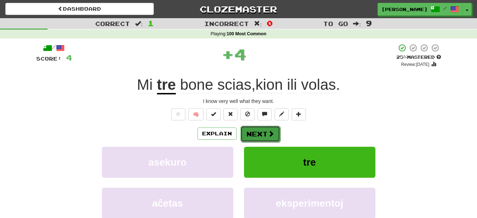
click at [272, 134] on span at bounding box center [271, 133] width 6 height 6
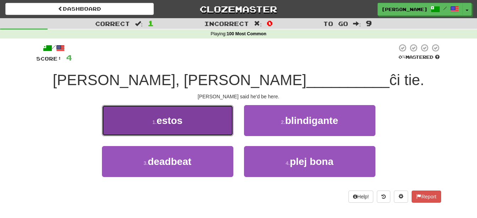
click at [189, 126] on button "1 . estos" at bounding box center [168, 120] width 132 height 31
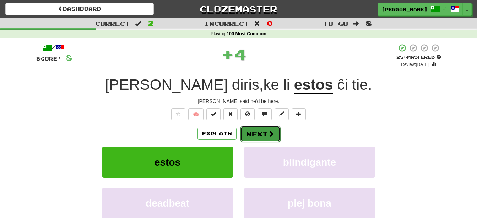
click at [259, 130] on button "Next" at bounding box center [261, 133] width 40 height 16
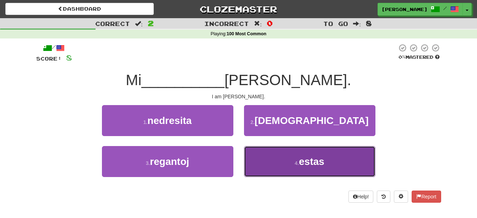
click at [304, 164] on span "estas" at bounding box center [312, 161] width 26 height 11
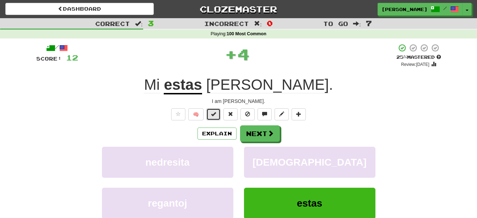
click at [215, 114] on span at bounding box center [213, 113] width 5 height 5
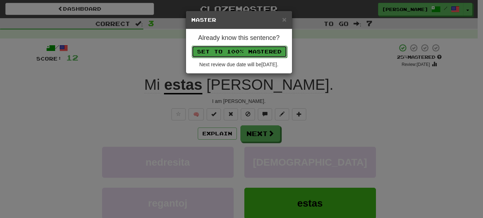
click at [255, 48] on button "Set to 100% Mastered" at bounding box center [239, 52] width 95 height 12
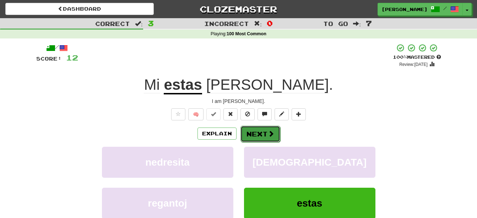
click at [265, 131] on button "Next" at bounding box center [261, 133] width 40 height 16
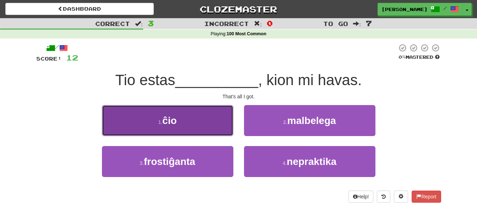
click at [202, 119] on button "1 . ĉio" at bounding box center [168, 120] width 132 height 31
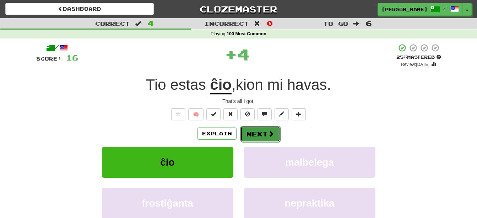
click at [261, 128] on button "Next" at bounding box center [261, 133] width 40 height 16
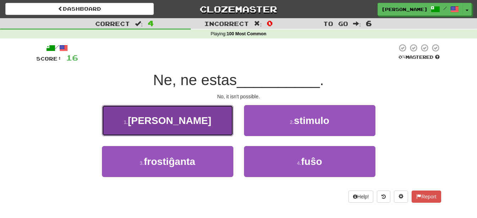
click at [199, 129] on button "1 . eble" at bounding box center [168, 120] width 132 height 31
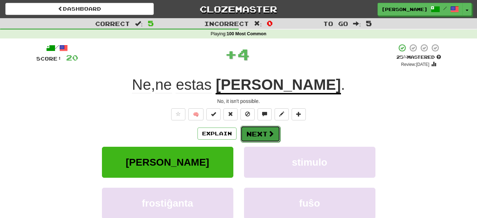
click at [257, 137] on button "Next" at bounding box center [261, 133] width 40 height 16
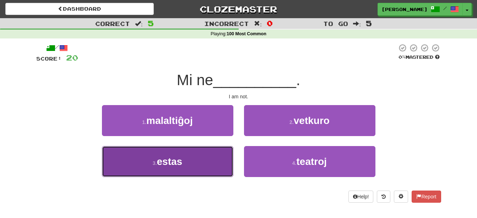
click at [206, 168] on button "3 . estas" at bounding box center [168, 161] width 132 height 31
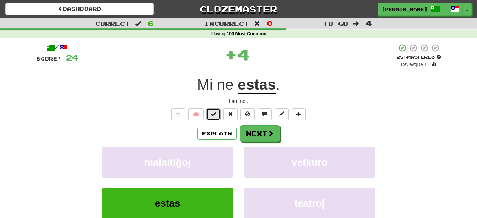
click at [216, 114] on span at bounding box center [213, 113] width 5 height 5
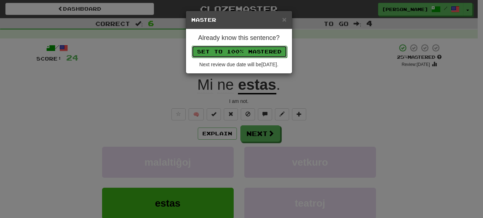
click at [259, 50] on button "Set to 100% Mastered" at bounding box center [239, 52] width 95 height 12
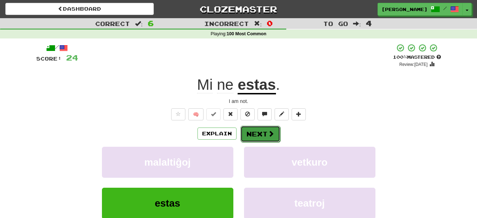
click at [251, 132] on button "Next" at bounding box center [261, 133] width 40 height 16
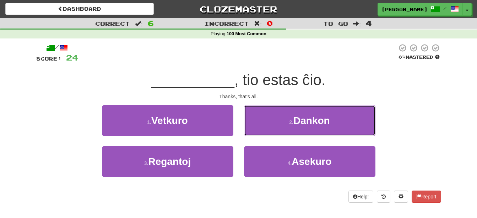
click at [288, 122] on button "2 . Dankon" at bounding box center [310, 120] width 132 height 31
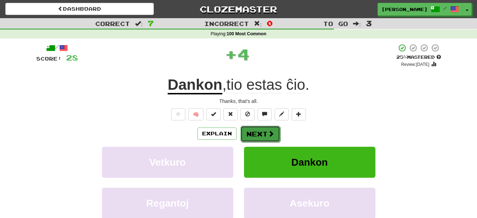
click at [266, 133] on button "Next" at bounding box center [261, 133] width 40 height 16
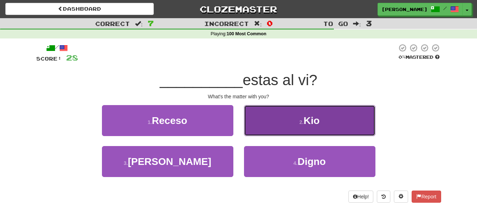
click at [275, 128] on button "2 . Kio" at bounding box center [310, 120] width 132 height 31
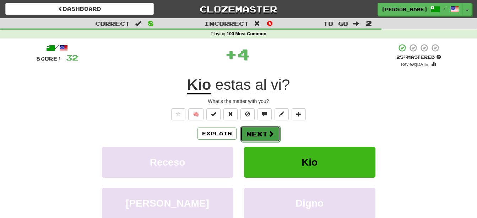
click at [271, 131] on span at bounding box center [271, 133] width 6 height 6
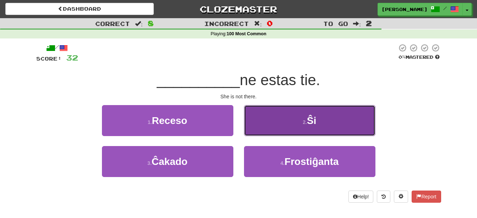
click at [280, 129] on button "2 . Ŝi" at bounding box center [310, 120] width 132 height 31
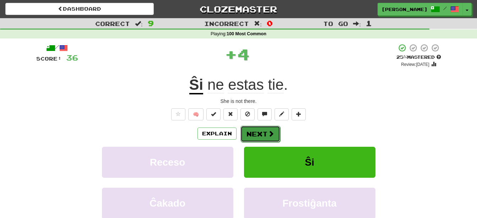
click at [270, 132] on span at bounding box center [271, 133] width 6 height 6
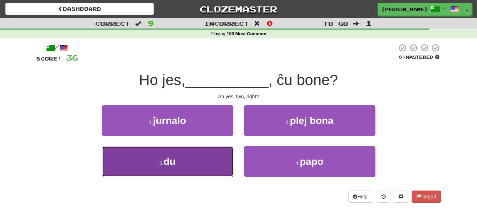
click at [184, 157] on button "3 . du" at bounding box center [168, 161] width 132 height 31
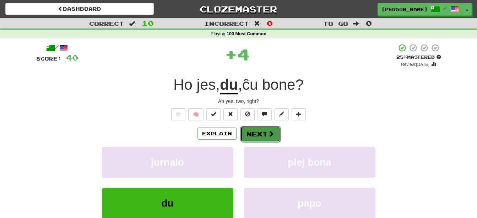
click at [257, 133] on button "Next" at bounding box center [261, 133] width 40 height 16
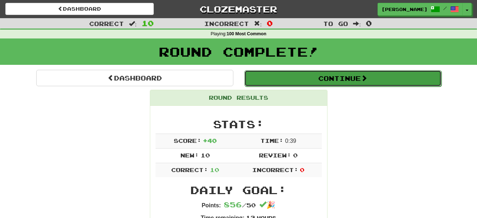
click at [310, 80] on button "Continue" at bounding box center [343, 78] width 197 height 16
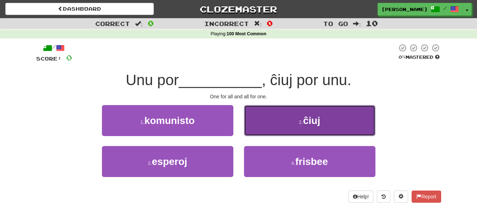
click at [270, 128] on button "2 . ĉiuj" at bounding box center [310, 120] width 132 height 31
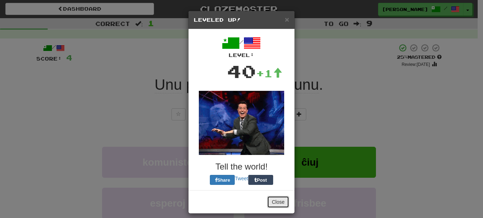
click at [272, 200] on button "Close" at bounding box center [278, 202] width 22 height 12
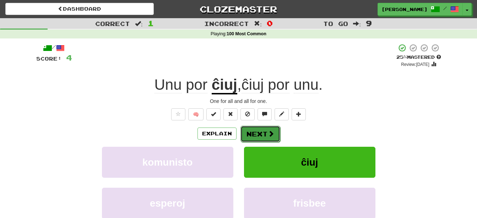
click at [261, 139] on button "Next" at bounding box center [261, 133] width 40 height 16
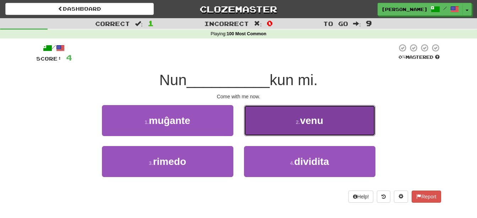
click at [282, 128] on button "2 . venu" at bounding box center [310, 120] width 132 height 31
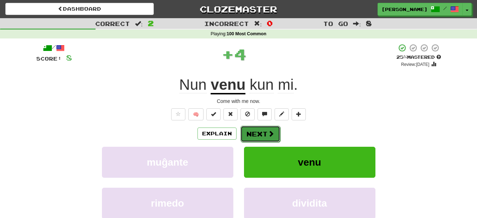
click at [262, 132] on button "Next" at bounding box center [261, 133] width 40 height 16
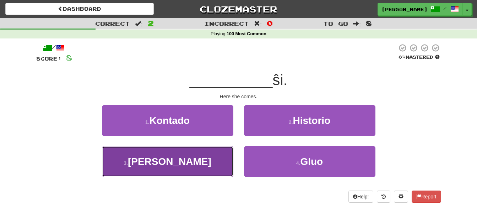
click at [211, 164] on button "3 . Jen" at bounding box center [168, 161] width 132 height 31
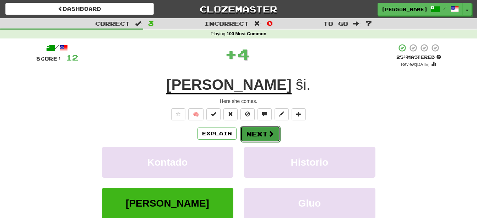
click at [265, 135] on button "Next" at bounding box center [261, 133] width 40 height 16
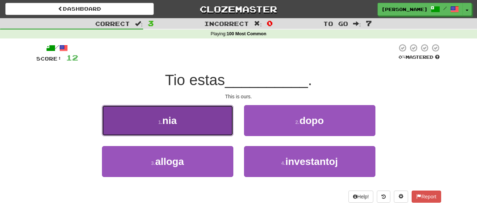
click at [211, 123] on button "1 . nia" at bounding box center [168, 120] width 132 height 31
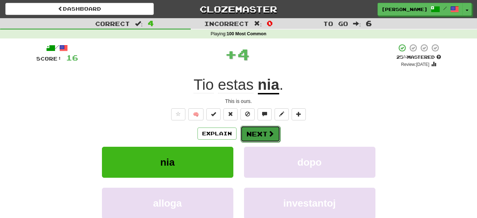
click at [258, 134] on button "Next" at bounding box center [261, 133] width 40 height 16
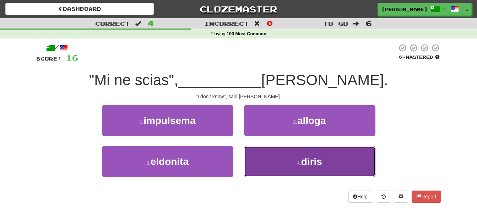
click at [284, 163] on button "4 . diris" at bounding box center [310, 161] width 132 height 31
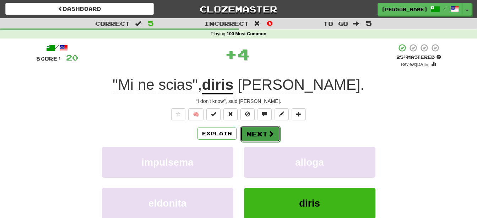
click at [262, 133] on button "Next" at bounding box center [261, 133] width 40 height 16
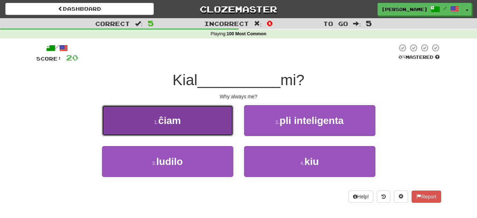
click at [215, 124] on button "1 . ĉiam" at bounding box center [168, 120] width 132 height 31
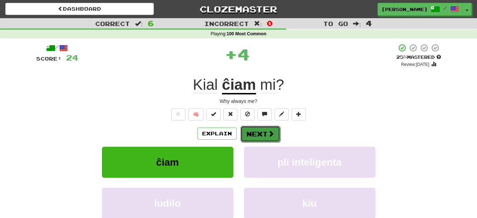
click at [264, 135] on button "Next" at bounding box center [261, 133] width 40 height 16
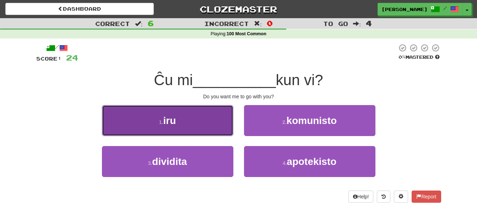
click at [206, 125] on button "1 . iru" at bounding box center [168, 120] width 132 height 31
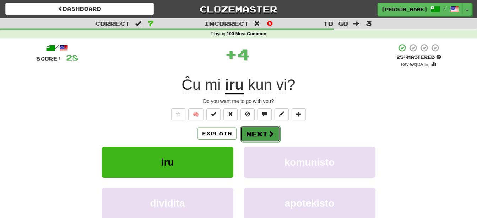
click at [257, 133] on button "Next" at bounding box center [261, 133] width 40 height 16
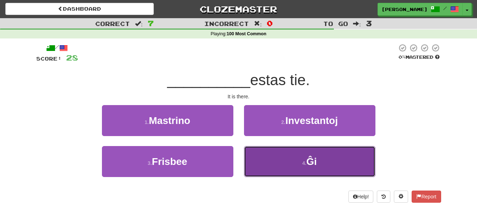
click at [281, 166] on button "4 . Ĝi" at bounding box center [310, 161] width 132 height 31
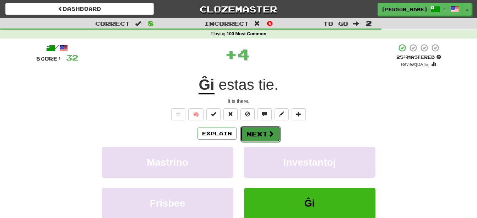
click at [260, 130] on button "Next" at bounding box center [261, 133] width 40 height 16
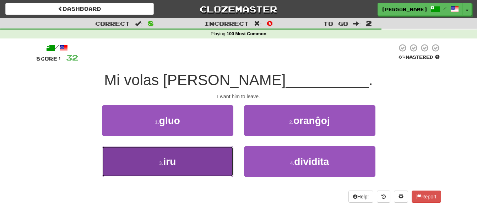
click at [213, 163] on button "3 . iru" at bounding box center [168, 161] width 132 height 31
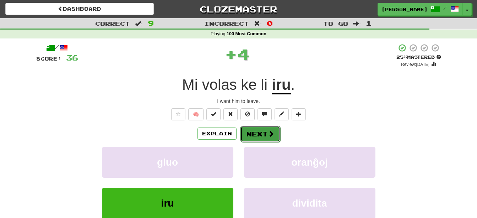
click at [258, 131] on button "Next" at bounding box center [261, 133] width 40 height 16
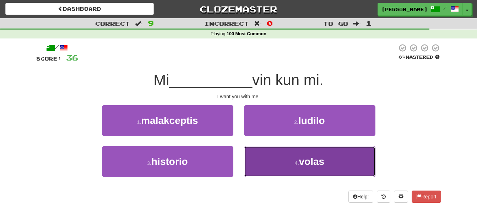
click at [284, 167] on button "4 . volas" at bounding box center [310, 161] width 132 height 31
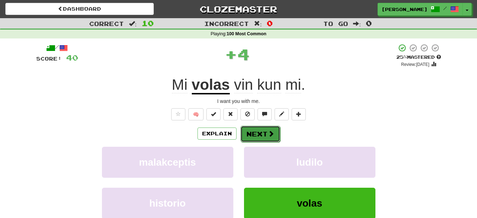
click at [264, 131] on button "Next" at bounding box center [261, 133] width 40 height 16
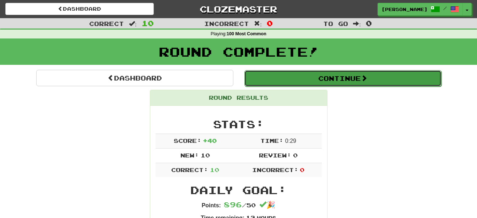
click at [309, 78] on button "Continue" at bounding box center [343, 78] width 197 height 16
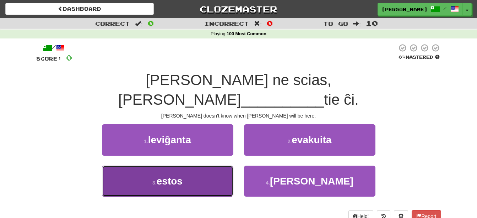
click at [190, 165] on button "3 . estos" at bounding box center [168, 180] width 132 height 31
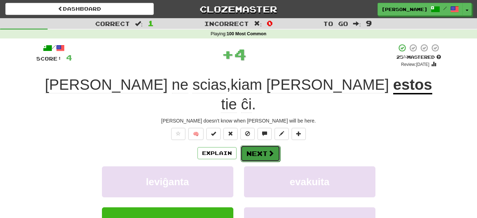
click at [265, 145] on button "Next" at bounding box center [261, 153] width 40 height 16
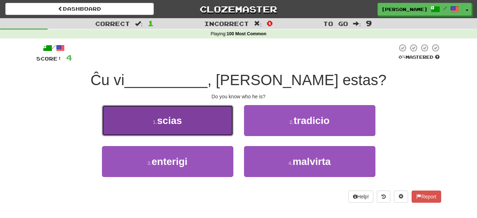
click at [210, 126] on button "1 . scias" at bounding box center [168, 120] width 132 height 31
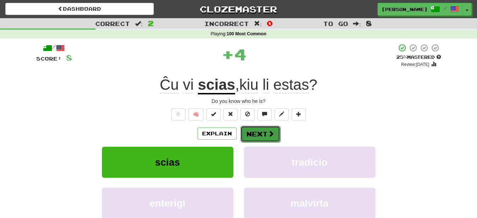
click at [248, 133] on button "Next" at bounding box center [261, 133] width 40 height 16
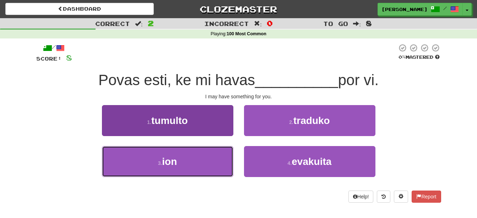
drag, startPoint x: 199, startPoint y: 165, endPoint x: 210, endPoint y: 167, distance: 10.9
click at [199, 164] on button "3 . ion" at bounding box center [168, 161] width 132 height 31
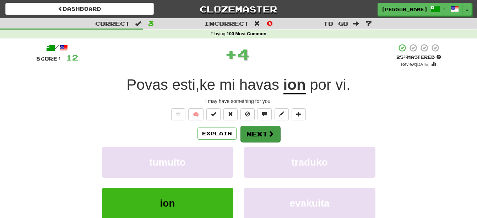
drag, startPoint x: 256, startPoint y: 125, endPoint x: 256, endPoint y: 135, distance: 10.0
click at [256, 126] on div "Explain Next" at bounding box center [238, 133] width 405 height 16
click at [256, 135] on button "Next" at bounding box center [261, 133] width 40 height 16
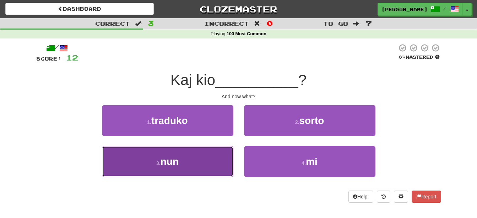
click at [211, 169] on button "3 . nun" at bounding box center [168, 161] width 132 height 31
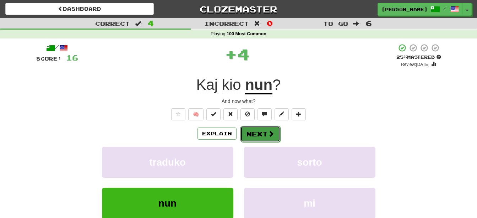
click at [247, 128] on button "Next" at bounding box center [261, 133] width 40 height 16
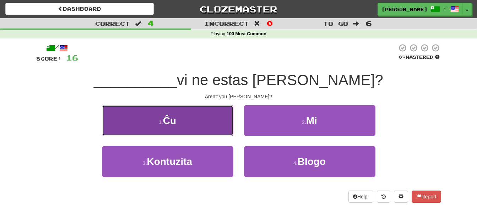
click at [194, 127] on button "1 . Ĉu" at bounding box center [168, 120] width 132 height 31
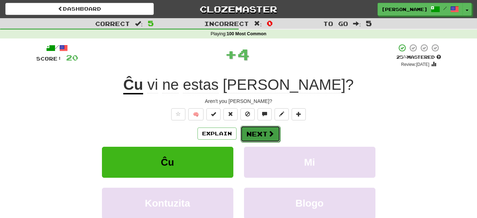
click at [256, 131] on button "Next" at bounding box center [261, 133] width 40 height 16
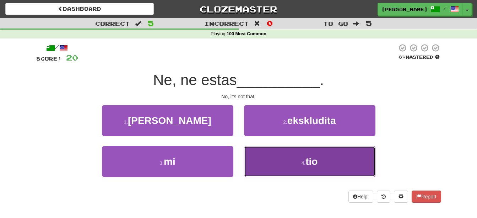
click at [288, 159] on button "4 . tio" at bounding box center [310, 161] width 132 height 31
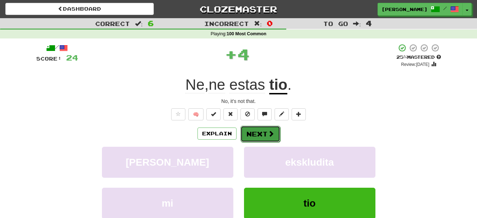
click at [267, 128] on button "Next" at bounding box center [261, 133] width 40 height 16
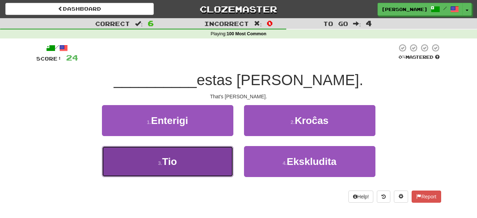
click at [213, 162] on button "3 . Tio" at bounding box center [168, 161] width 132 height 31
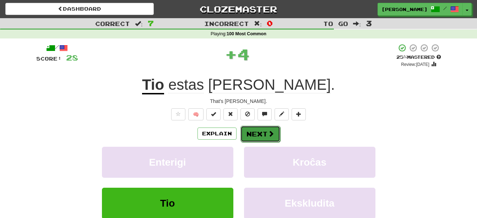
click at [251, 132] on button "Next" at bounding box center [261, 133] width 40 height 16
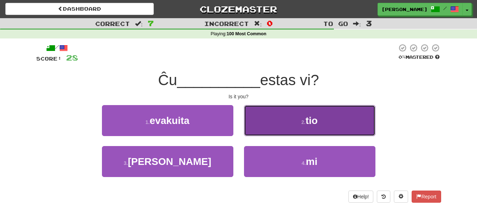
click at [269, 122] on button "2 . tio" at bounding box center [310, 120] width 132 height 31
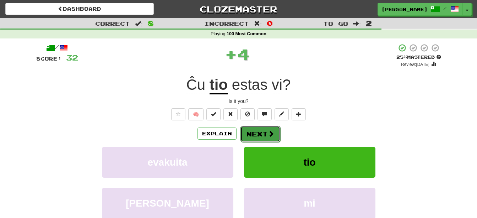
click at [257, 133] on button "Next" at bounding box center [261, 133] width 40 height 16
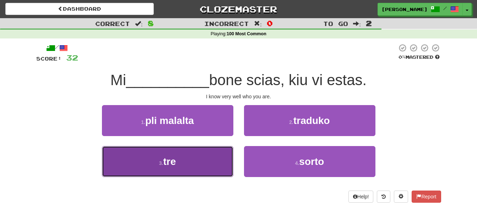
click at [186, 170] on button "3 . tre" at bounding box center [168, 161] width 132 height 31
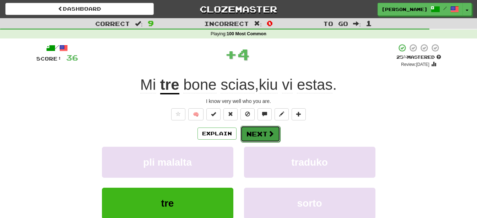
click at [256, 128] on button "Next" at bounding box center [261, 133] width 40 height 16
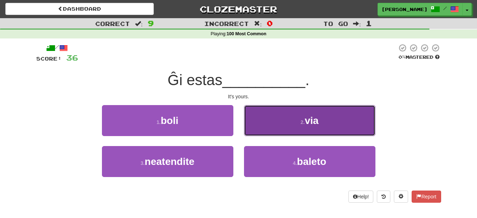
click at [271, 126] on button "2 . via" at bounding box center [310, 120] width 132 height 31
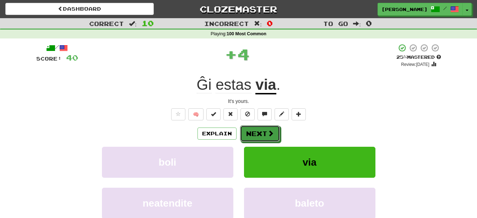
click at [264, 128] on button "Next" at bounding box center [260, 133] width 40 height 16
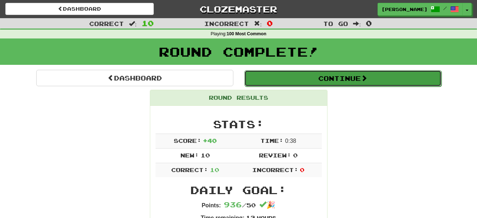
click at [337, 84] on button "Continue" at bounding box center [343, 78] width 197 height 16
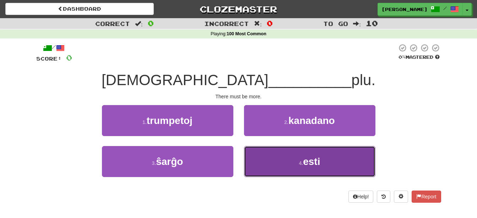
click at [304, 168] on button "4 . esti" at bounding box center [310, 161] width 132 height 31
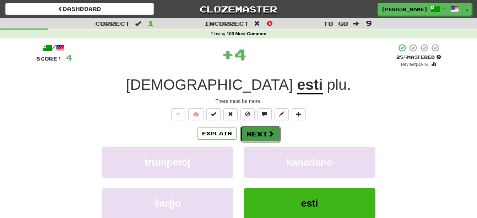
click at [270, 134] on span at bounding box center [271, 133] width 6 height 6
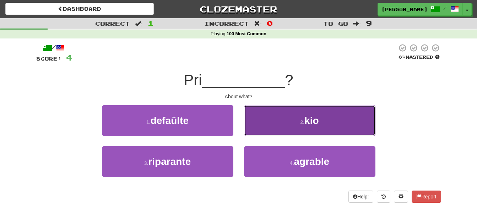
click at [285, 115] on button "2 . kio" at bounding box center [310, 120] width 132 height 31
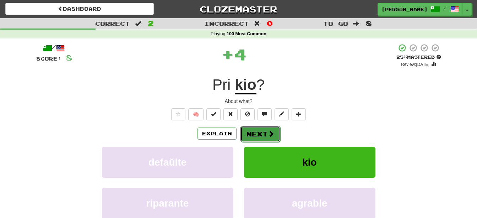
click at [263, 129] on button "Next" at bounding box center [261, 133] width 40 height 16
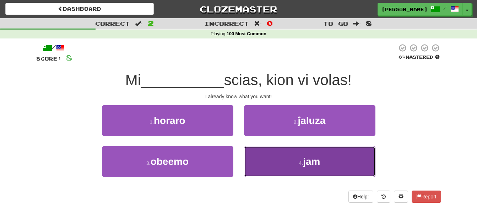
click at [284, 162] on button "4 . jam" at bounding box center [310, 161] width 132 height 31
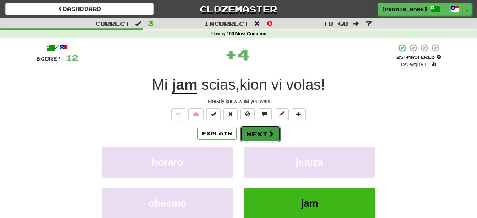
click at [269, 132] on span at bounding box center [271, 133] width 6 height 6
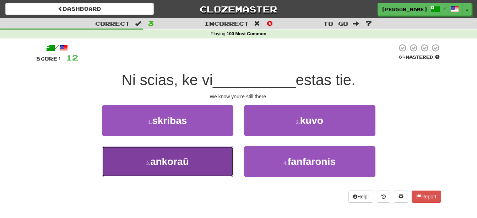
click at [192, 168] on button "3 . ankoraŭ" at bounding box center [168, 161] width 132 height 31
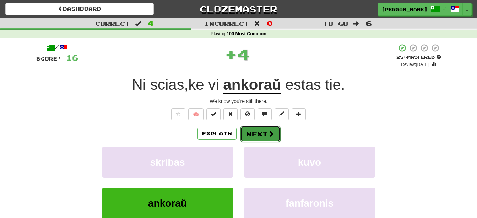
click at [258, 135] on button "Next" at bounding box center [261, 133] width 40 height 16
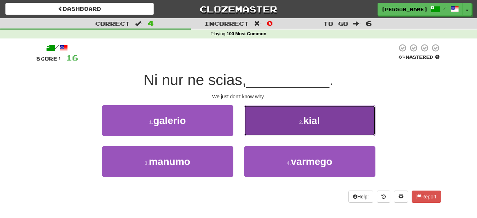
click at [269, 126] on button "2 . kial" at bounding box center [310, 120] width 132 height 31
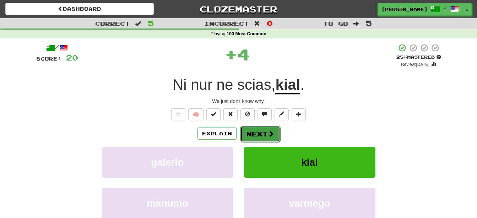
click at [257, 133] on button "Next" at bounding box center [261, 133] width 40 height 16
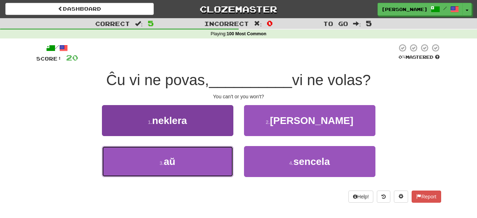
click at [212, 164] on button "3 . aŭ" at bounding box center [168, 161] width 132 height 31
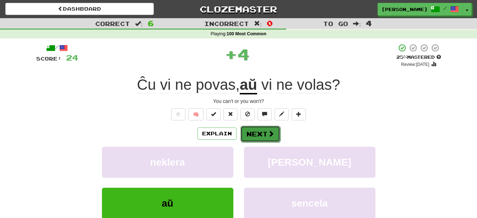
click at [258, 129] on button "Next" at bounding box center [261, 133] width 40 height 16
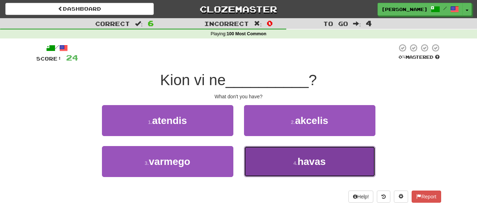
click at [268, 158] on button "4 . havas" at bounding box center [310, 161] width 132 height 31
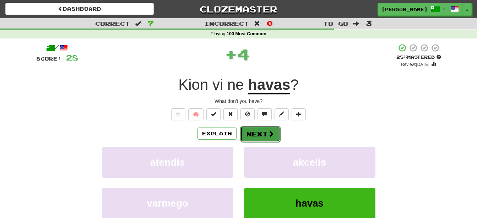
click at [258, 128] on button "Next" at bounding box center [261, 133] width 40 height 16
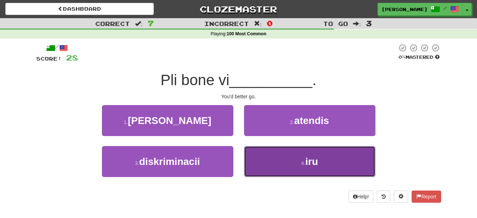
click at [296, 156] on button "4 . iru" at bounding box center [310, 161] width 132 height 31
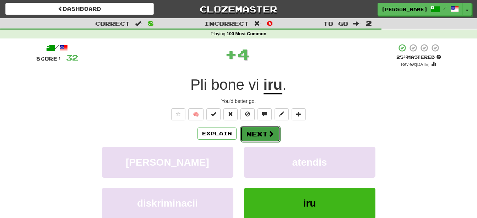
click at [261, 130] on button "Next" at bounding box center [261, 133] width 40 height 16
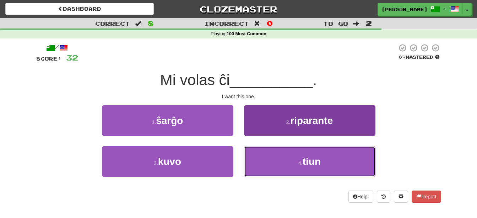
drag, startPoint x: 311, startPoint y: 158, endPoint x: 309, endPoint y: 162, distance: 5.0
click at [311, 158] on span "tiun" at bounding box center [312, 161] width 18 height 11
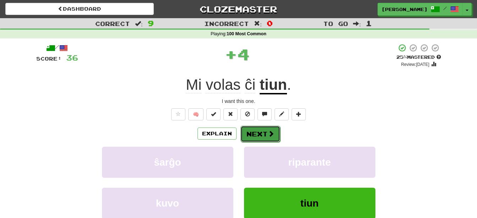
click at [266, 133] on button "Next" at bounding box center [261, 133] width 40 height 16
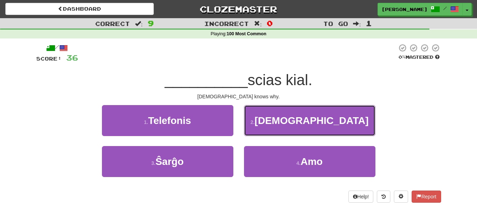
drag, startPoint x: 317, startPoint y: 121, endPoint x: 317, endPoint y: 124, distance: 3.6
click at [317, 122] on span "Dio" at bounding box center [312, 120] width 114 height 11
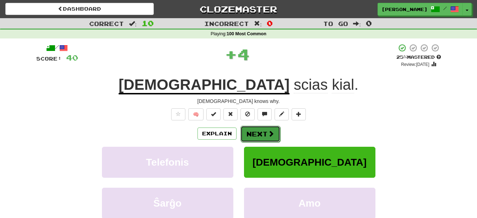
click at [265, 135] on button "Next" at bounding box center [261, 133] width 40 height 16
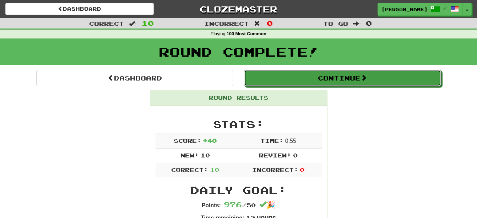
drag, startPoint x: 324, startPoint y: 75, endPoint x: 322, endPoint y: 88, distance: 12.9
click at [324, 78] on button "Continue" at bounding box center [342, 78] width 197 height 16
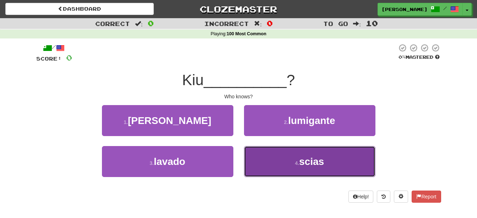
click at [314, 160] on span "scias" at bounding box center [311, 161] width 25 height 11
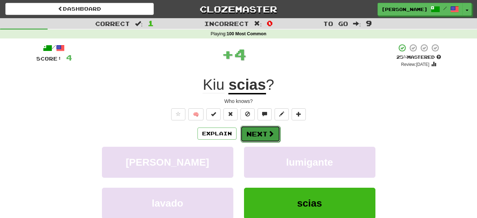
click at [262, 134] on button "Next" at bounding box center [261, 133] width 40 height 16
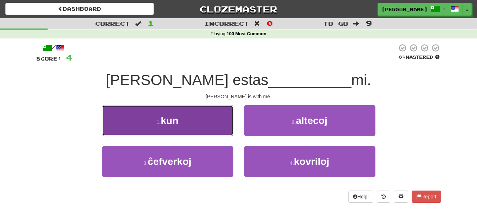
click at [181, 122] on button "1 . kun" at bounding box center [168, 120] width 132 height 31
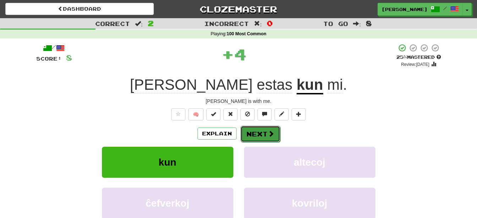
click at [260, 131] on button "Next" at bounding box center [261, 133] width 40 height 16
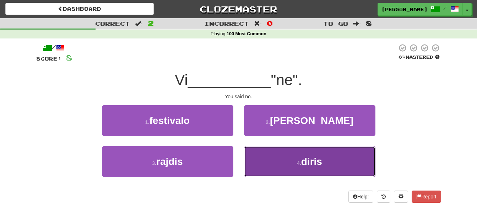
click at [285, 162] on button "4 . diris" at bounding box center [310, 161] width 132 height 31
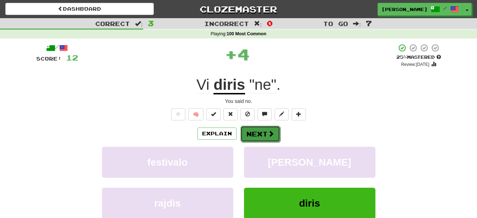
click at [268, 131] on span at bounding box center [271, 133] width 6 height 6
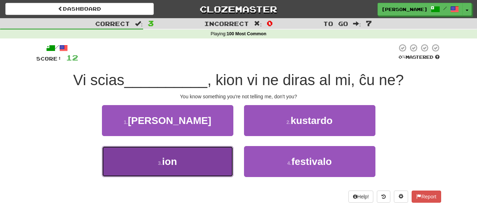
click at [206, 163] on button "3 . ion" at bounding box center [168, 161] width 132 height 31
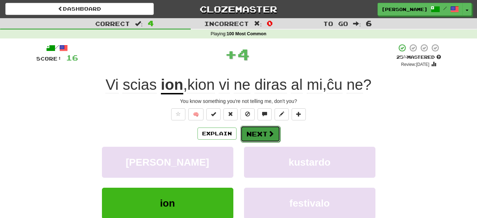
click at [254, 128] on button "Next" at bounding box center [261, 133] width 40 height 16
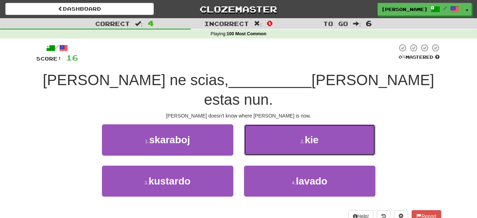
drag, startPoint x: 288, startPoint y: 119, endPoint x: 286, endPoint y: 124, distance: 5.0
click at [288, 124] on button "2 . kie" at bounding box center [310, 139] width 132 height 31
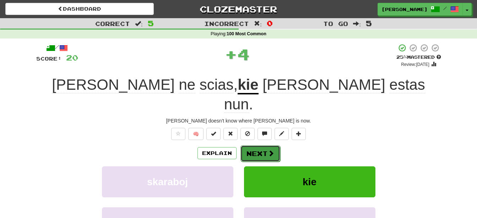
click at [269, 150] on span at bounding box center [271, 153] width 6 height 6
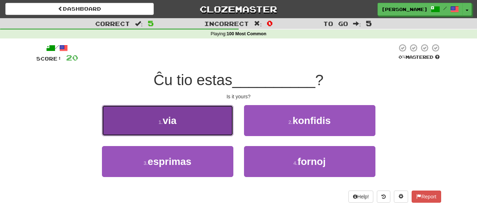
click at [193, 123] on button "1 . via" at bounding box center [168, 120] width 132 height 31
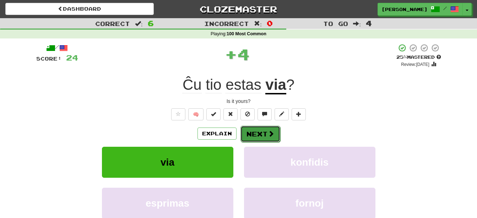
click at [256, 133] on button "Next" at bounding box center [261, 133] width 40 height 16
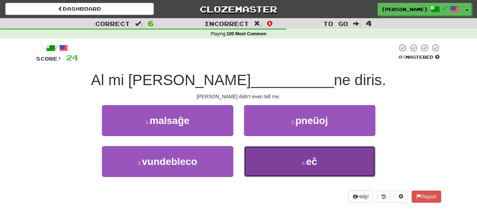
click at [264, 158] on button "4 . eĉ" at bounding box center [310, 161] width 132 height 31
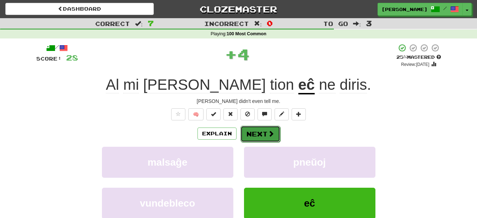
click at [248, 134] on button "Next" at bounding box center [261, 133] width 40 height 16
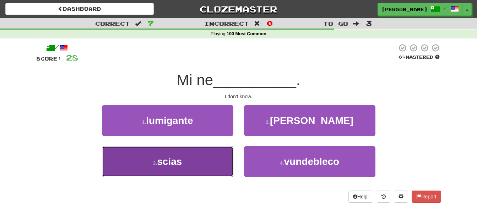
click at [210, 164] on button "3 . scias" at bounding box center [168, 161] width 132 height 31
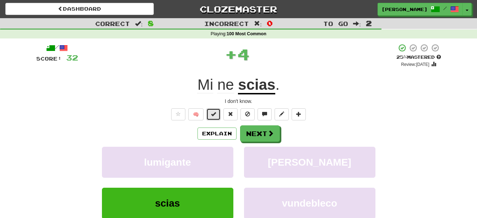
click at [215, 115] on span at bounding box center [213, 113] width 5 height 5
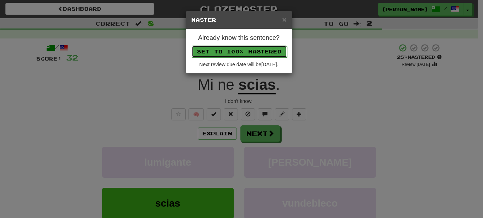
click at [241, 51] on button "Set to 100% Mastered" at bounding box center [239, 52] width 95 height 12
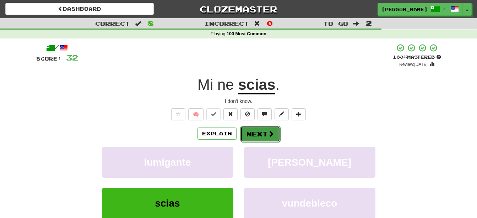
click at [266, 129] on button "Next" at bounding box center [261, 133] width 40 height 16
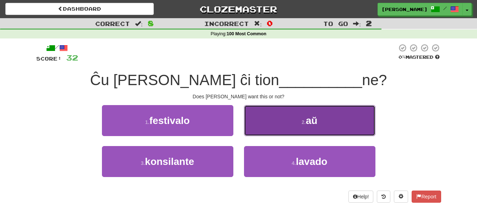
click at [322, 116] on button "2 . aŭ" at bounding box center [310, 120] width 132 height 31
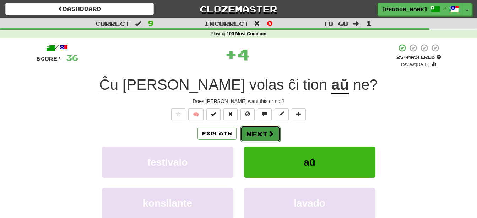
click at [265, 134] on button "Next" at bounding box center [261, 133] width 40 height 16
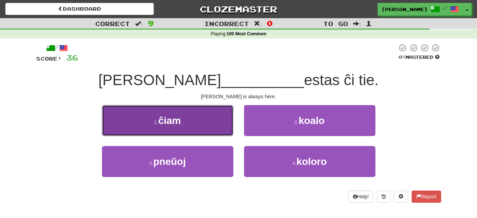
click at [214, 123] on button "1 . ĉiam" at bounding box center [168, 120] width 132 height 31
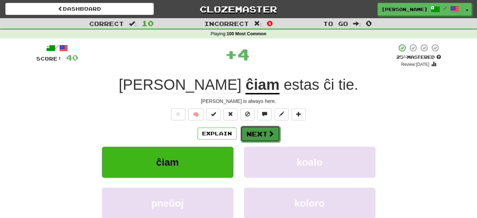
click at [258, 126] on button "Next" at bounding box center [261, 133] width 40 height 16
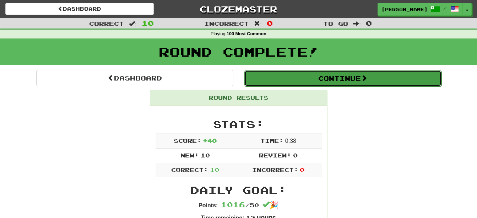
click at [319, 77] on button "Continue" at bounding box center [343, 78] width 197 height 16
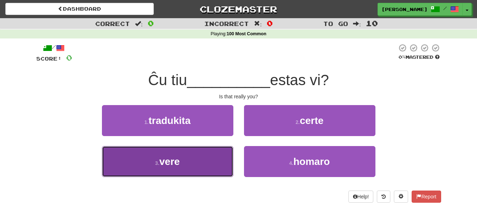
click at [199, 161] on button "3 . vere" at bounding box center [168, 161] width 132 height 31
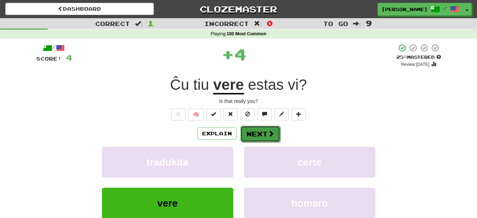
click at [248, 135] on button "Next" at bounding box center [261, 133] width 40 height 16
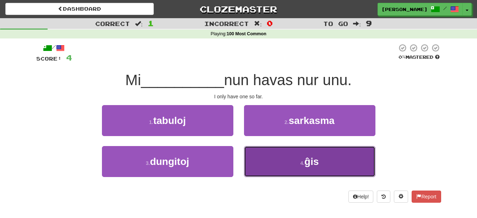
click at [290, 161] on button "4 . ĝis" at bounding box center [310, 161] width 132 height 31
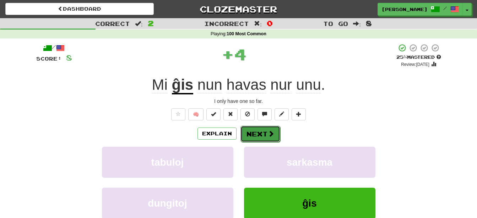
click at [266, 132] on button "Next" at bounding box center [261, 133] width 40 height 16
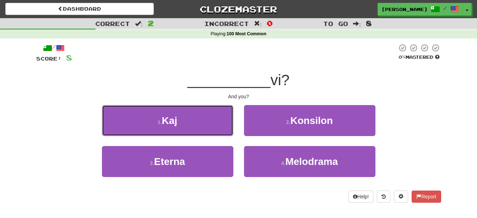
drag, startPoint x: 213, startPoint y: 115, endPoint x: 212, endPoint y: 124, distance: 9.4
click at [213, 116] on button "1 . Kaj" at bounding box center [168, 120] width 132 height 31
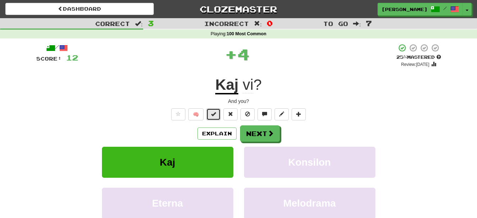
click at [215, 114] on span at bounding box center [213, 113] width 5 height 5
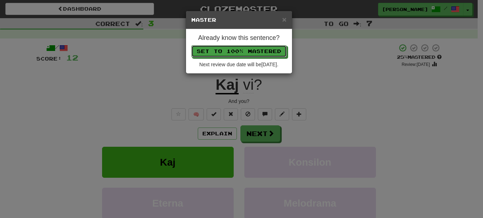
drag, startPoint x: 255, startPoint y: 49, endPoint x: 254, endPoint y: 61, distance: 12.1
click at [255, 50] on button "Set to 100% Mastered" at bounding box center [238, 51] width 95 height 12
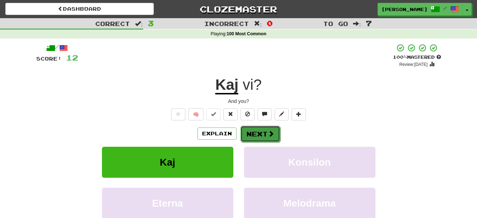
click at [258, 132] on button "Next" at bounding box center [261, 133] width 40 height 16
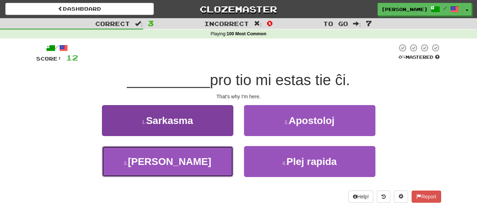
click at [197, 163] on button "3 . Jen" at bounding box center [168, 161] width 132 height 31
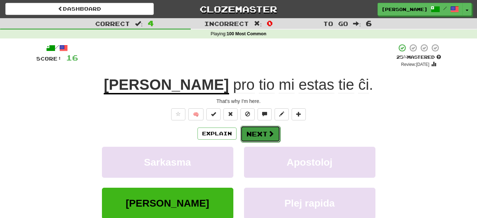
click at [255, 132] on button "Next" at bounding box center [261, 133] width 40 height 16
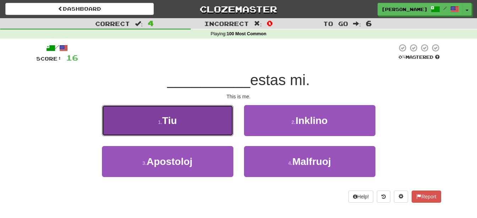
click at [199, 125] on button "1 . Tiu" at bounding box center [168, 120] width 132 height 31
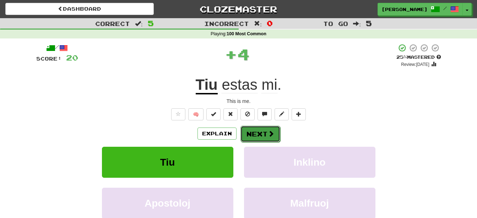
click at [248, 132] on button "Next" at bounding box center [261, 133] width 40 height 16
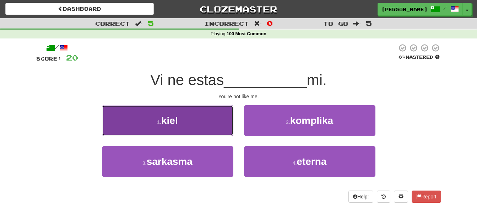
click at [194, 126] on button "1 . kiel" at bounding box center [168, 120] width 132 height 31
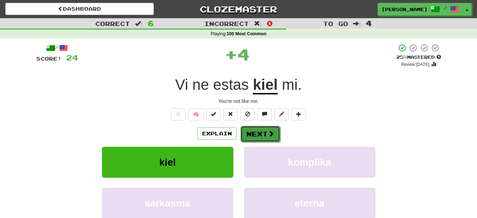
click at [247, 130] on button "Next" at bounding box center [261, 133] width 40 height 16
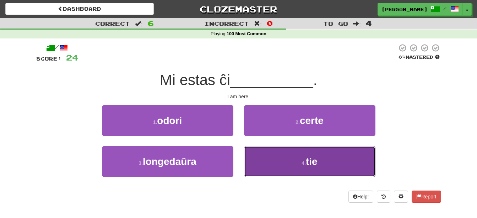
click at [279, 160] on button "4 . tie" at bounding box center [310, 161] width 132 height 31
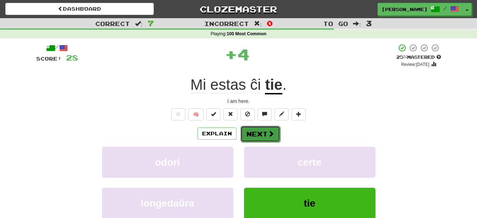
click at [262, 133] on button "Next" at bounding box center [261, 133] width 40 height 16
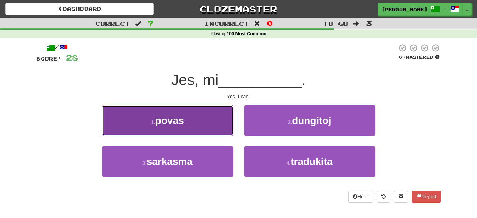
click at [204, 128] on button "1 . povas" at bounding box center [168, 120] width 132 height 31
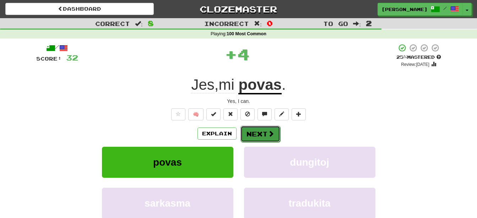
click at [255, 133] on button "Next" at bounding box center [261, 133] width 40 height 16
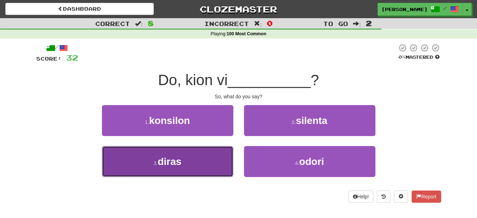
click at [203, 163] on button "3 . diras" at bounding box center [168, 161] width 132 height 31
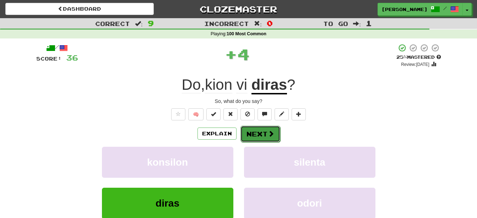
click at [259, 131] on button "Next" at bounding box center [261, 133] width 40 height 16
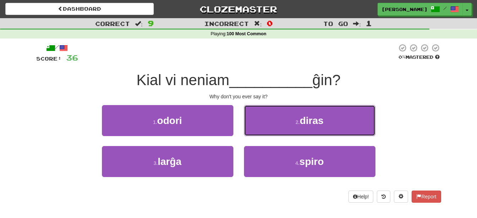
click at [281, 121] on button "2 . diras" at bounding box center [310, 120] width 132 height 31
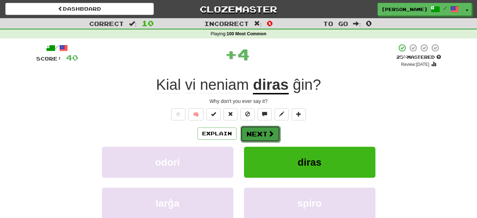
click at [264, 129] on button "Next" at bounding box center [261, 133] width 40 height 16
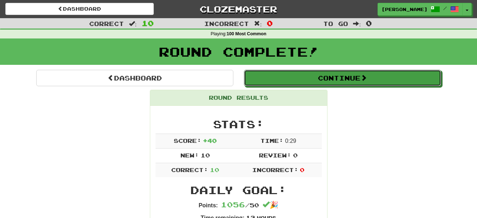
drag, startPoint x: 327, startPoint y: 80, endPoint x: 325, endPoint y: 84, distance: 4.0
click at [326, 81] on button "Continue" at bounding box center [342, 78] width 197 height 16
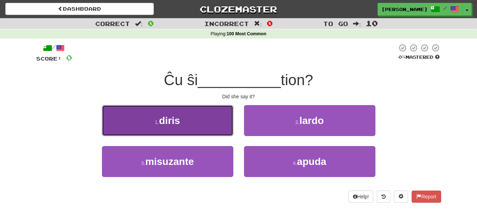
click at [188, 121] on button "1 . diris" at bounding box center [168, 120] width 132 height 31
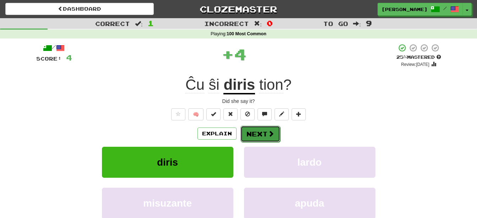
click at [250, 132] on button "Next" at bounding box center [261, 133] width 40 height 16
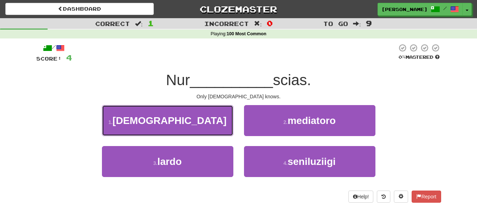
drag, startPoint x: 195, startPoint y: 121, endPoint x: 199, endPoint y: 124, distance: 5.6
click at [195, 121] on button "1 . dio" at bounding box center [168, 120] width 132 height 31
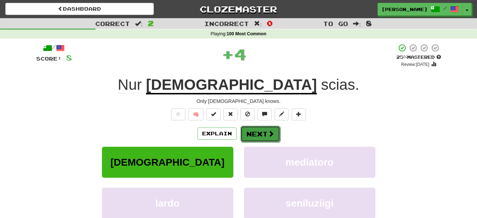
click at [266, 139] on button "Next" at bounding box center [261, 133] width 40 height 16
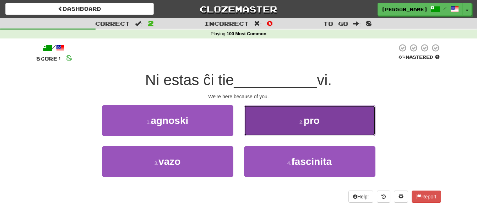
click at [272, 127] on button "2 . pro" at bounding box center [310, 120] width 132 height 31
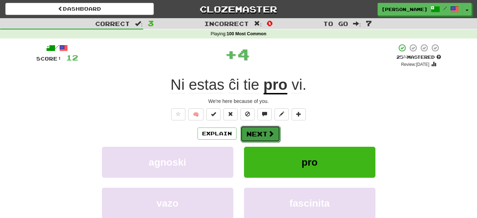
click at [266, 132] on button "Next" at bounding box center [261, 133] width 40 height 16
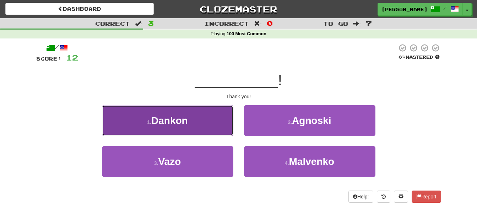
click at [213, 129] on button "1 . Dankon" at bounding box center [168, 120] width 132 height 31
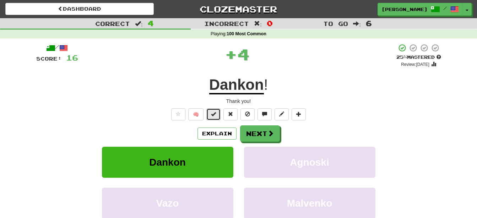
click at [215, 115] on span at bounding box center [213, 113] width 5 height 5
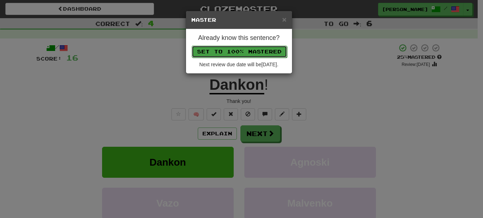
click at [251, 50] on button "Set to 100% Mastered" at bounding box center [239, 52] width 95 height 12
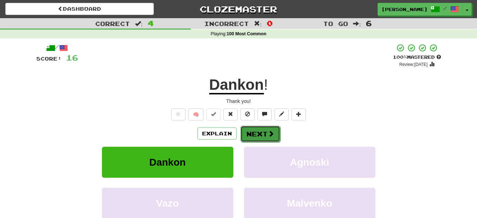
click at [257, 131] on button "Next" at bounding box center [261, 133] width 40 height 16
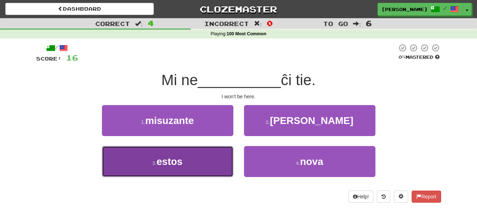
click at [201, 159] on button "3 . estos" at bounding box center [168, 161] width 132 height 31
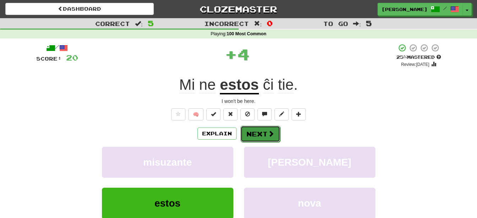
click at [268, 131] on span at bounding box center [271, 133] width 6 height 6
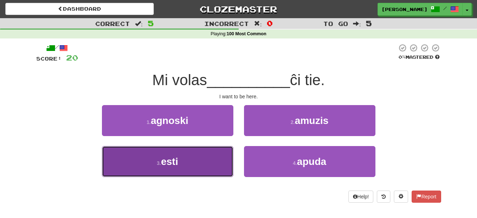
click at [216, 160] on button "3 . esti" at bounding box center [168, 161] width 132 height 31
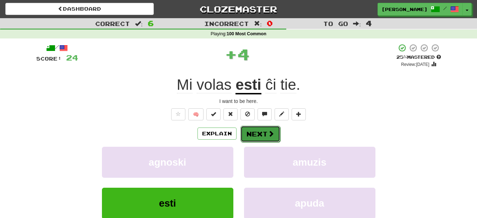
click at [255, 130] on button "Next" at bounding box center [261, 133] width 40 height 16
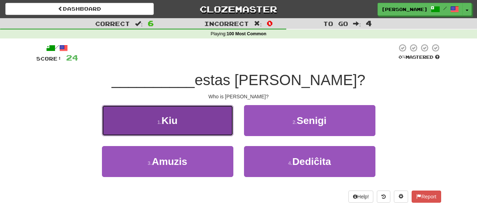
click at [175, 114] on button "1 . Kiu" at bounding box center [168, 120] width 132 height 31
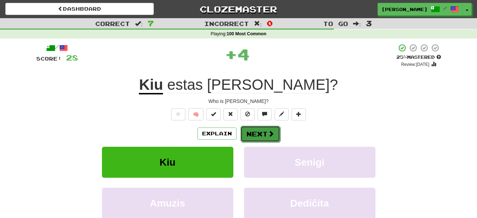
click at [263, 135] on button "Next" at bounding box center [261, 133] width 40 height 16
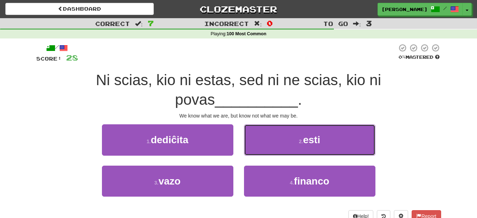
click at [310, 141] on span "esti" at bounding box center [311, 139] width 17 height 11
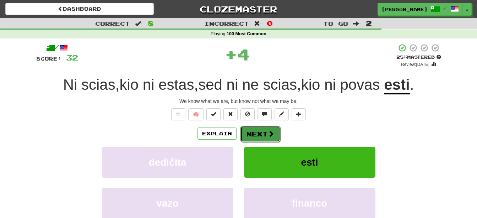
click at [262, 132] on button "Next" at bounding box center [261, 133] width 40 height 16
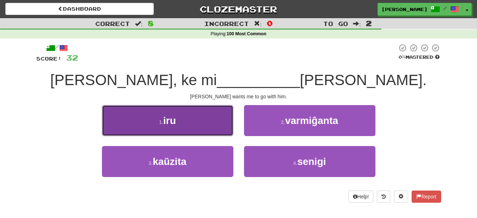
click at [205, 124] on button "1 . iru" at bounding box center [168, 120] width 132 height 31
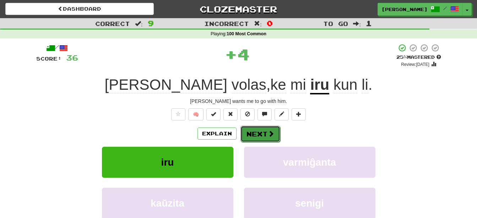
click at [261, 138] on button "Next" at bounding box center [261, 133] width 40 height 16
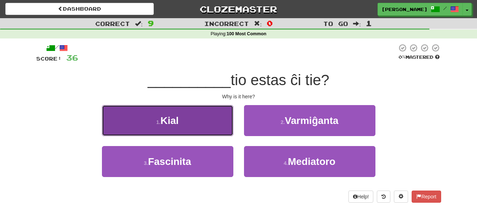
click at [194, 125] on button "1 . Kial" at bounding box center [168, 120] width 132 height 31
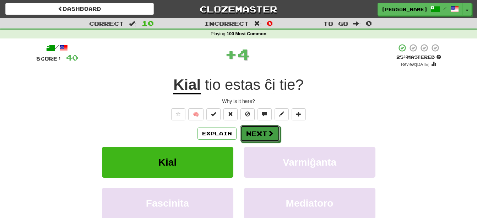
click at [258, 136] on button "Next" at bounding box center [260, 133] width 40 height 16
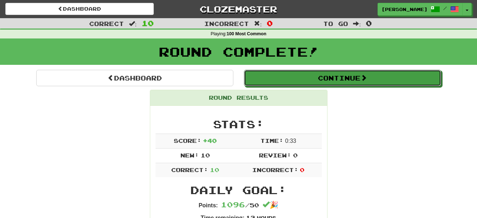
click at [296, 80] on button "Continue" at bounding box center [342, 78] width 197 height 16
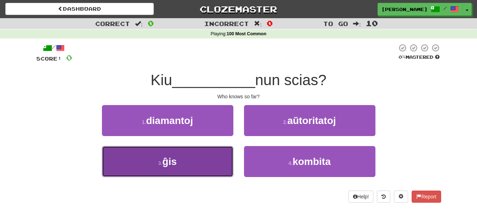
click at [200, 167] on button "3 . ĝis" at bounding box center [168, 161] width 132 height 31
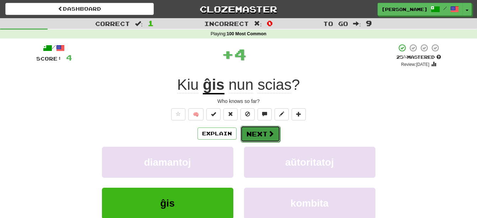
click at [262, 133] on button "Next" at bounding box center [261, 133] width 40 height 16
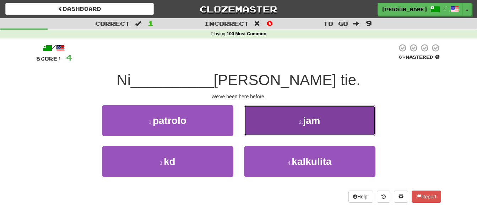
click at [295, 125] on button "2 . jam" at bounding box center [310, 120] width 132 height 31
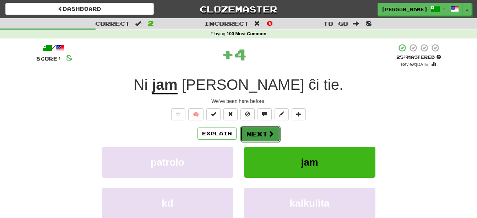
click at [268, 133] on span at bounding box center [271, 133] width 6 height 6
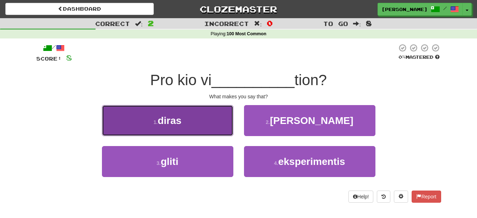
click at [208, 123] on button "1 . diras" at bounding box center [168, 120] width 132 height 31
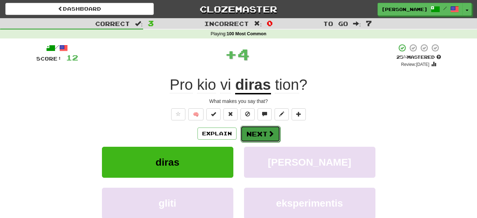
click at [257, 134] on button "Next" at bounding box center [261, 133] width 40 height 16
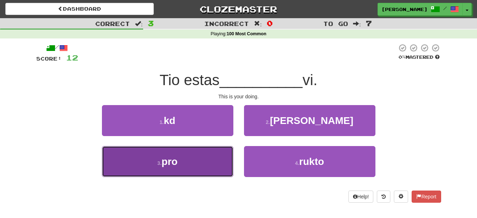
click at [202, 169] on button "3 . pro" at bounding box center [168, 161] width 132 height 31
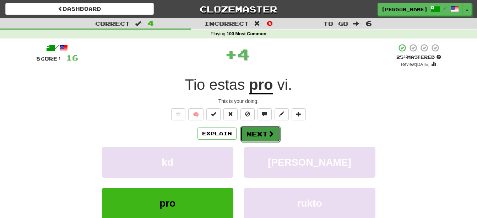
click at [260, 136] on button "Next" at bounding box center [261, 133] width 40 height 16
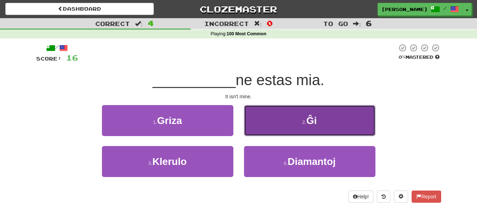
click at [286, 119] on button "2 . Ĝi" at bounding box center [310, 120] width 132 height 31
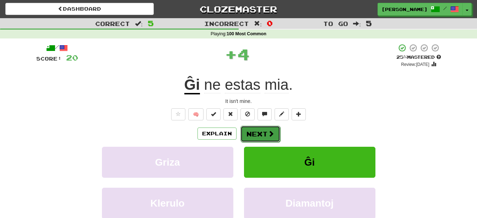
click at [261, 132] on button "Next" at bounding box center [261, 133] width 40 height 16
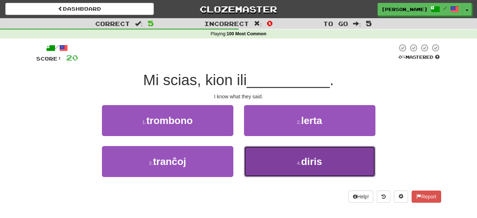
click at [284, 159] on button "4 . diris" at bounding box center [310, 161] width 132 height 31
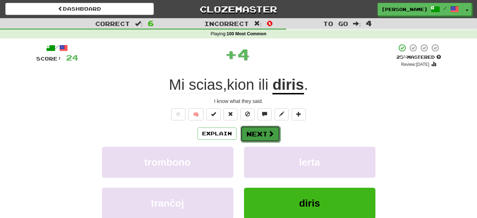
click at [269, 132] on span at bounding box center [271, 133] width 6 height 6
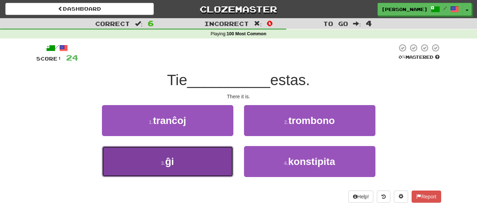
click at [220, 160] on button "3 . ĝi" at bounding box center [168, 161] width 132 height 31
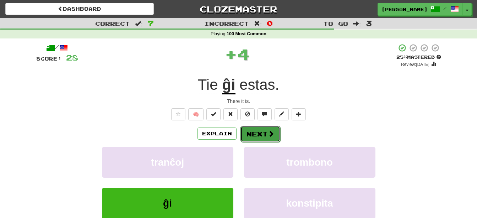
click at [264, 126] on button "Next" at bounding box center [261, 133] width 40 height 16
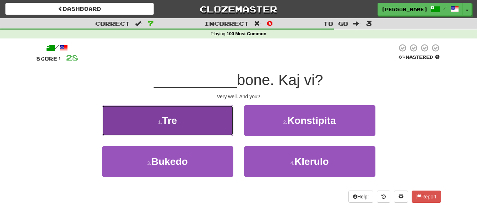
click at [184, 122] on button "1 . Tre" at bounding box center [168, 120] width 132 height 31
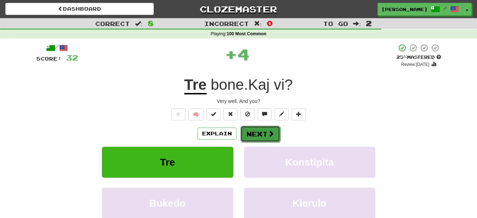
click at [256, 132] on button "Next" at bounding box center [261, 133] width 40 height 16
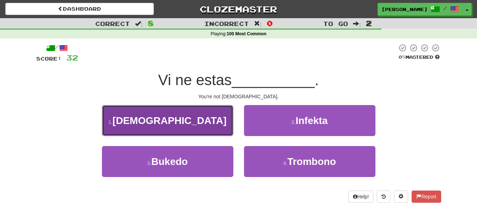
click at [203, 125] on button "1 . Dio" at bounding box center [168, 120] width 132 height 31
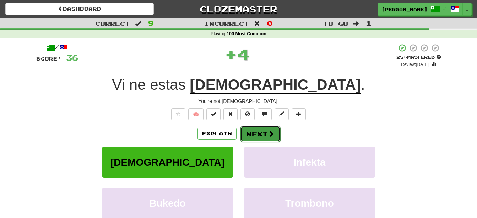
click at [249, 135] on button "Next" at bounding box center [261, 133] width 40 height 16
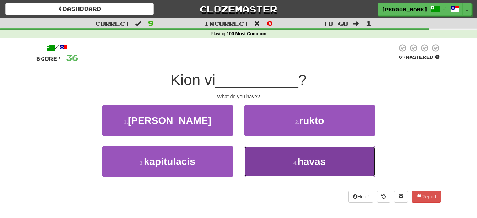
click at [293, 162] on button "4 . havas" at bounding box center [310, 161] width 132 height 31
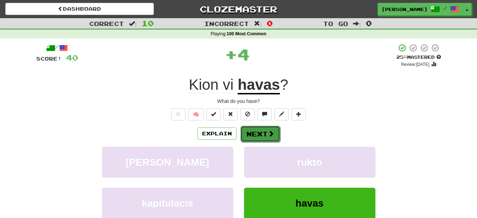
click at [260, 137] on button "Next" at bounding box center [261, 133] width 40 height 16
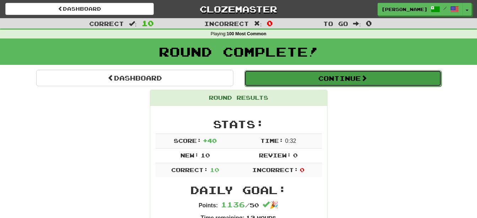
click at [320, 77] on button "Continue" at bounding box center [343, 78] width 197 height 16
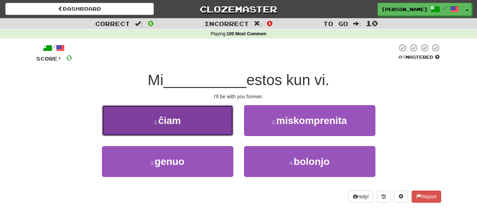
click at [196, 117] on button "1 . ĉiam" at bounding box center [168, 120] width 132 height 31
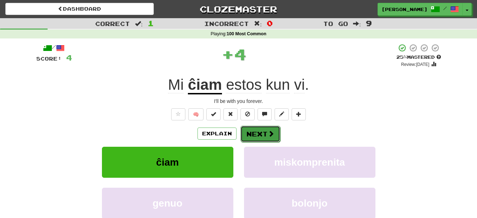
click at [263, 134] on button "Next" at bounding box center [261, 133] width 40 height 16
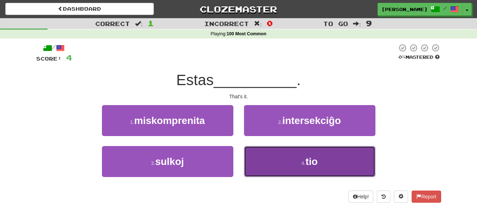
click at [287, 164] on button "4 . tio" at bounding box center [310, 161] width 132 height 31
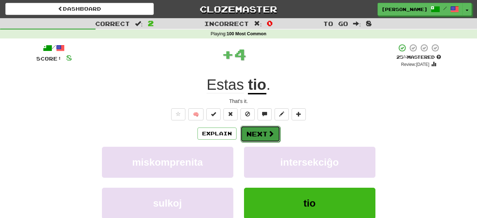
click at [271, 133] on span at bounding box center [271, 133] width 6 height 6
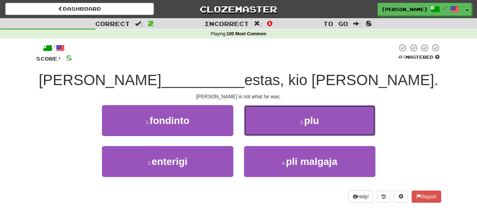
drag, startPoint x: 287, startPoint y: 120, endPoint x: 286, endPoint y: 124, distance: 4.1
click at [287, 121] on button "2 . plu" at bounding box center [310, 120] width 132 height 31
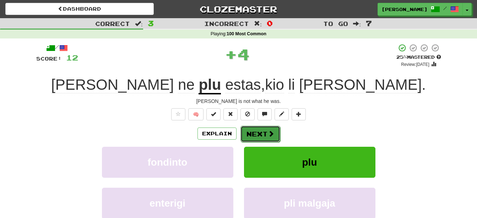
click at [264, 134] on button "Next" at bounding box center [261, 133] width 40 height 16
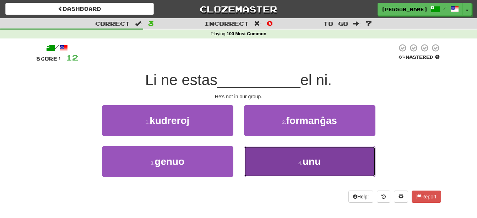
click at [285, 169] on button "4 . unu" at bounding box center [310, 161] width 132 height 31
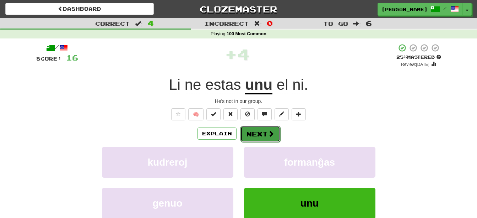
click at [263, 135] on button "Next" at bounding box center [261, 133] width 40 height 16
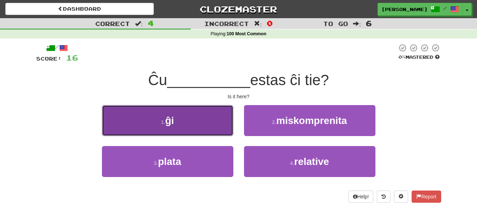
click at [204, 125] on button "1 . ĝi" at bounding box center [168, 120] width 132 height 31
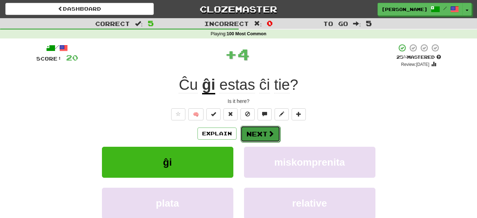
click at [260, 135] on button "Next" at bounding box center [261, 133] width 40 height 16
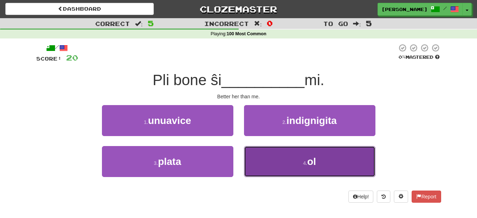
click at [271, 158] on button "4 . ol" at bounding box center [310, 161] width 132 height 31
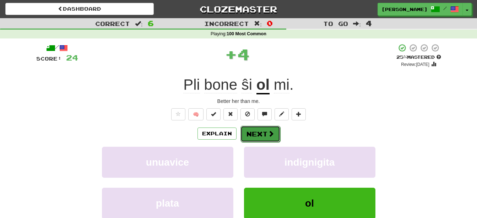
click at [260, 135] on button "Next" at bounding box center [261, 133] width 40 height 16
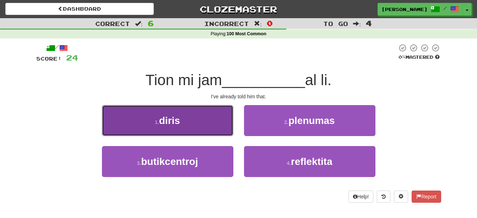
click at [202, 127] on button "1 . diris" at bounding box center [168, 120] width 132 height 31
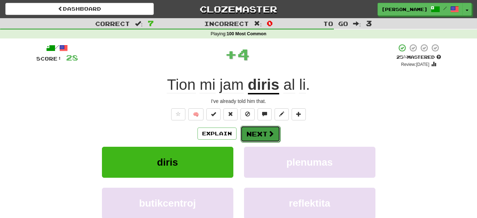
click at [264, 134] on button "Next" at bounding box center [261, 133] width 40 height 16
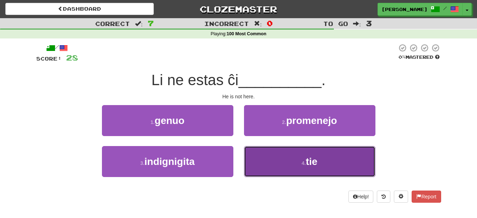
click at [272, 162] on button "4 . tie" at bounding box center [310, 161] width 132 height 31
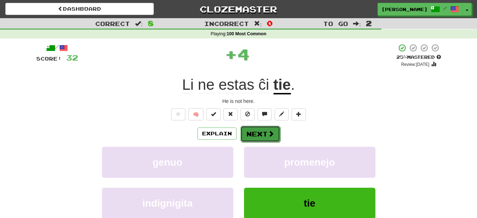
click at [265, 129] on button "Next" at bounding box center [261, 133] width 40 height 16
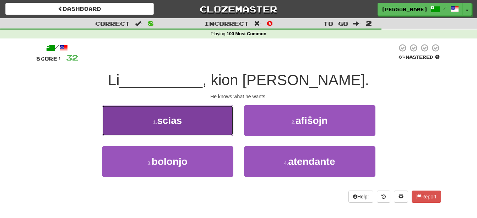
click at [203, 133] on button "1 . scias" at bounding box center [168, 120] width 132 height 31
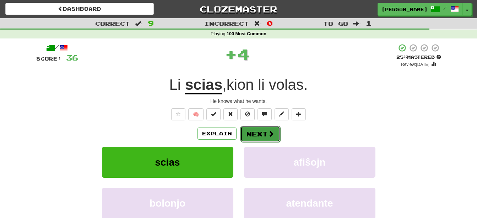
click at [260, 137] on button "Next" at bounding box center [261, 133] width 40 height 16
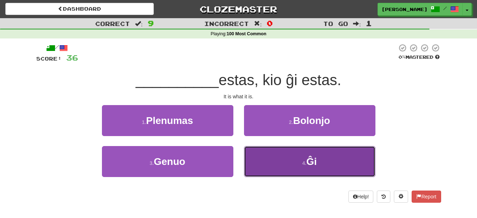
click at [267, 156] on button "4 . Ĝi" at bounding box center [310, 161] width 132 height 31
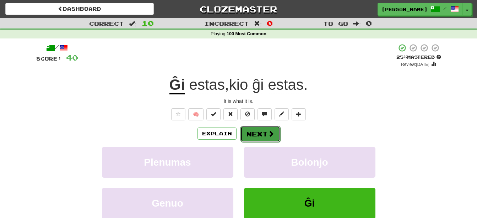
click at [260, 133] on button "Next" at bounding box center [261, 133] width 40 height 16
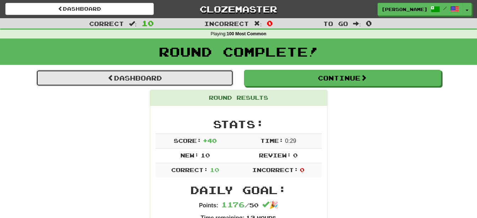
click at [156, 79] on link "Dashboard" at bounding box center [134, 78] width 197 height 16
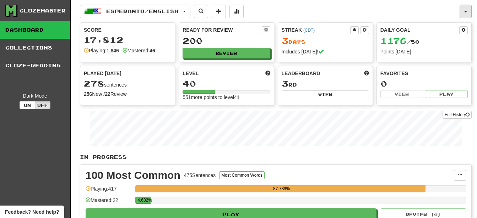
click at [467, 9] on button "button" at bounding box center [466, 12] width 12 height 14
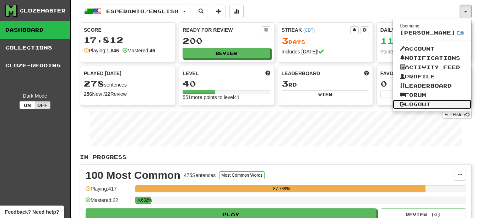
click at [429, 103] on link "Logout" at bounding box center [432, 104] width 79 height 9
